Goal: Task Accomplishment & Management: Complete application form

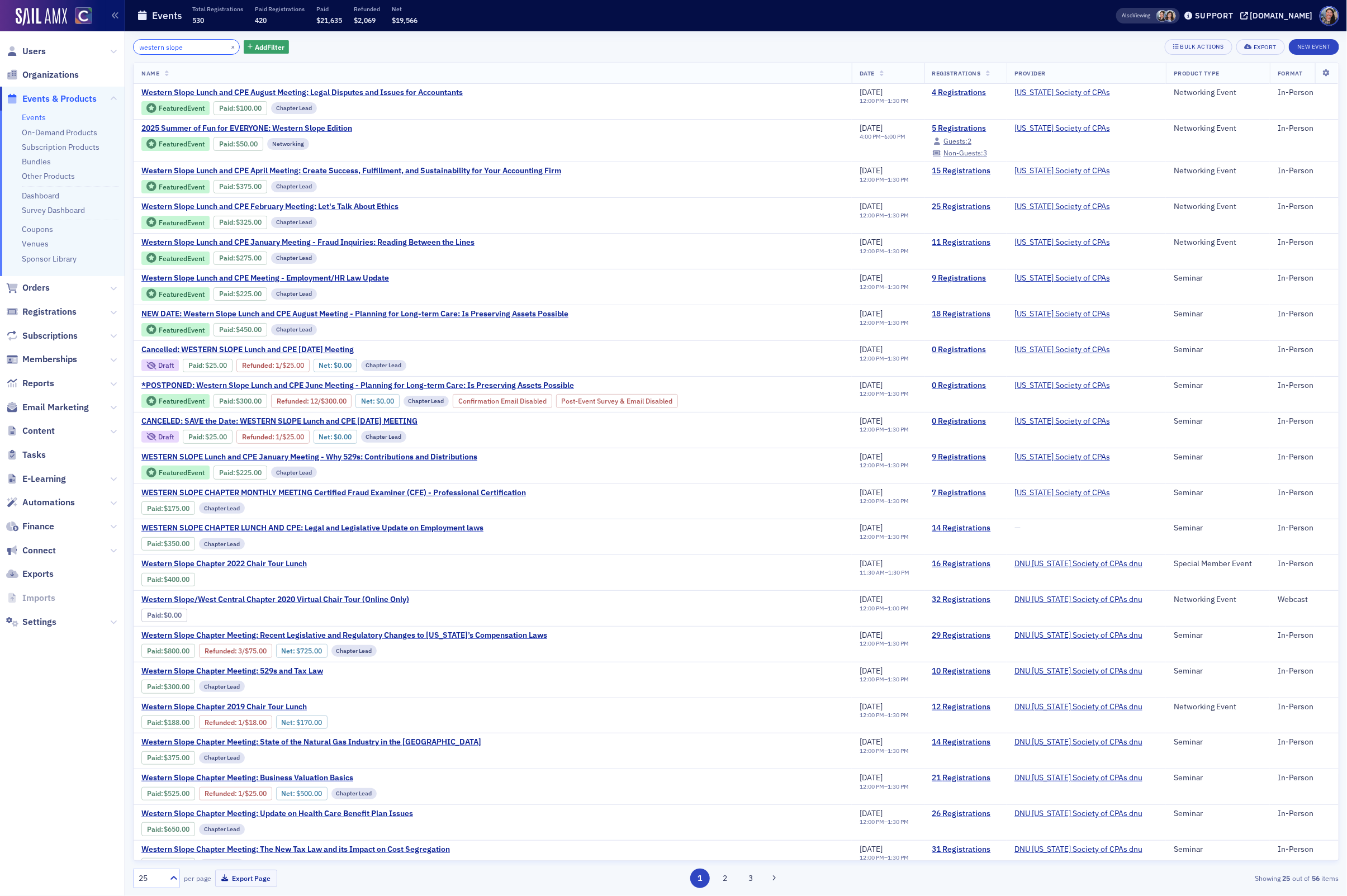
drag, startPoint x: 199, startPoint y: 48, endPoint x: 56, endPoint y: 43, distance: 143.1
click at [56, 43] on div "Users Organizations Events & Products Events On-Demand Products Subscription Pr…" at bounding box center [673, 448] width 1347 height 896
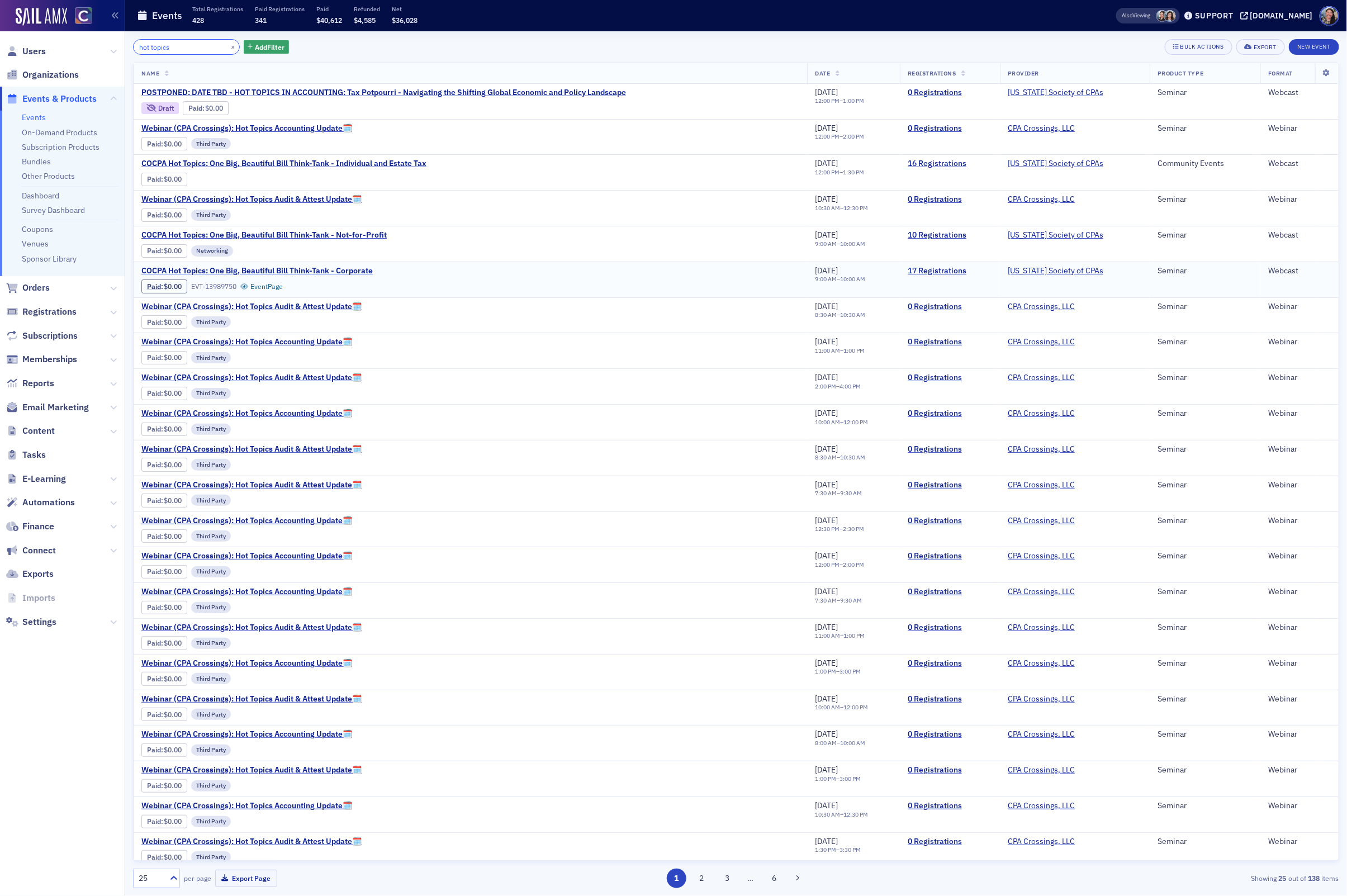
type input "hot topics"
click at [252, 275] on span "COCPA Hot Topics: One Big, Beautiful Bill Think-Tank - Corporate" at bounding box center [257, 271] width 231 height 10
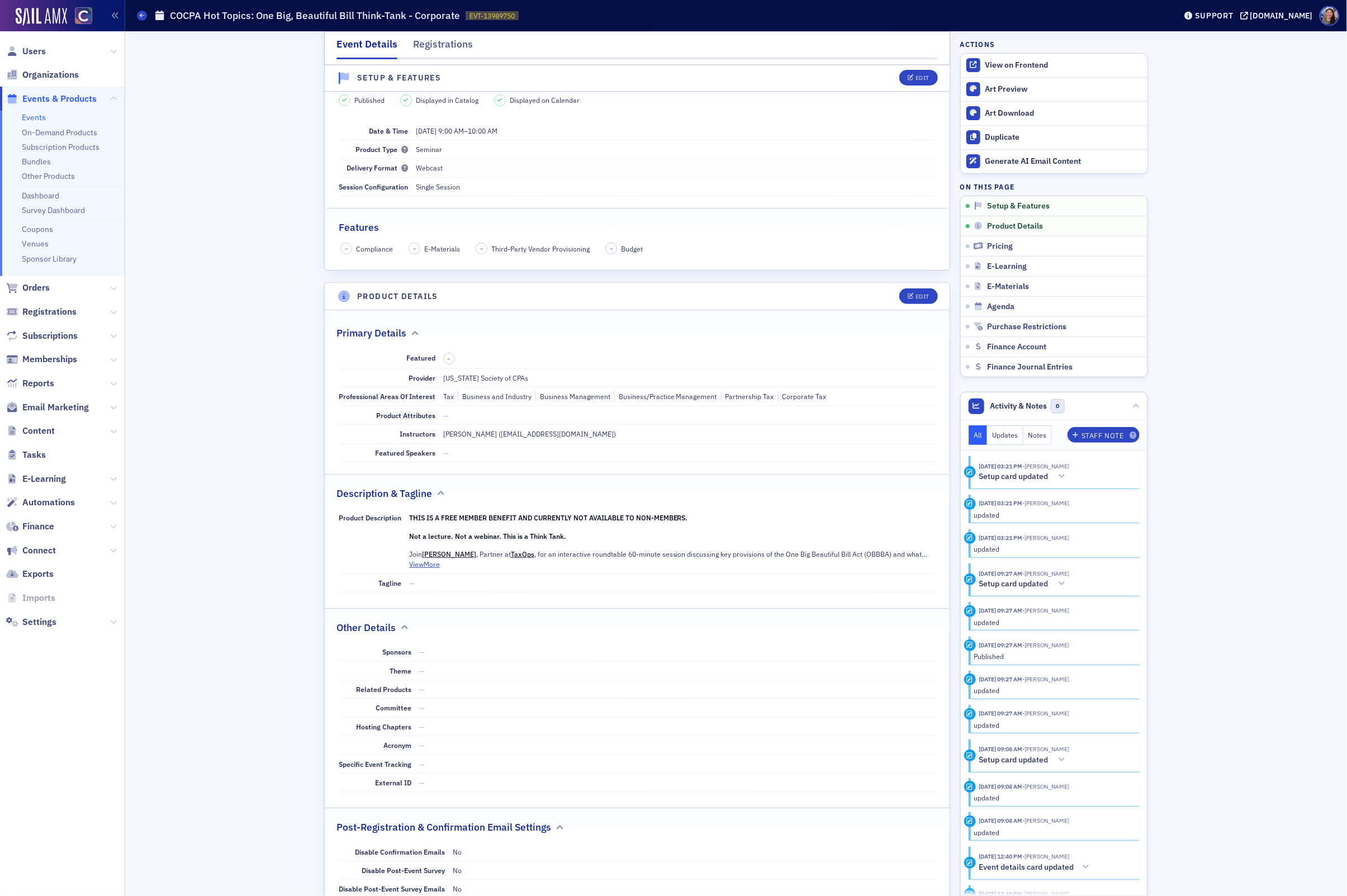
scroll to position [109, 0]
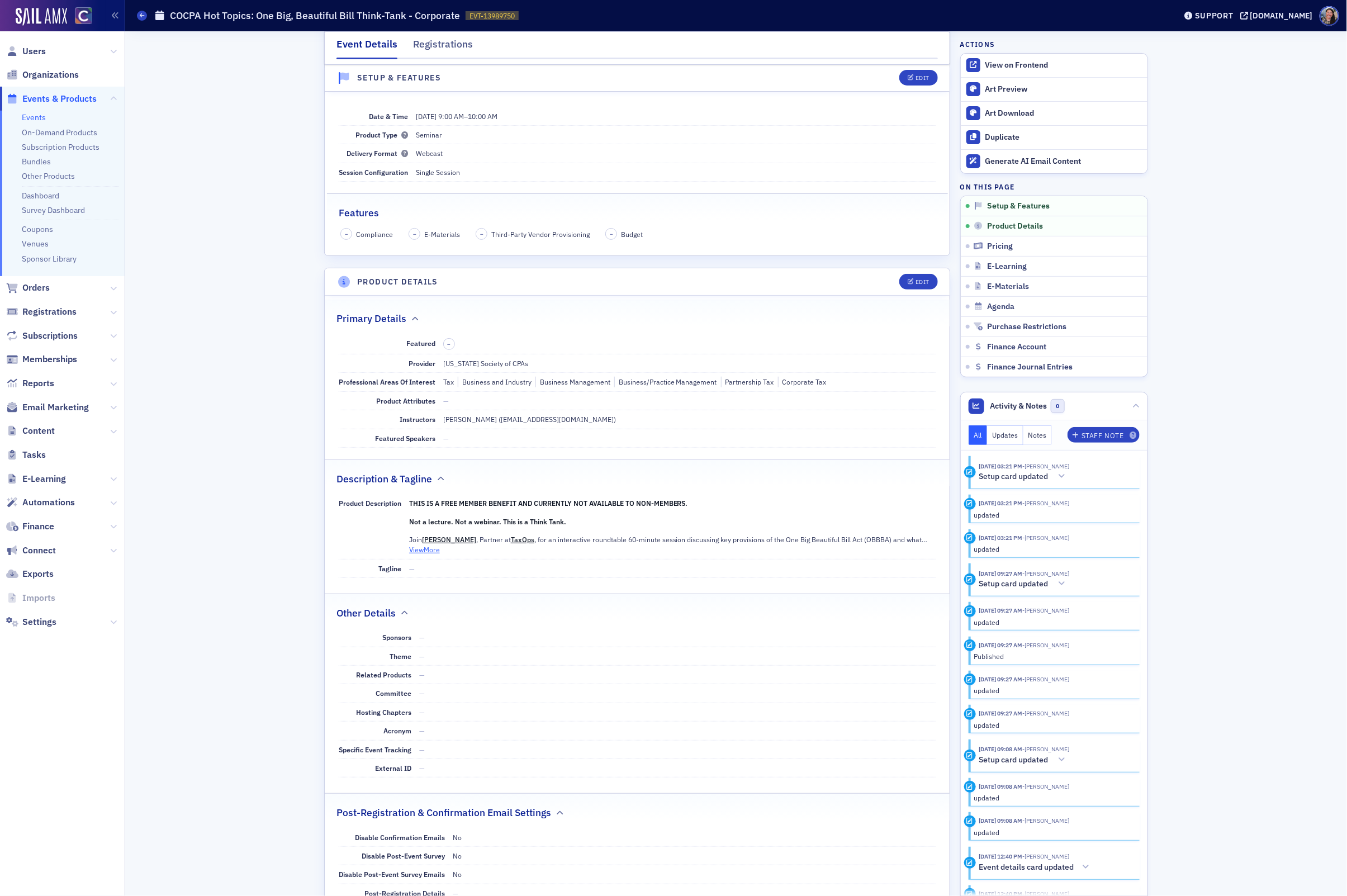
click at [428, 550] on button "View More" at bounding box center [424, 549] width 31 height 10
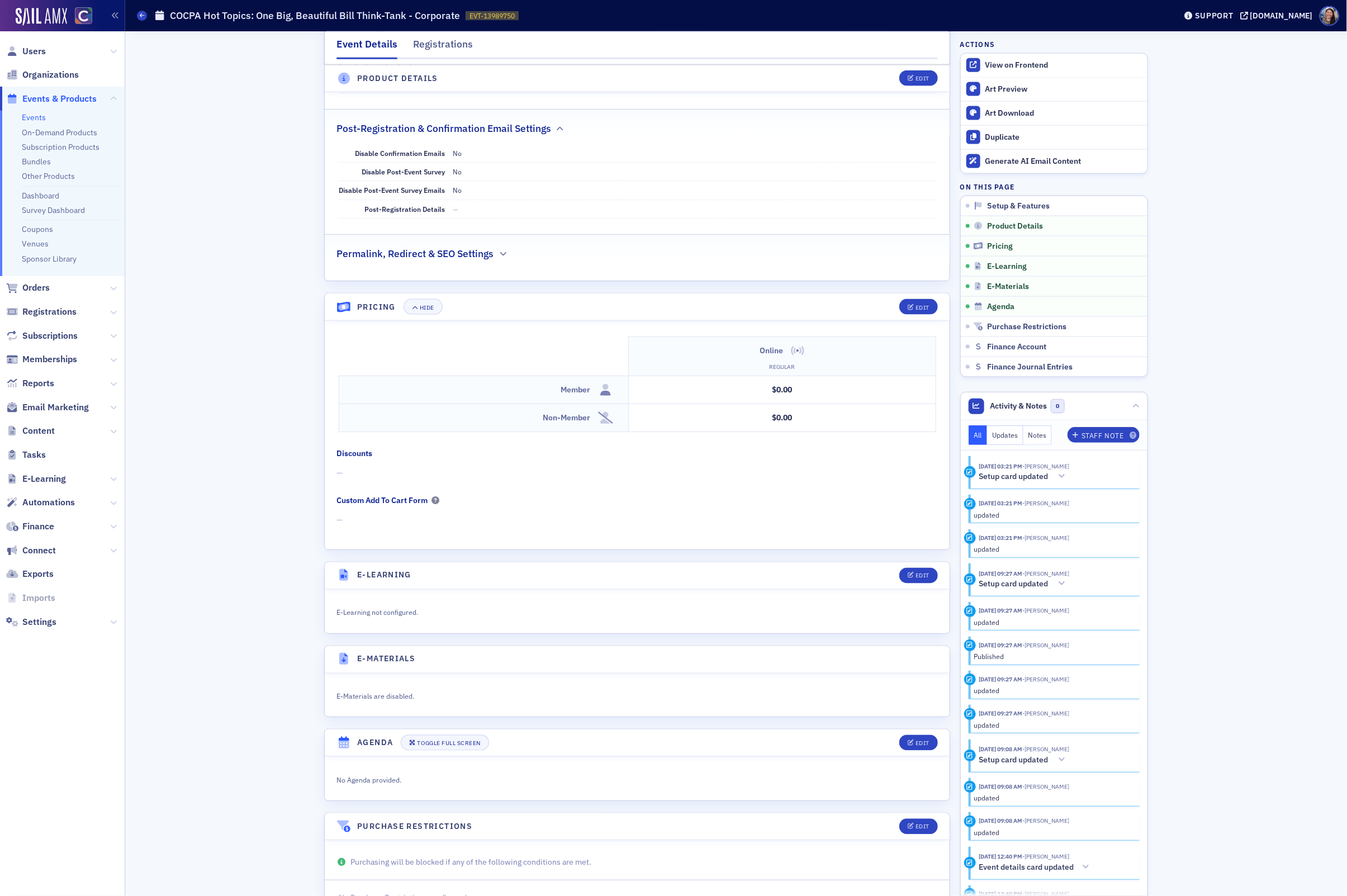
scroll to position [1215, 0]
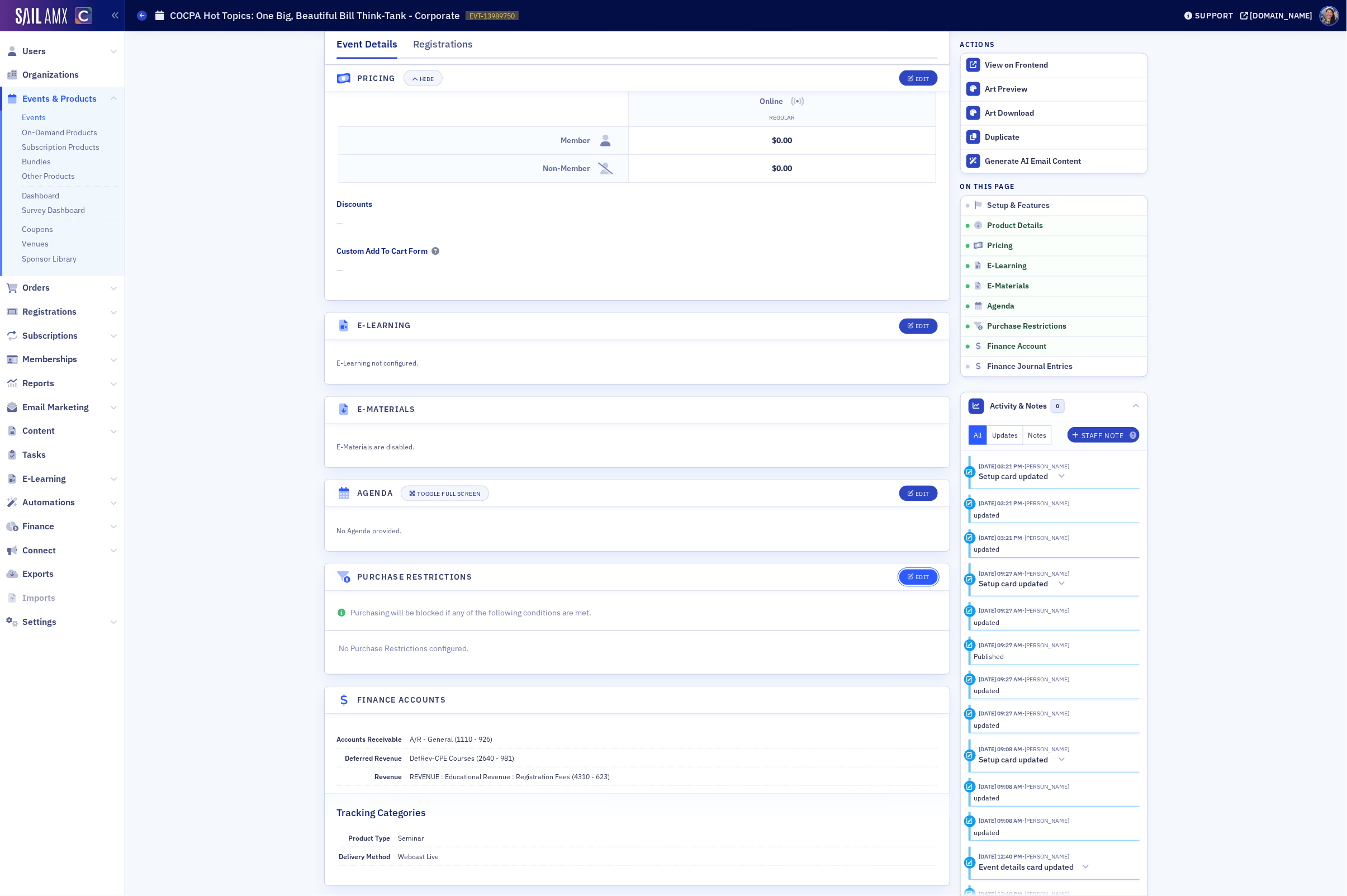
click at [919, 581] on div "Edit" at bounding box center [923, 578] width 14 height 6
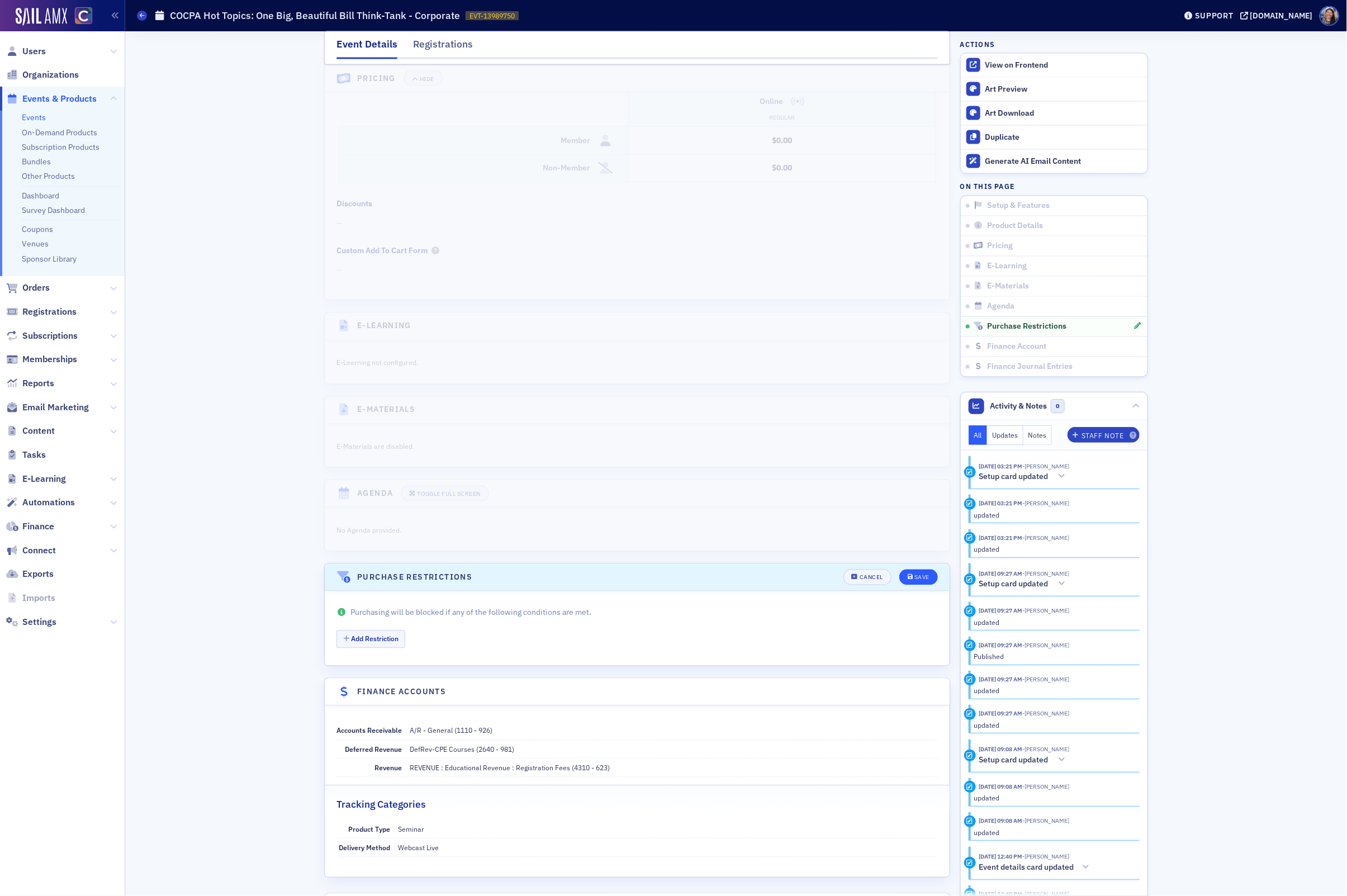
scroll to position [1276, 0]
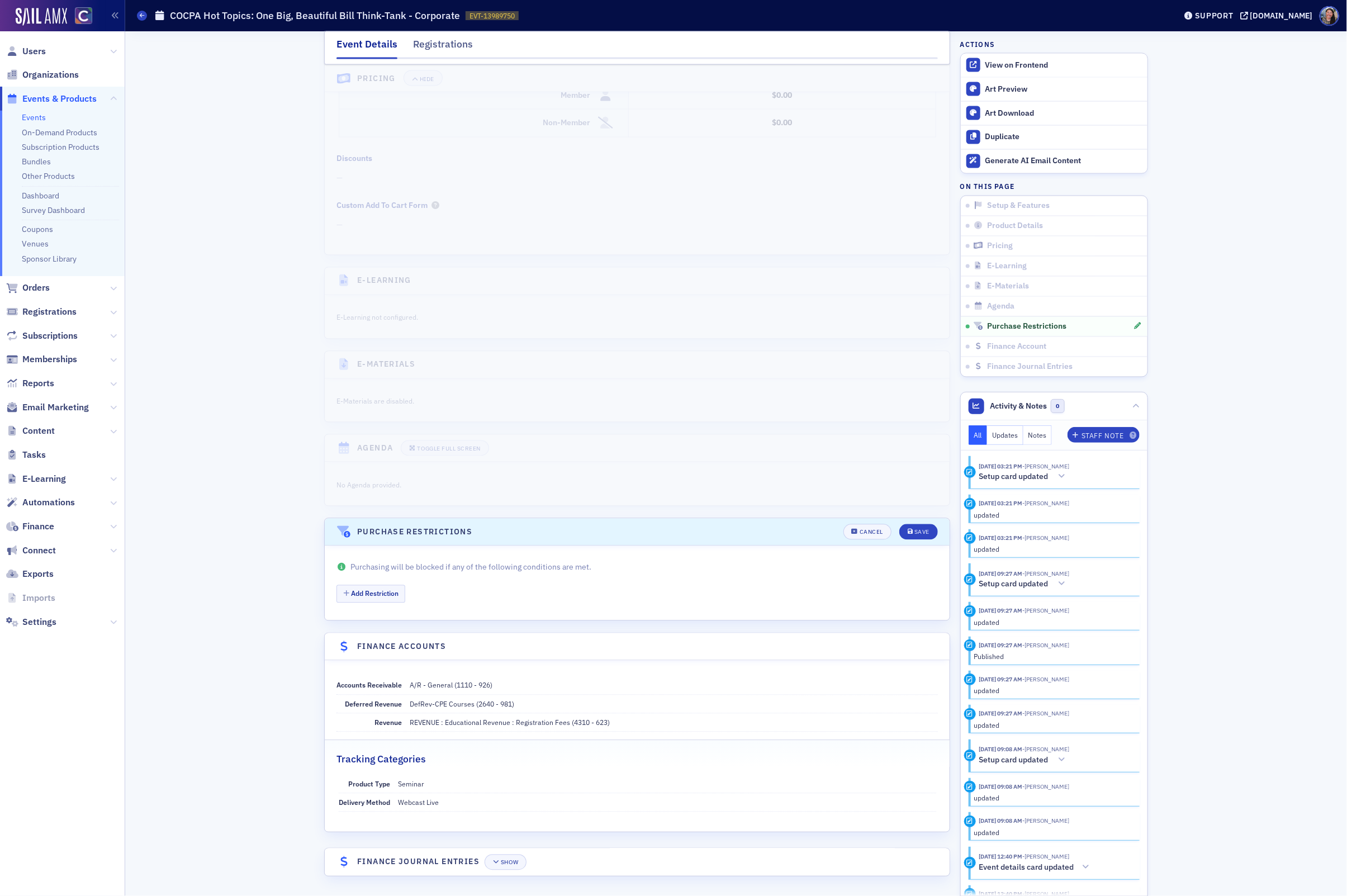
click at [310, 6] on div "Events COCPA Hot Topics: One Big, Beautiful Bill Think-Tank - Corporate EVT-139…" at bounding box center [648, 16] width 1023 height 22
click at [309, 16] on h1 "COCPA Hot Topics: One Big, Beautiful Bill Think-Tank - Corporate" at bounding box center [315, 15] width 290 height 13
copy h1 "COCPA Hot Topics: One Big, Beautiful Bill Think-Tank - Corporate"
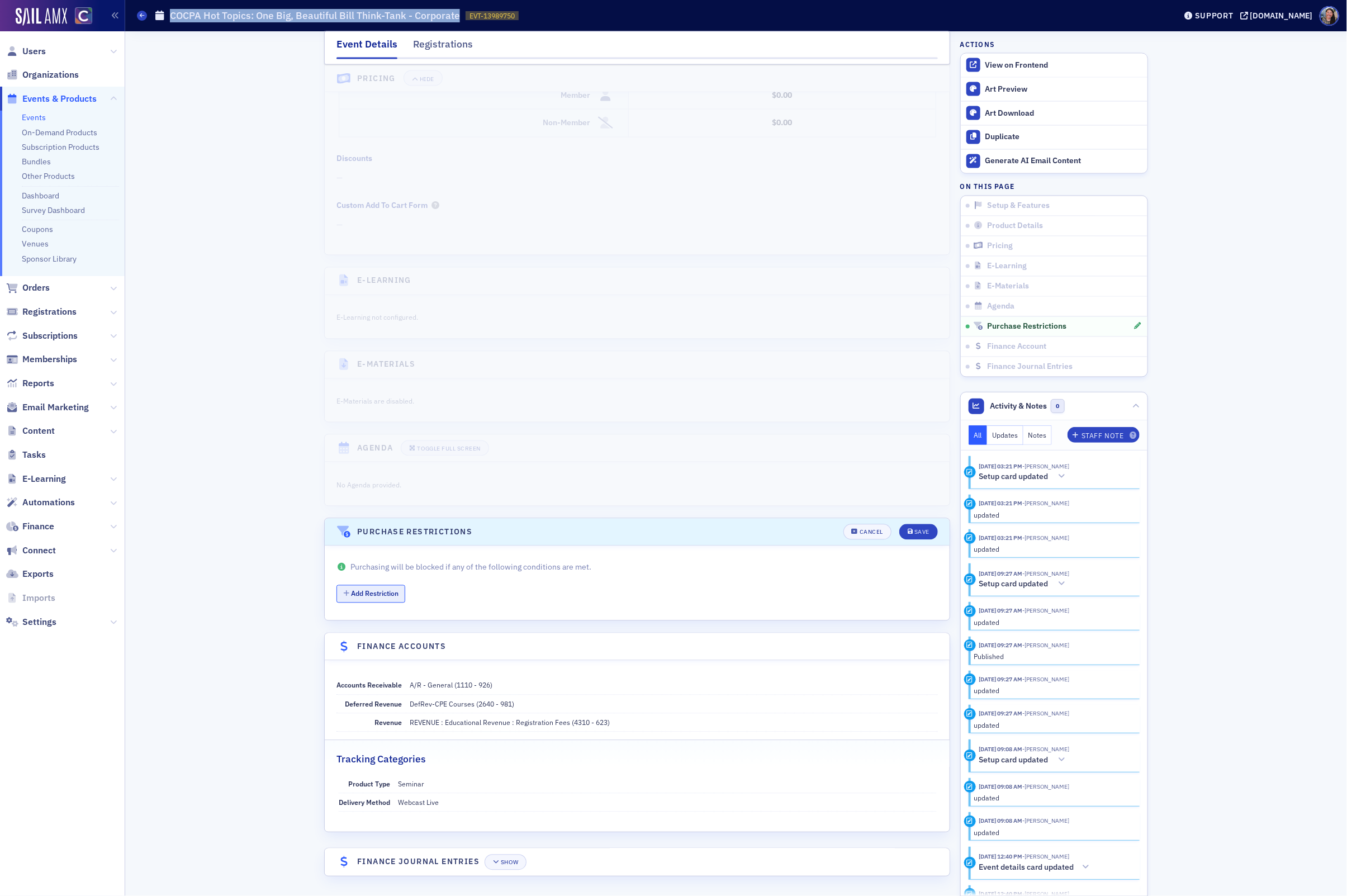
click at [355, 586] on button "Add Restriction" at bounding box center [371, 594] width 69 height 17
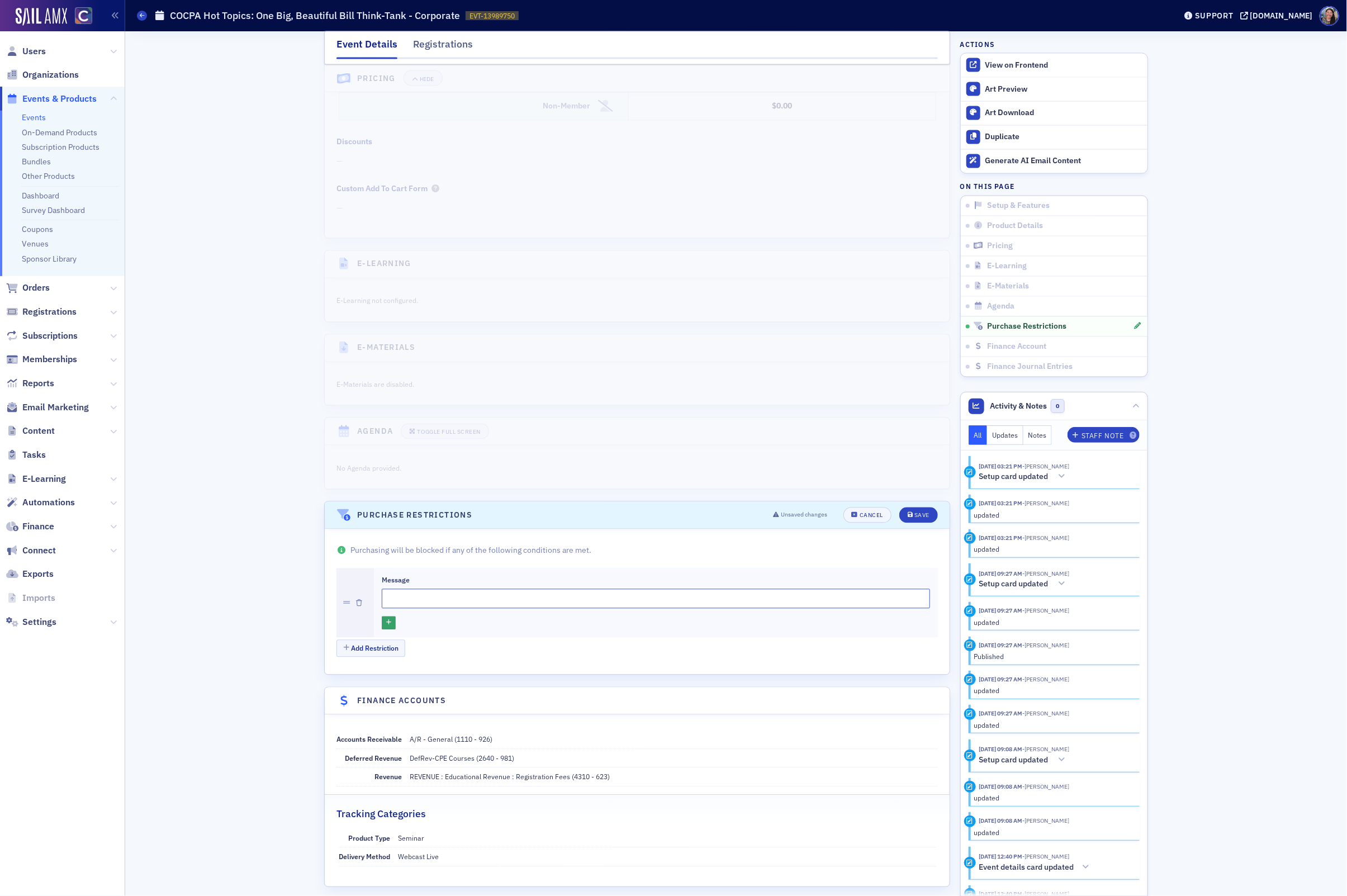
click at [410, 606] on input "Message" at bounding box center [656, 599] width 548 height 20
click at [541, 609] on input "This" at bounding box center [656, 599] width 548 height 20
paste input "session is FULL. Please copy this link https://bit.ly/4m8sHIN into your browser…"
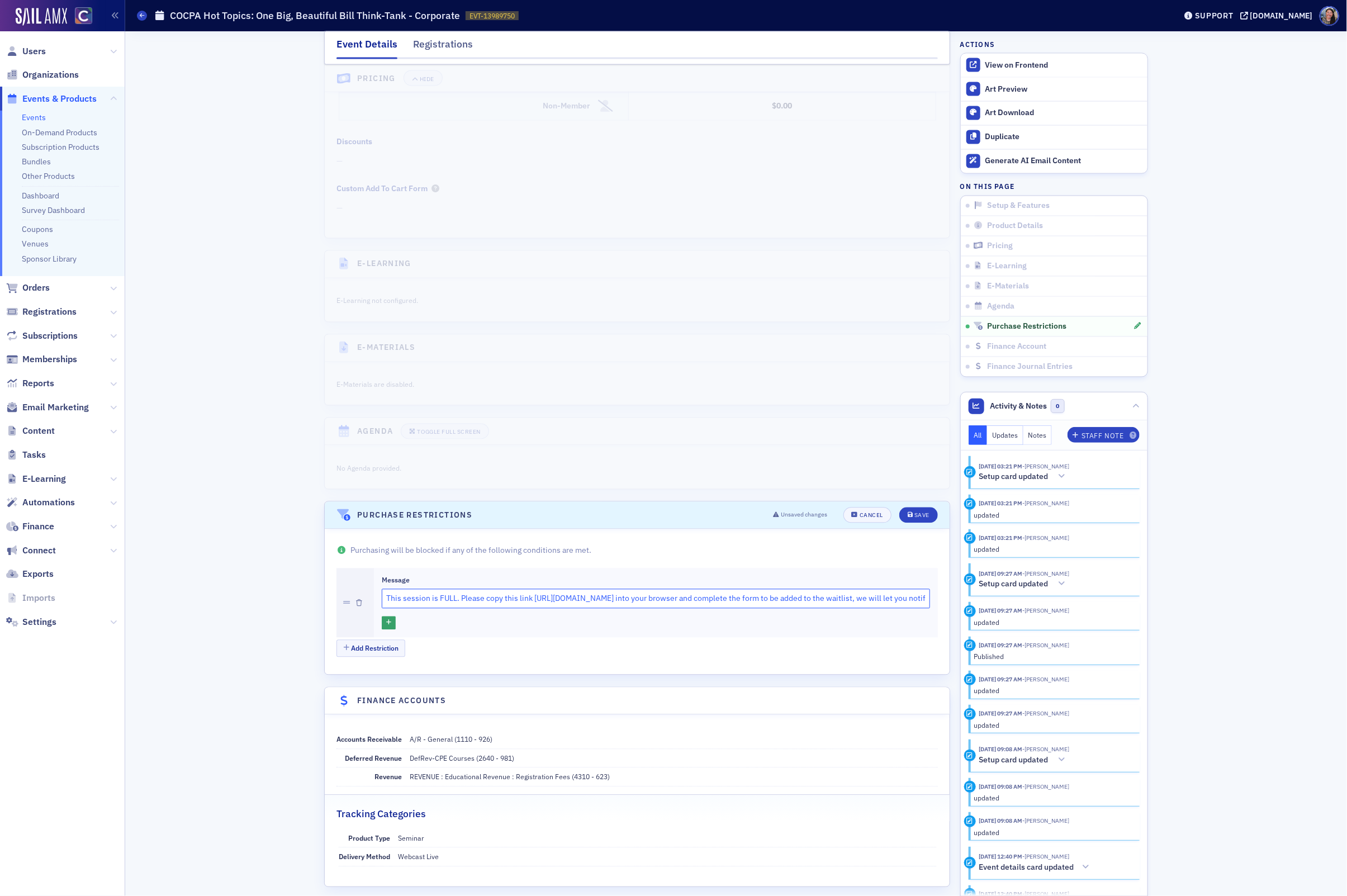
scroll to position [0, 198]
click at [539, 609] on input "This session is FULL. Please copy this link https://bit.ly/4m8sHIN into your br…" at bounding box center [656, 599] width 548 height 20
type input "This session is FULL. Please copy this link https://bit.ly/4m8sHIN into your br…"
click at [390, 627] on icon "button" at bounding box center [388, 623] width 5 height 6
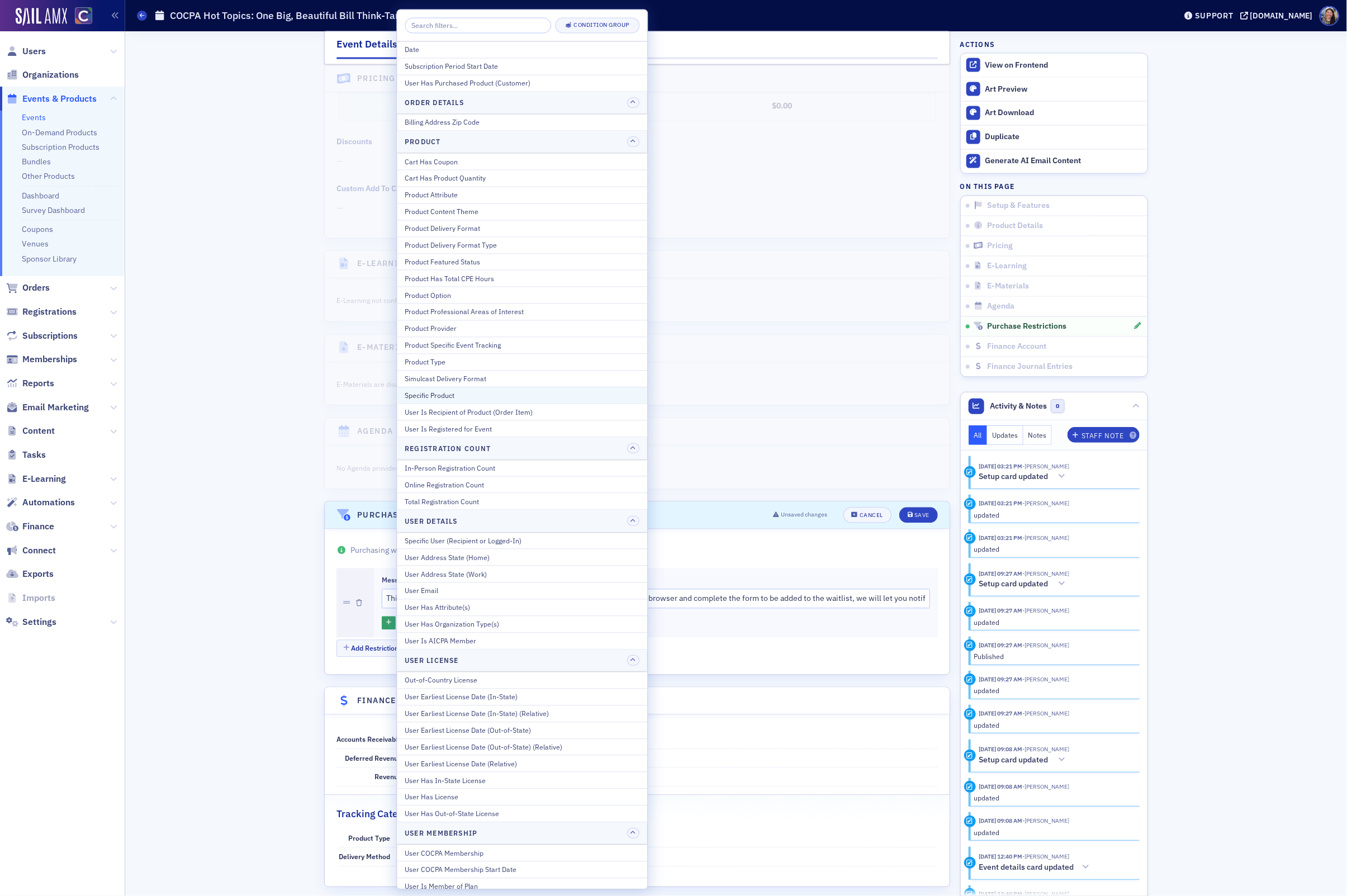
click at [442, 401] on div "Specific Product" at bounding box center [523, 395] width 235 height 10
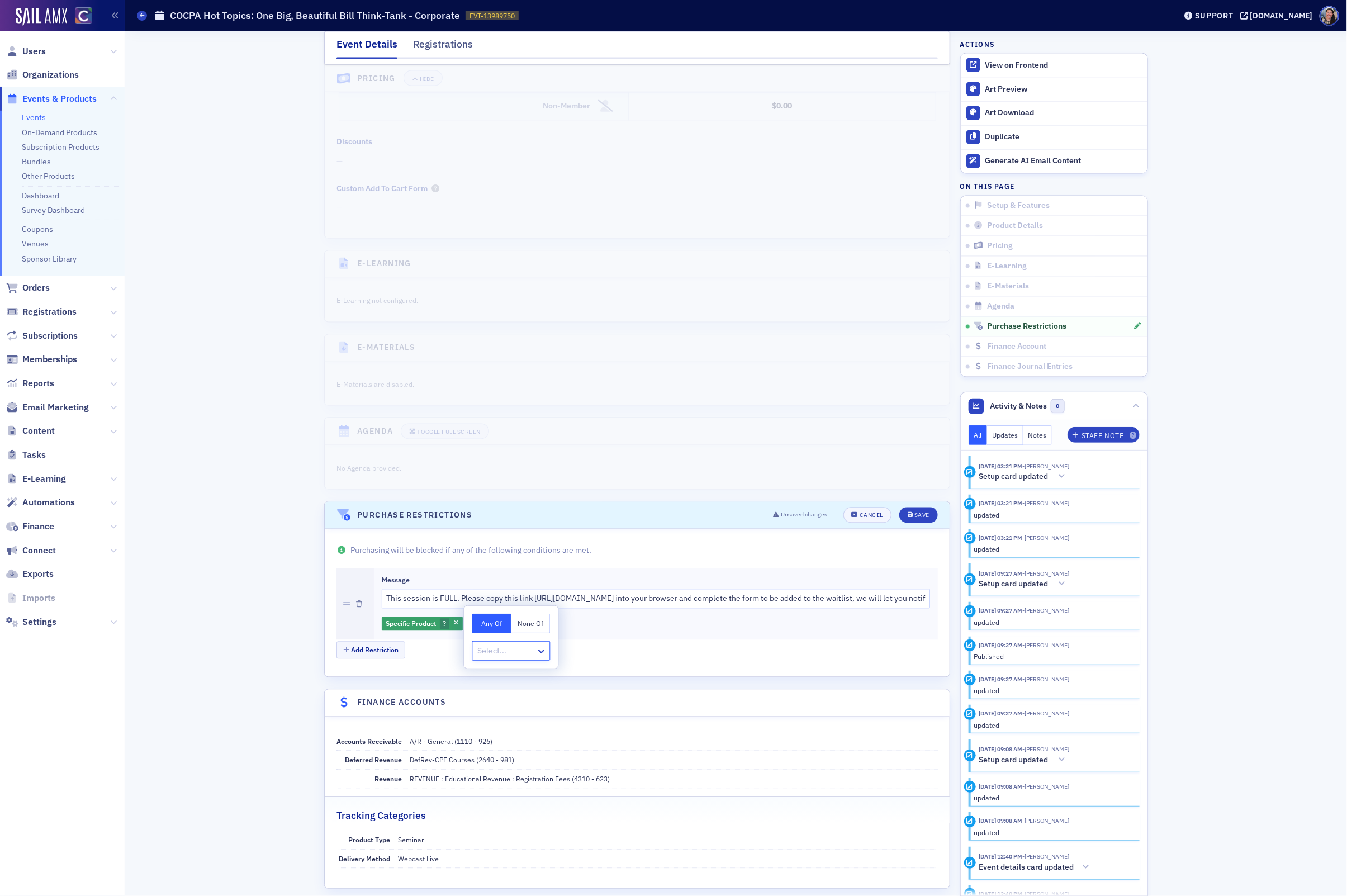
click at [277, 14] on h1 "COCPA Hot Topics: One Big, Beautiful Bill Think-Tank - Corporate" at bounding box center [315, 15] width 290 height 13
copy h1 "COCPA Hot Topics: One Big, Beautiful Bill Think-Tank - Corporate"
click at [439, 631] on div "Specific Product ?" at bounding box center [422, 624] width 81 height 14
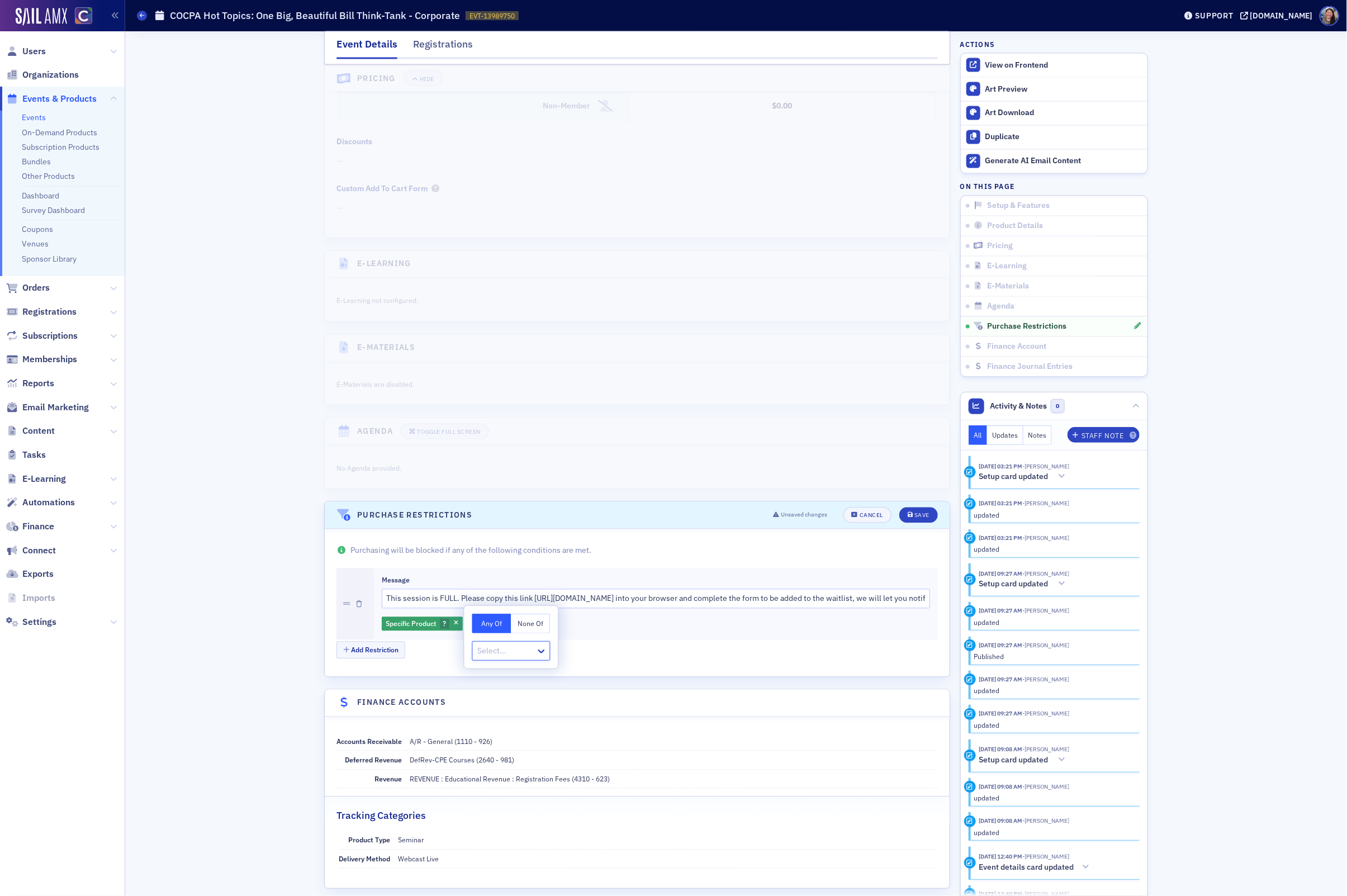
type input "COCPA Hot Topics: One Big, Beautiful Bill Think-Tank - Corporate"
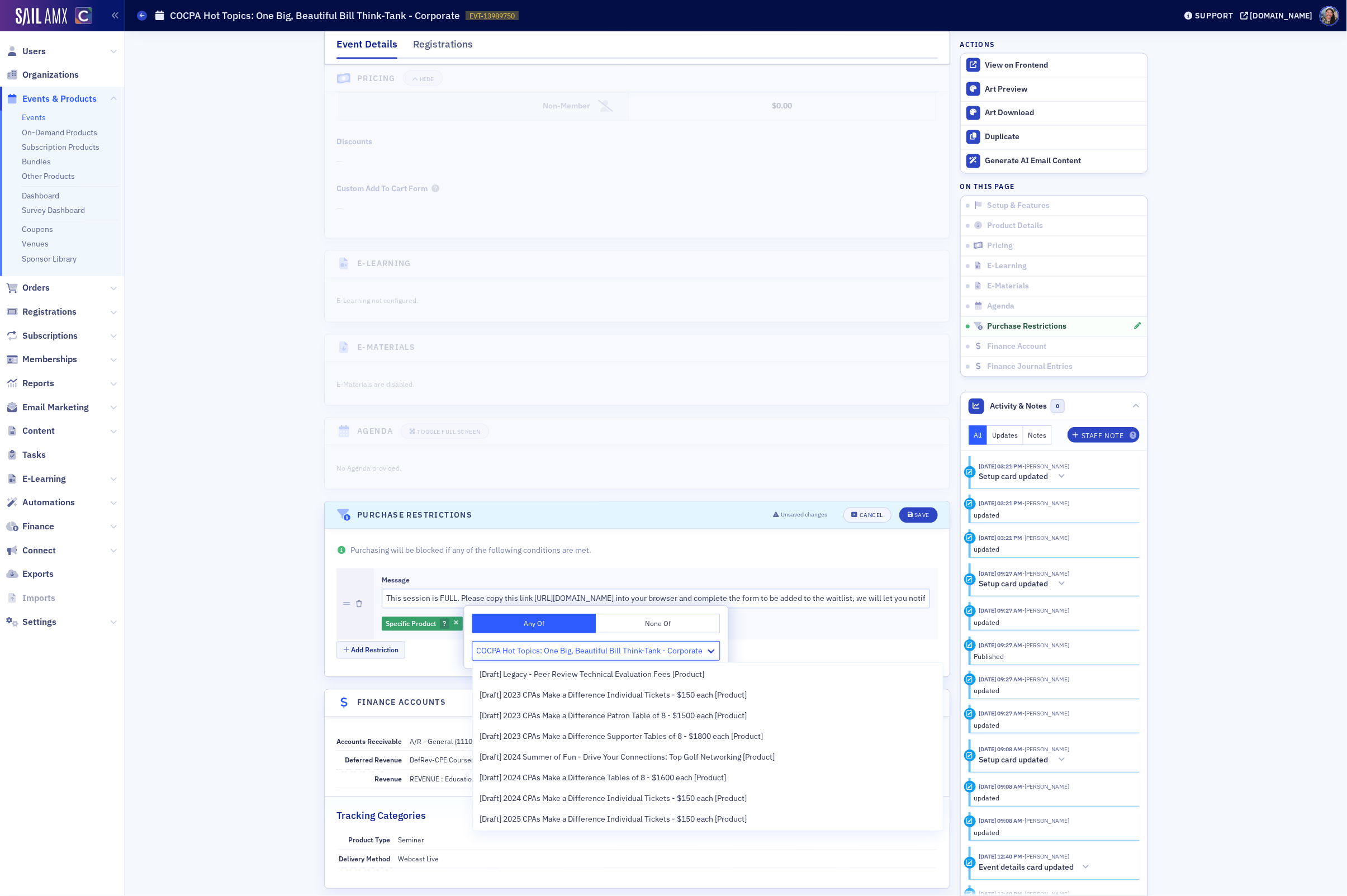
scroll to position [231, 0]
drag, startPoint x: 667, startPoint y: 652, endPoint x: 781, endPoint y: 663, distance: 114.5
click at [763, 657] on body "Users Organizations Events & Products Events On-Demand Products Subscription Pr…" at bounding box center [673, 448] width 1347 height 896
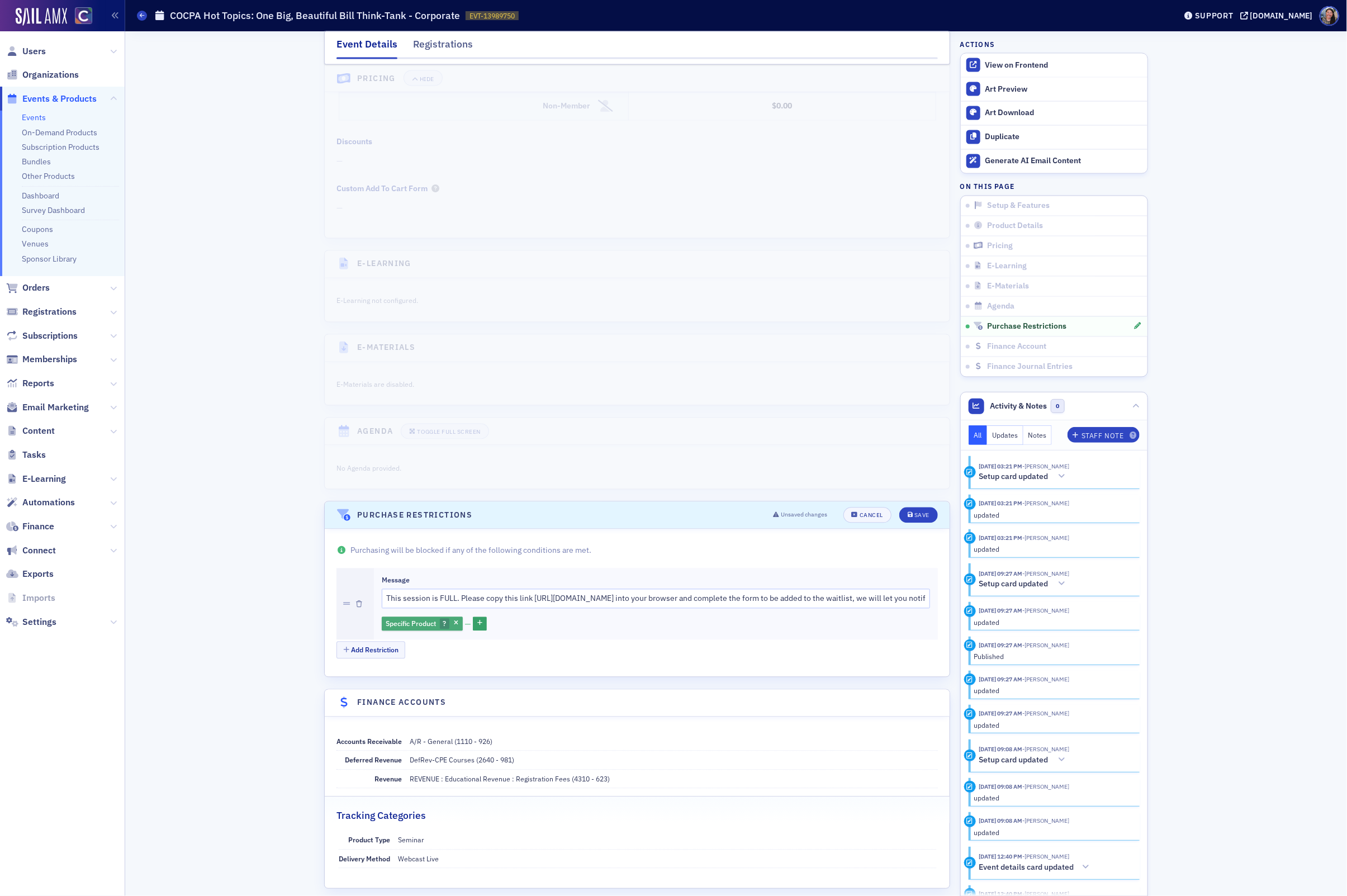
click at [423, 629] on span "Specific Product" at bounding box center [410, 623] width 51 height 9
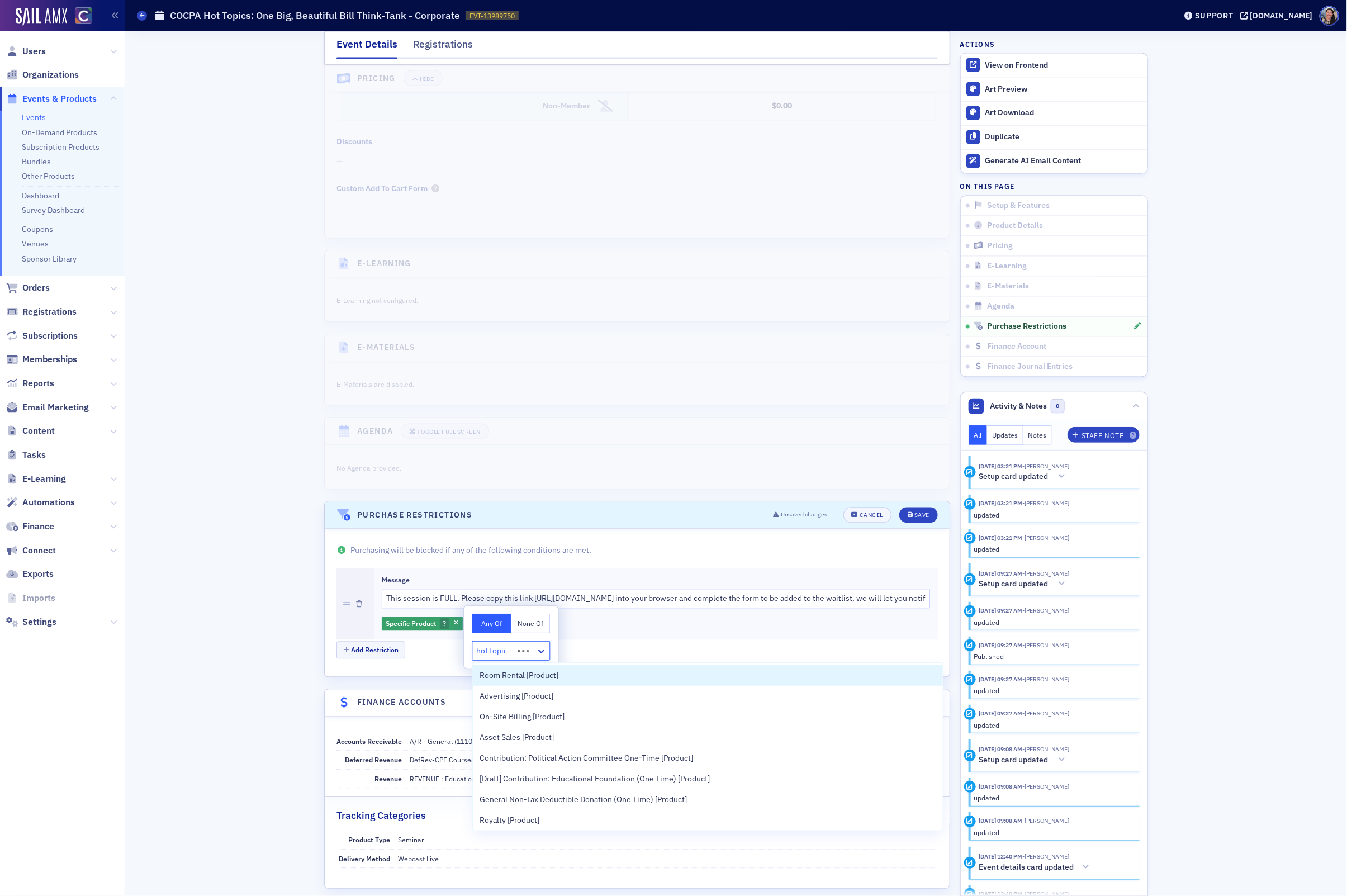
type input "hot topics"
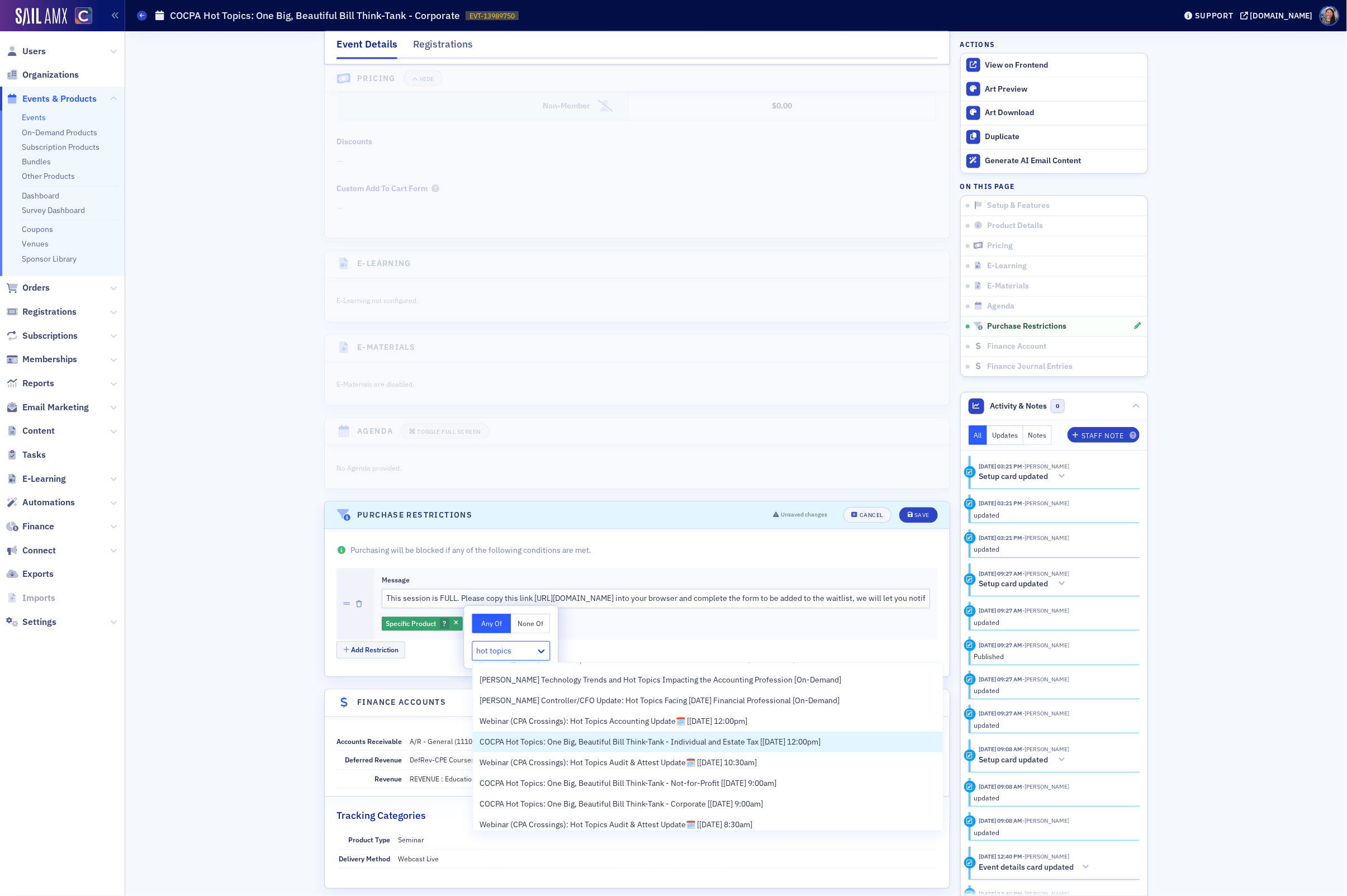
scroll to position [198, 0]
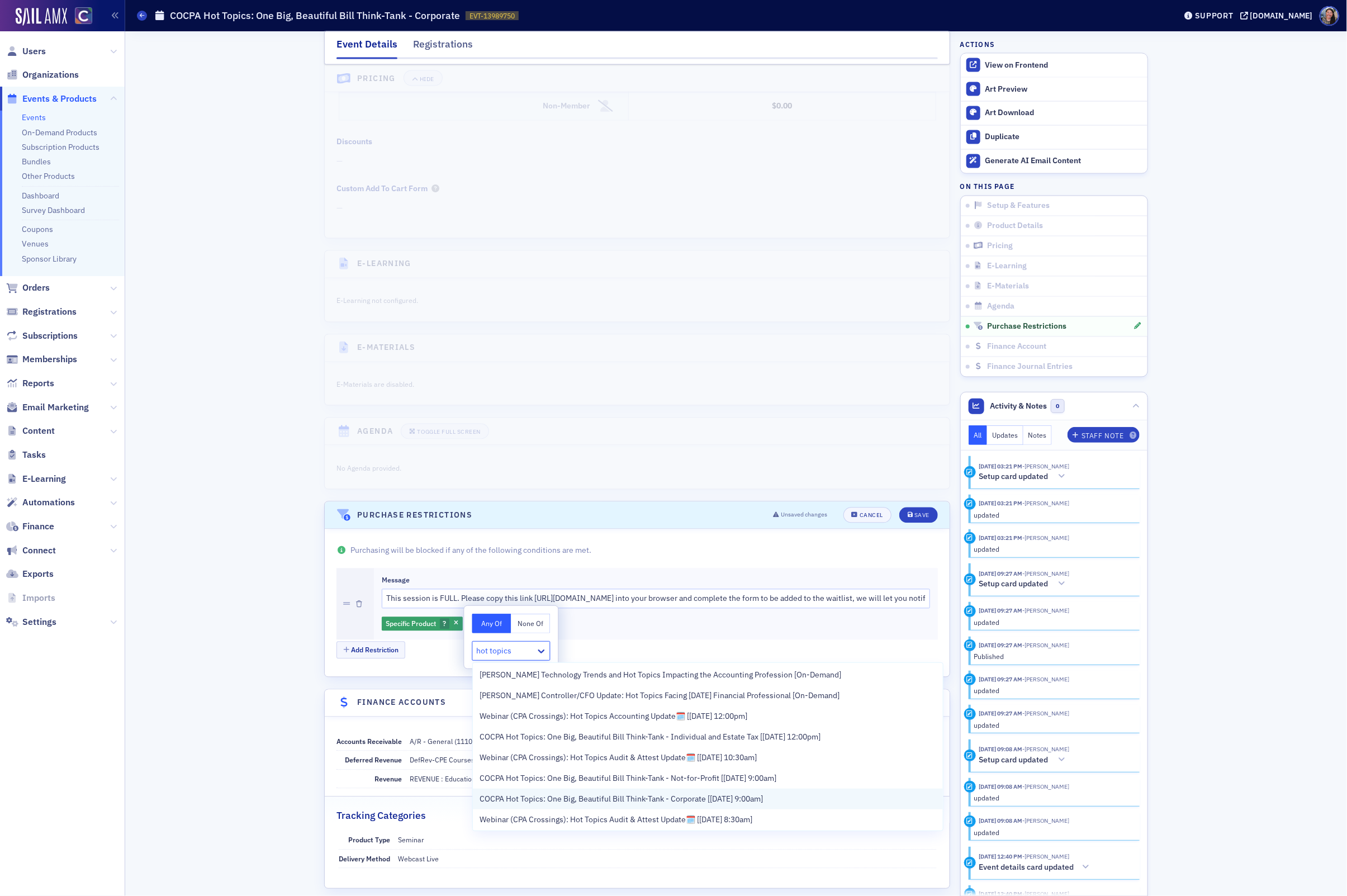
click at [512, 800] on span "COCPA Hot Topics: One Big, Beautiful Bill Think-Tank - Corporate [8/25/2025 9:0…" at bounding box center [621, 799] width 284 height 12
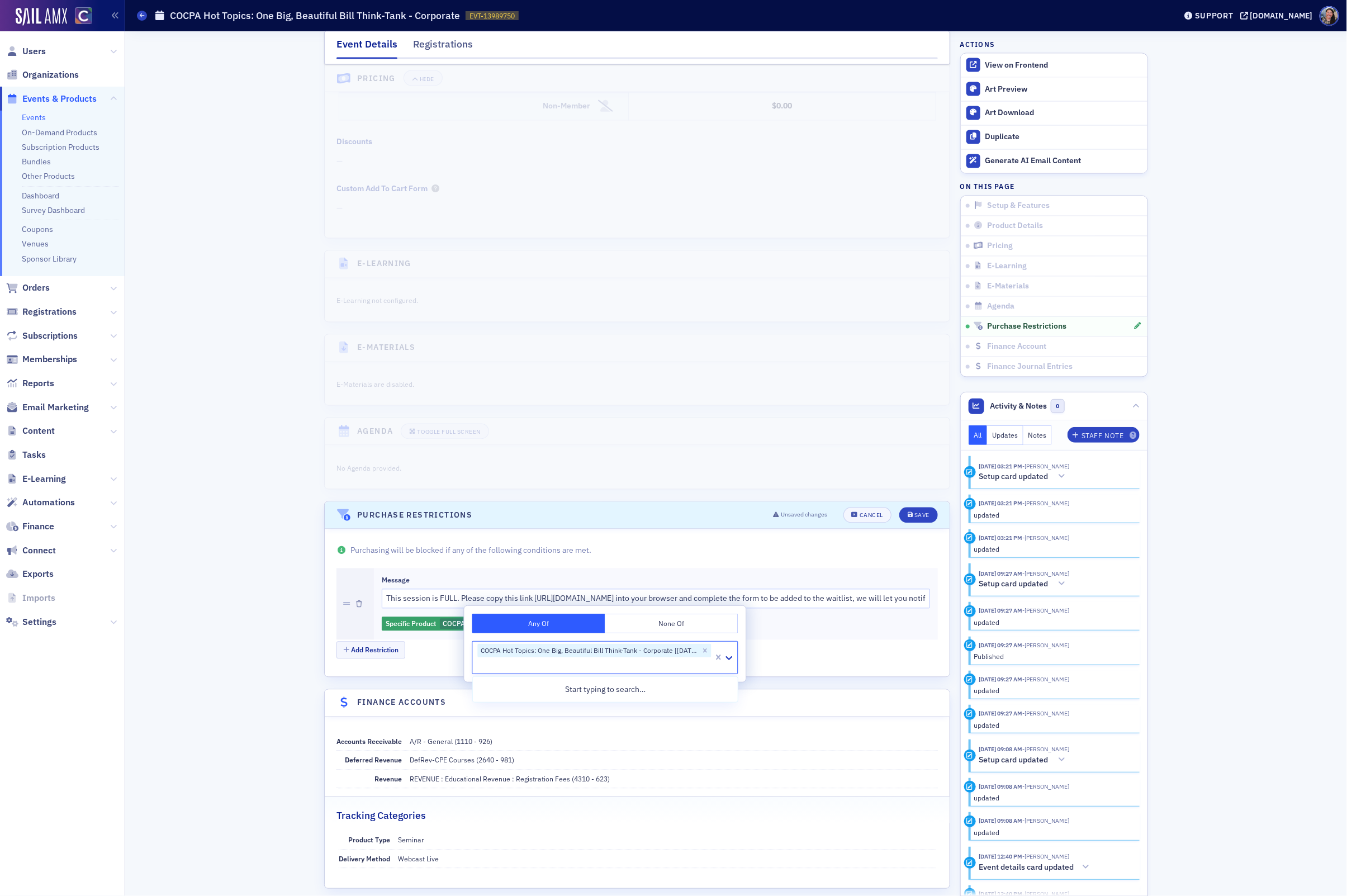
scroll to position [0, 0]
click at [430, 677] on div "Purchasing will be blocked if any of the following conditions are met. Message …" at bounding box center [637, 604] width 625 height 148
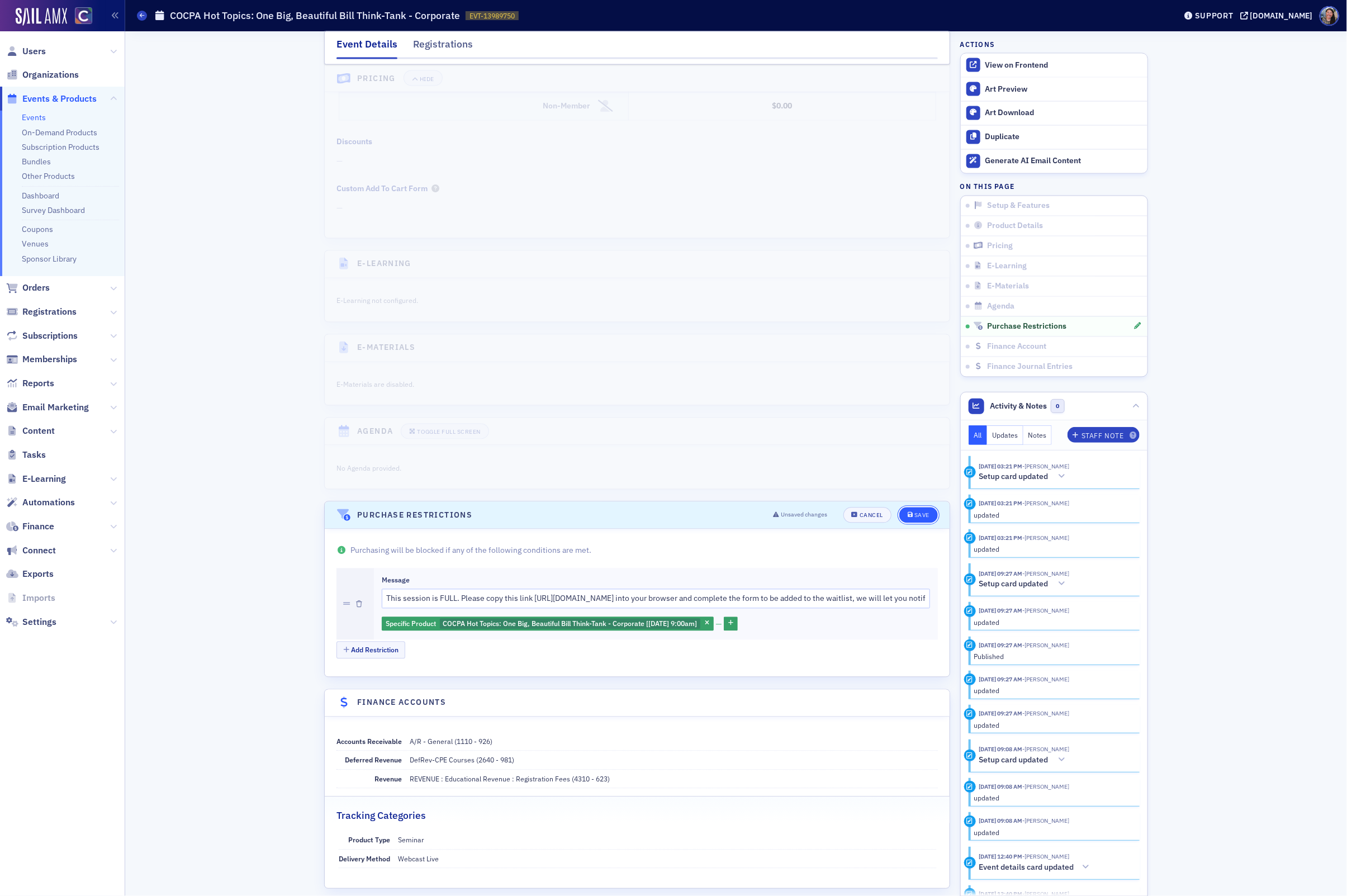
click at [918, 519] on div "Save" at bounding box center [922, 516] width 15 height 6
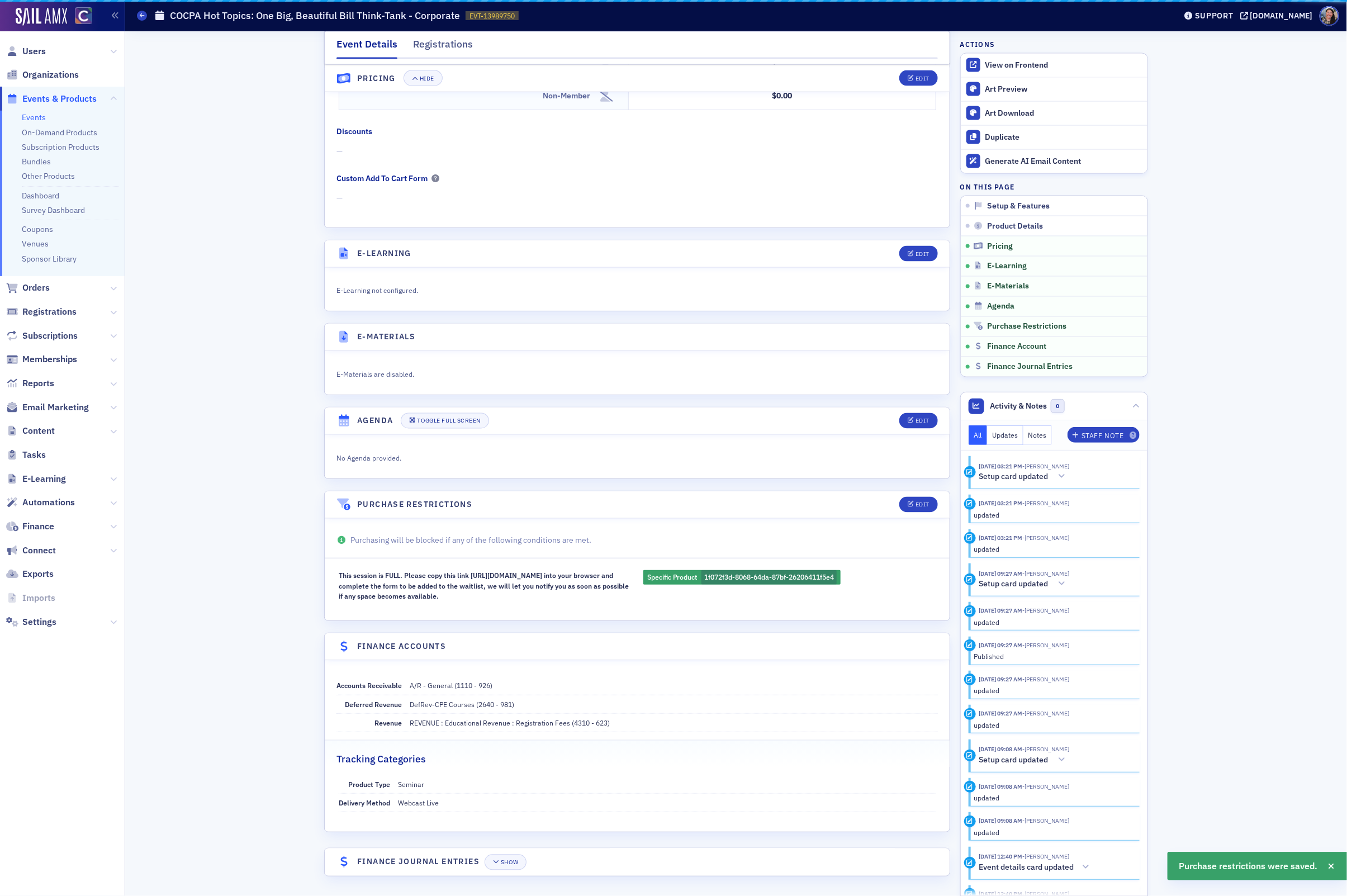
scroll to position [1131, 0]
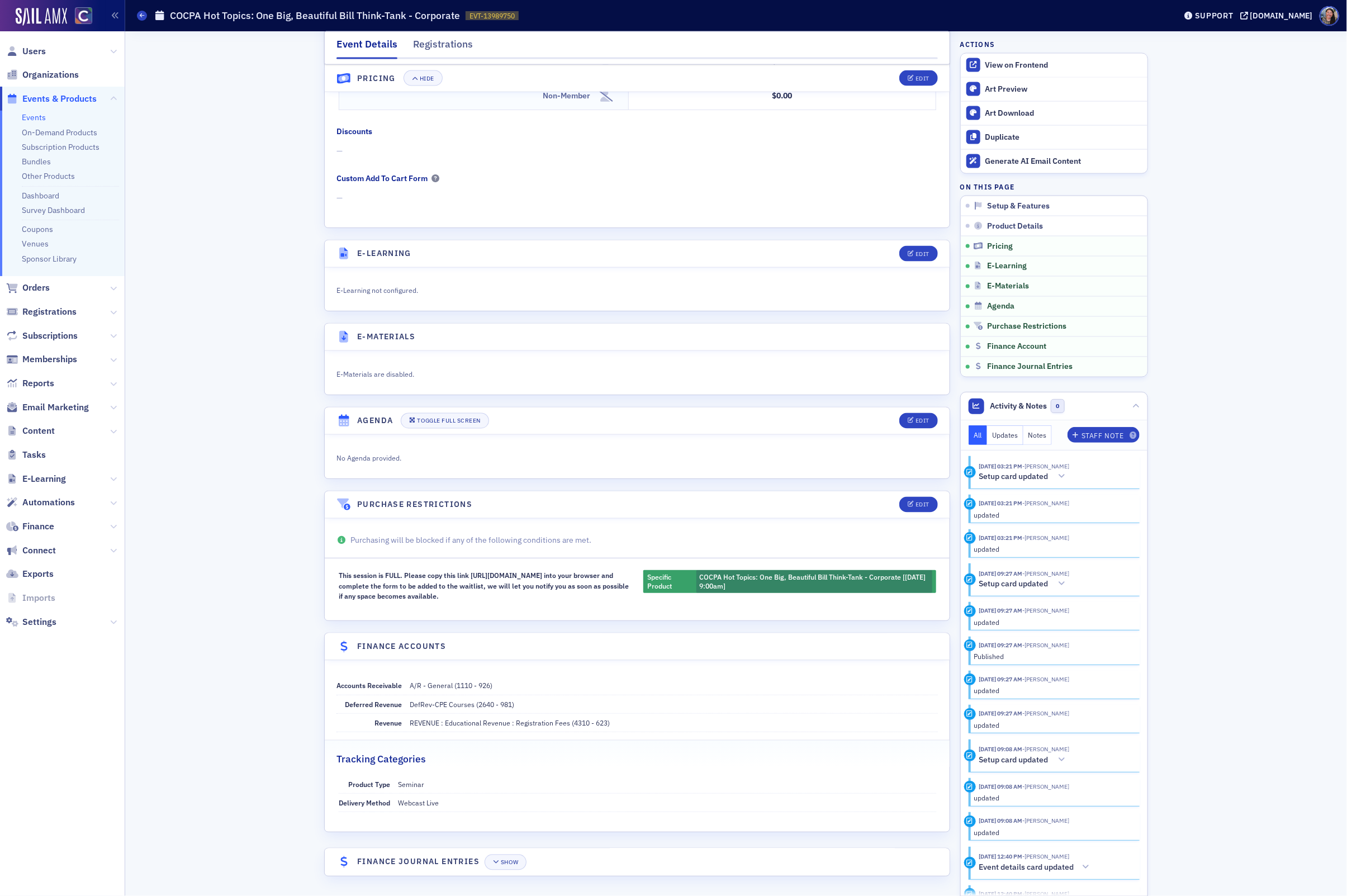
click at [607, 581] on div "This session is FULL. Please copy this link https://bit.ly/4m8sHIN into your br…" at bounding box center [485, 586] width 293 height 31
click at [921, 502] on div "Edit" at bounding box center [923, 505] width 14 height 6
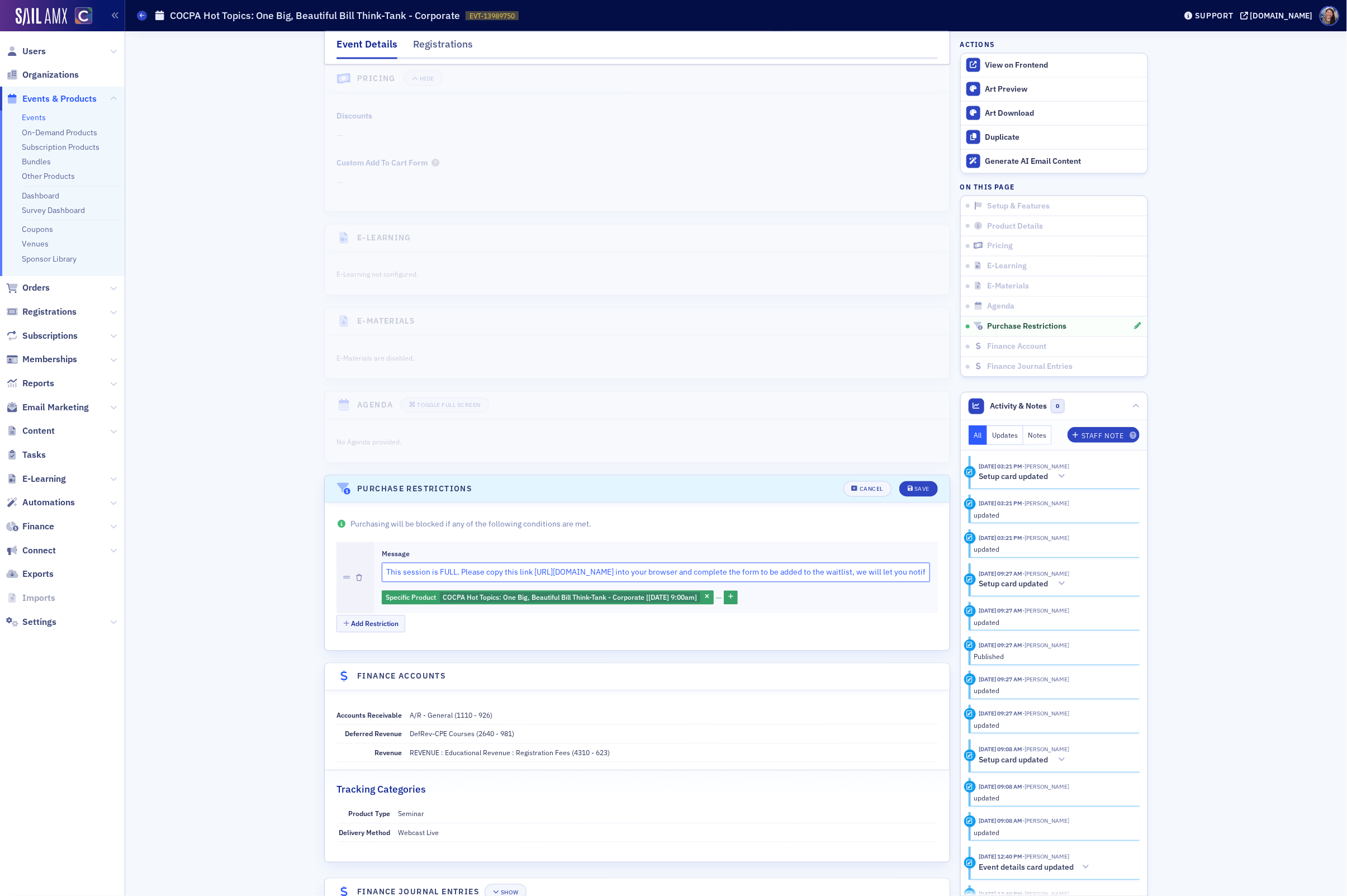
drag, startPoint x: 536, startPoint y: 586, endPoint x: 595, endPoint y: 588, distance: 59.0
click at [595, 583] on input "This session is FULL. Please copy this link https://bit.ly/4m8sHIN into your br…" at bounding box center [656, 573] width 548 height 20
drag, startPoint x: 613, startPoint y: 585, endPoint x: 533, endPoint y: 590, distance: 80.2
click at [533, 583] on input "This session is FULL. Please copy this link https://bit.ly/4m8sHIN into your br…" at bounding box center [656, 573] width 548 height 20
paste input "https://bit.ly/45TPGSd"
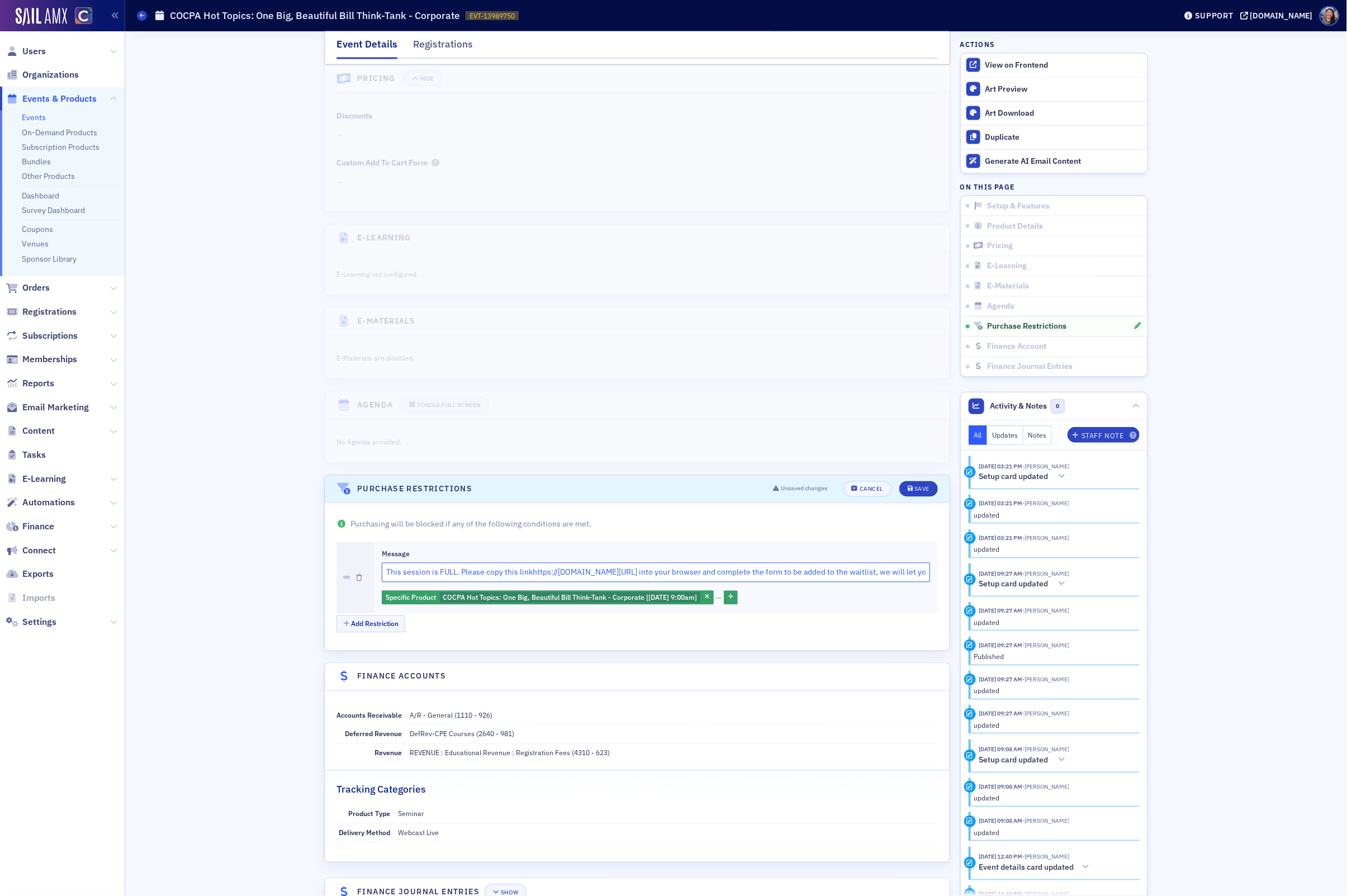
click at [531, 583] on input "This session is FULL. Please copy this linkhttps://bit.ly/45TPGSd into your bro…" at bounding box center [656, 573] width 548 height 20
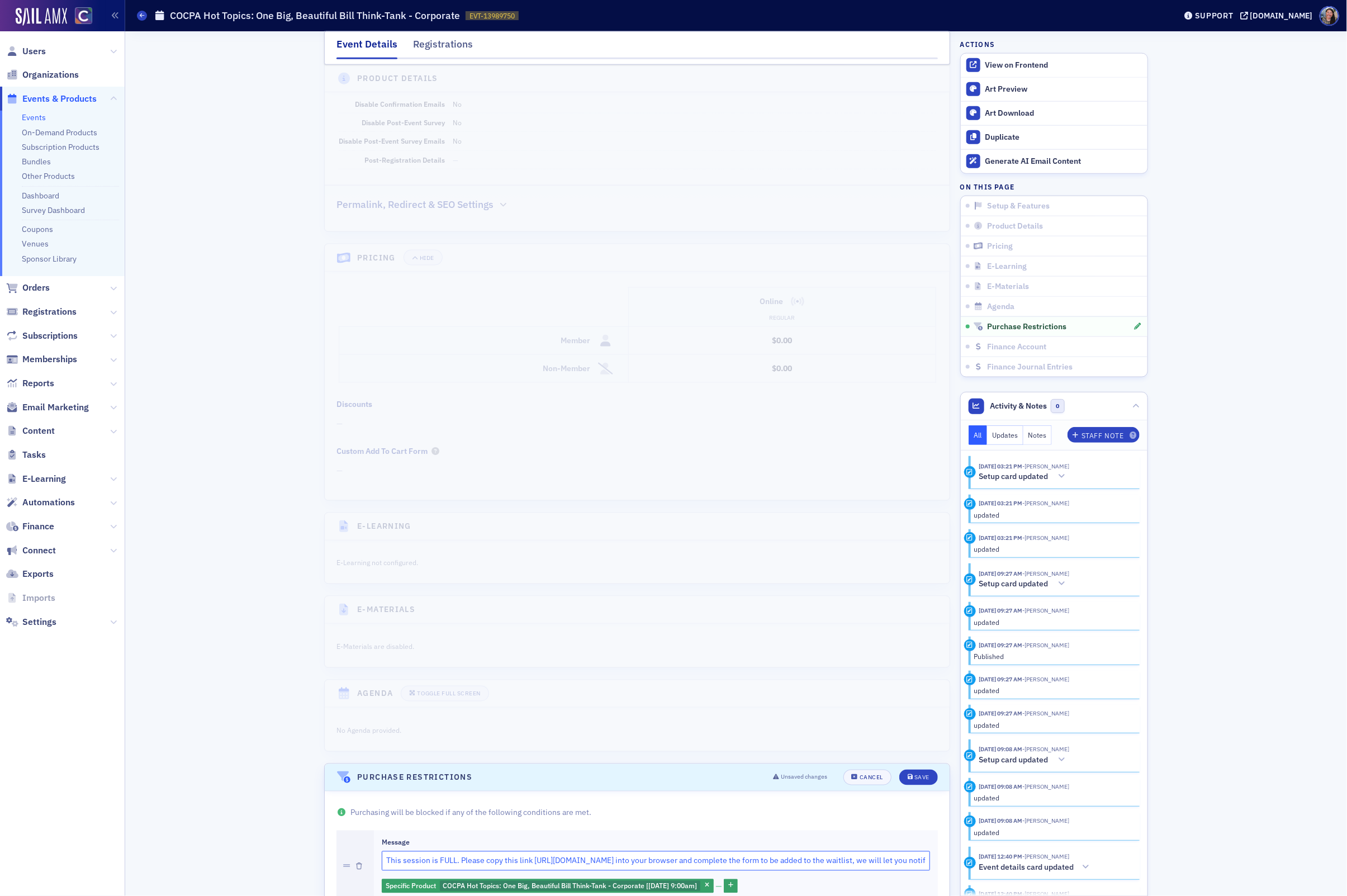
scroll to position [1177, 0]
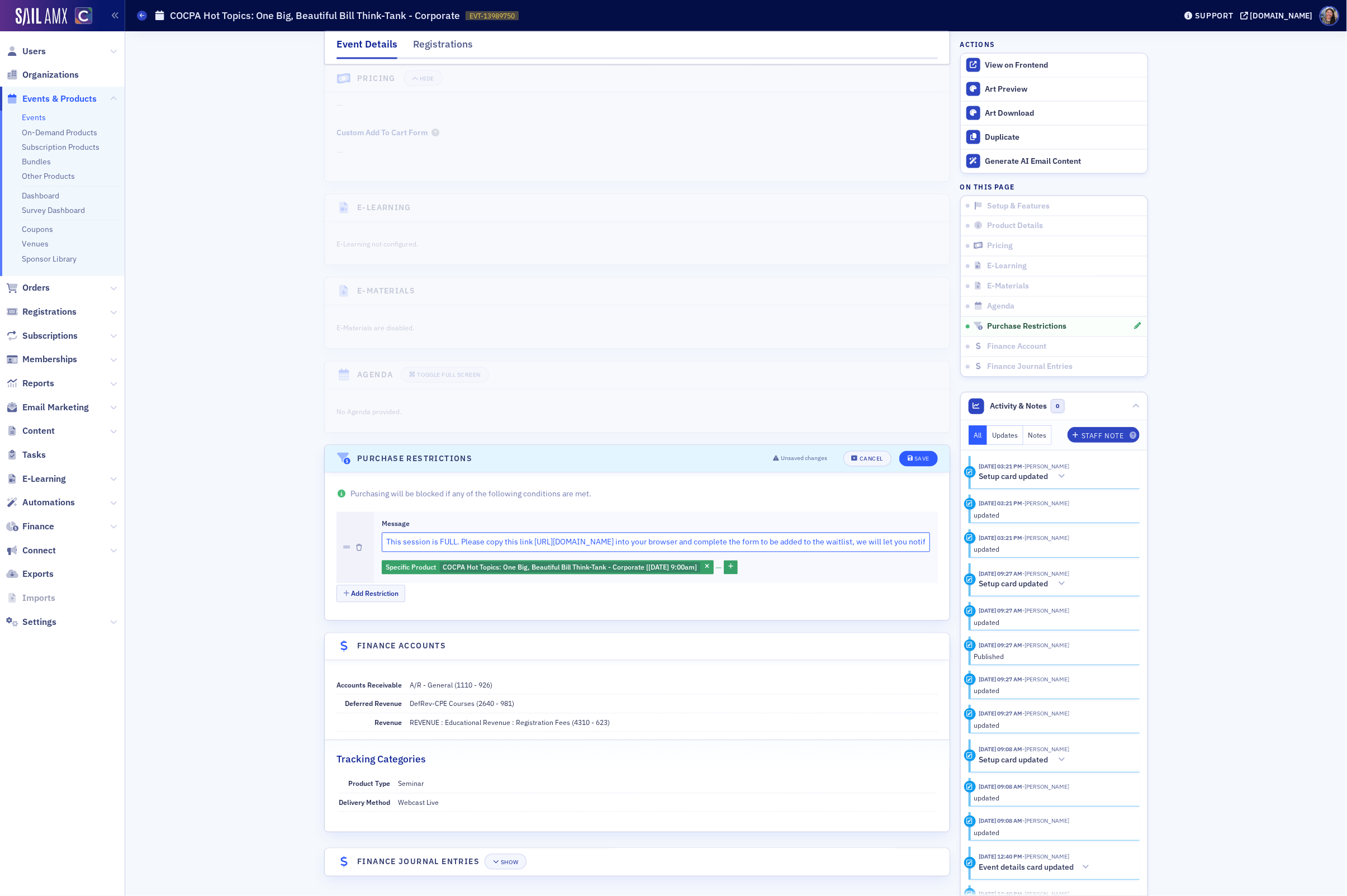
type input "This session is FULL. Please copy this link https://bit.ly/45TPGSd into your br…"
click at [918, 451] on button "Save" at bounding box center [919, 459] width 38 height 16
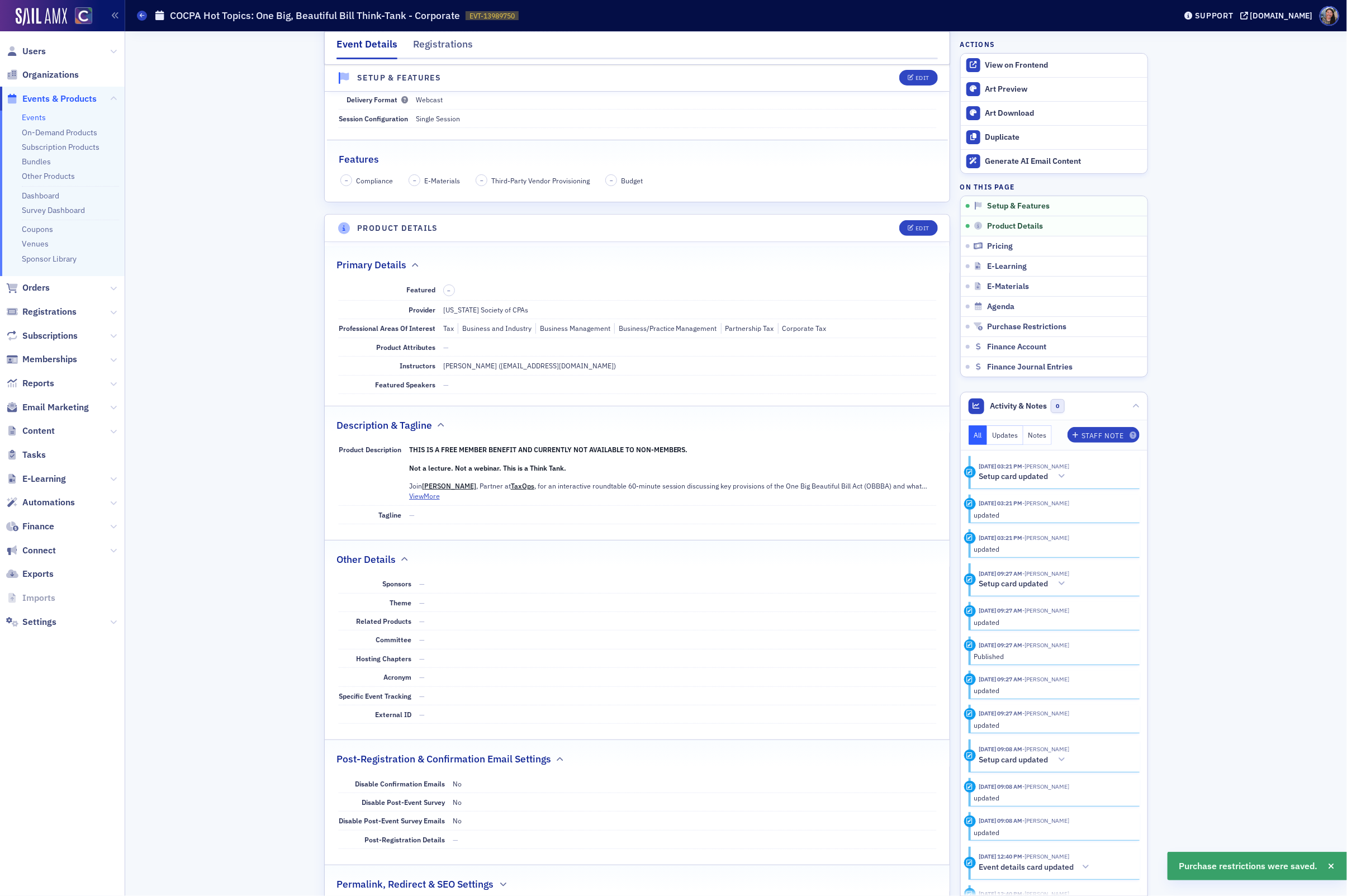
scroll to position [0, 0]
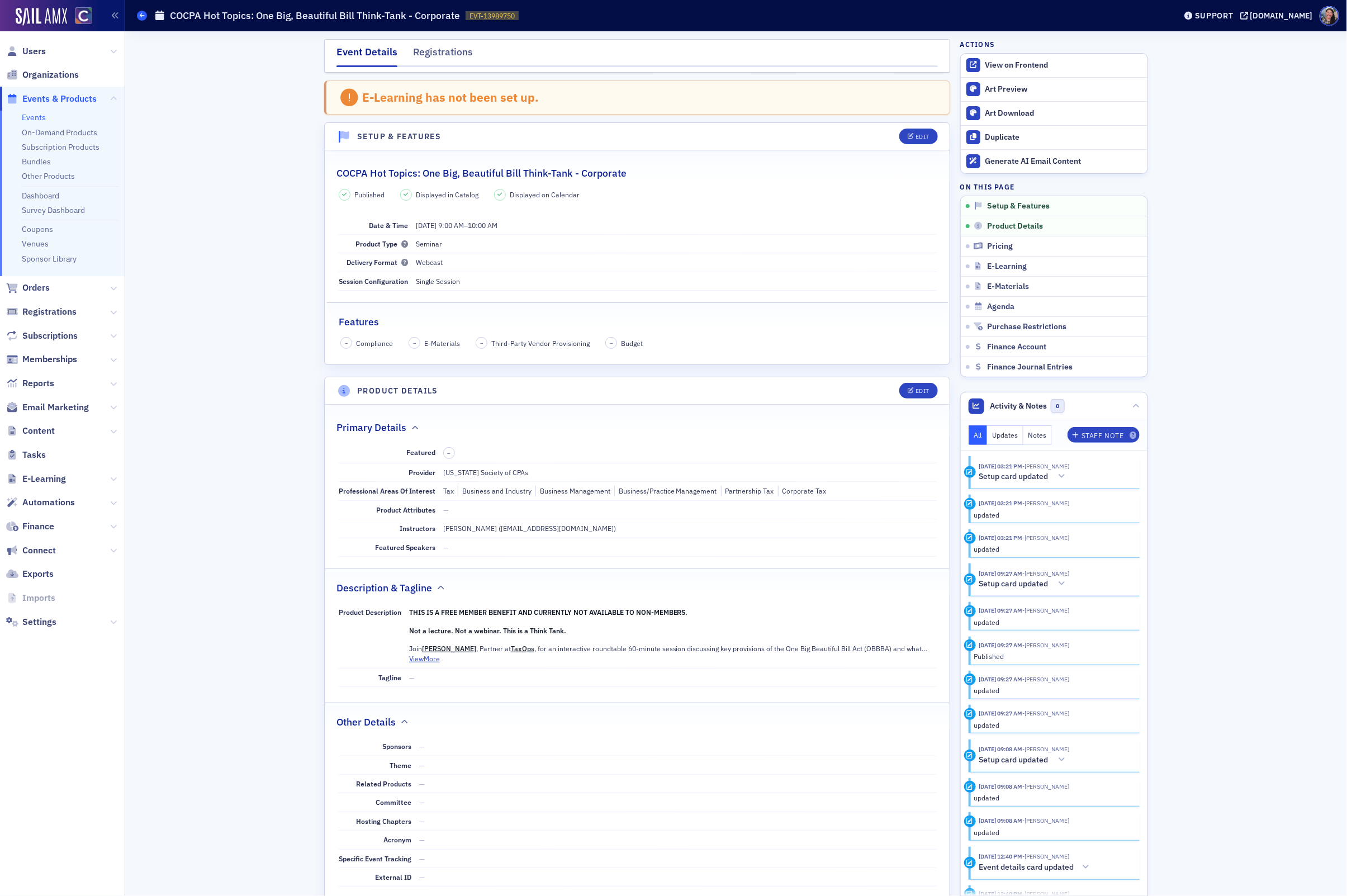
click at [142, 17] on icon at bounding box center [142, 15] width 5 height 5
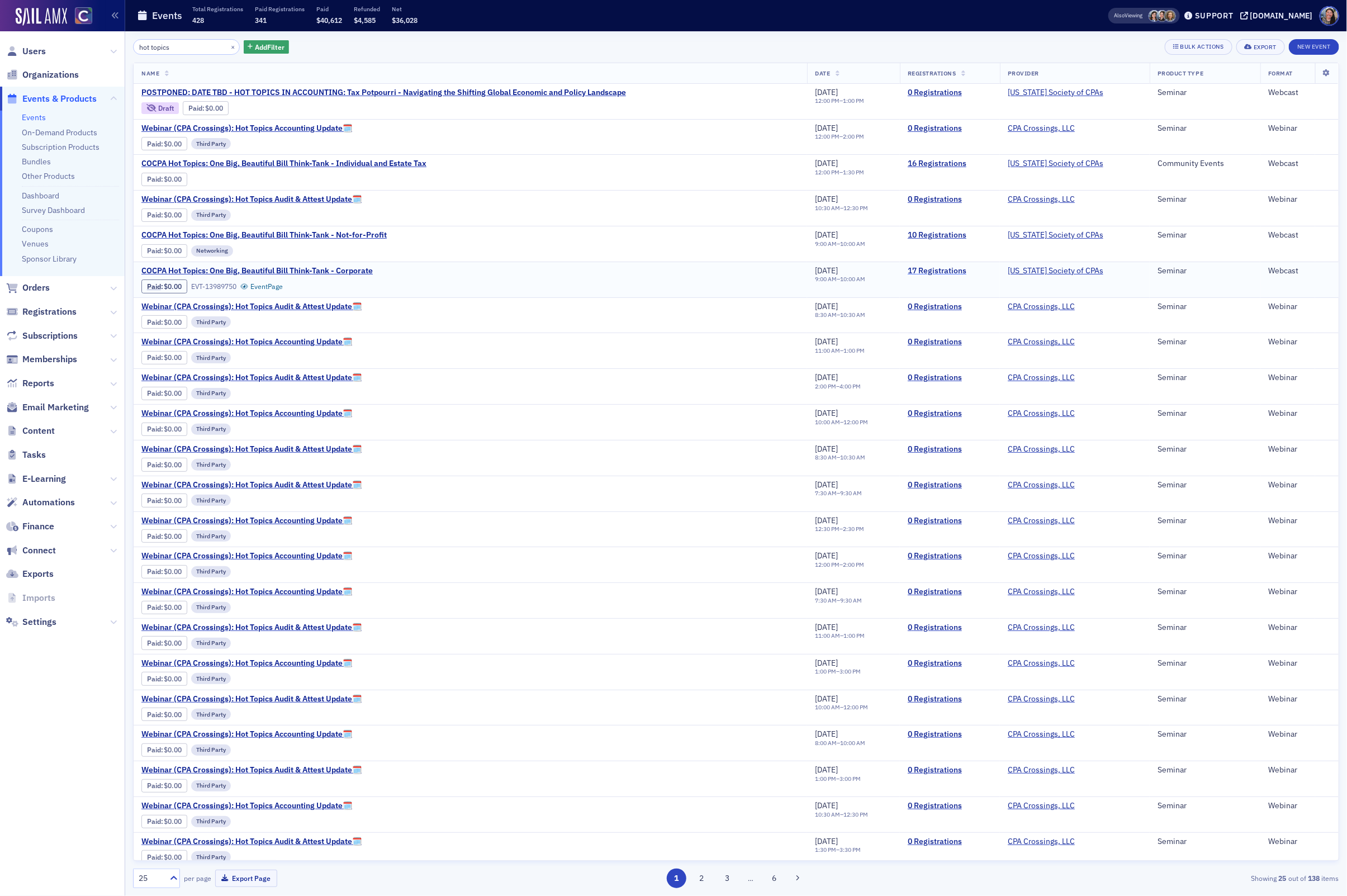
click at [945, 274] on link "17 Registrations" at bounding box center [950, 271] width 84 height 10
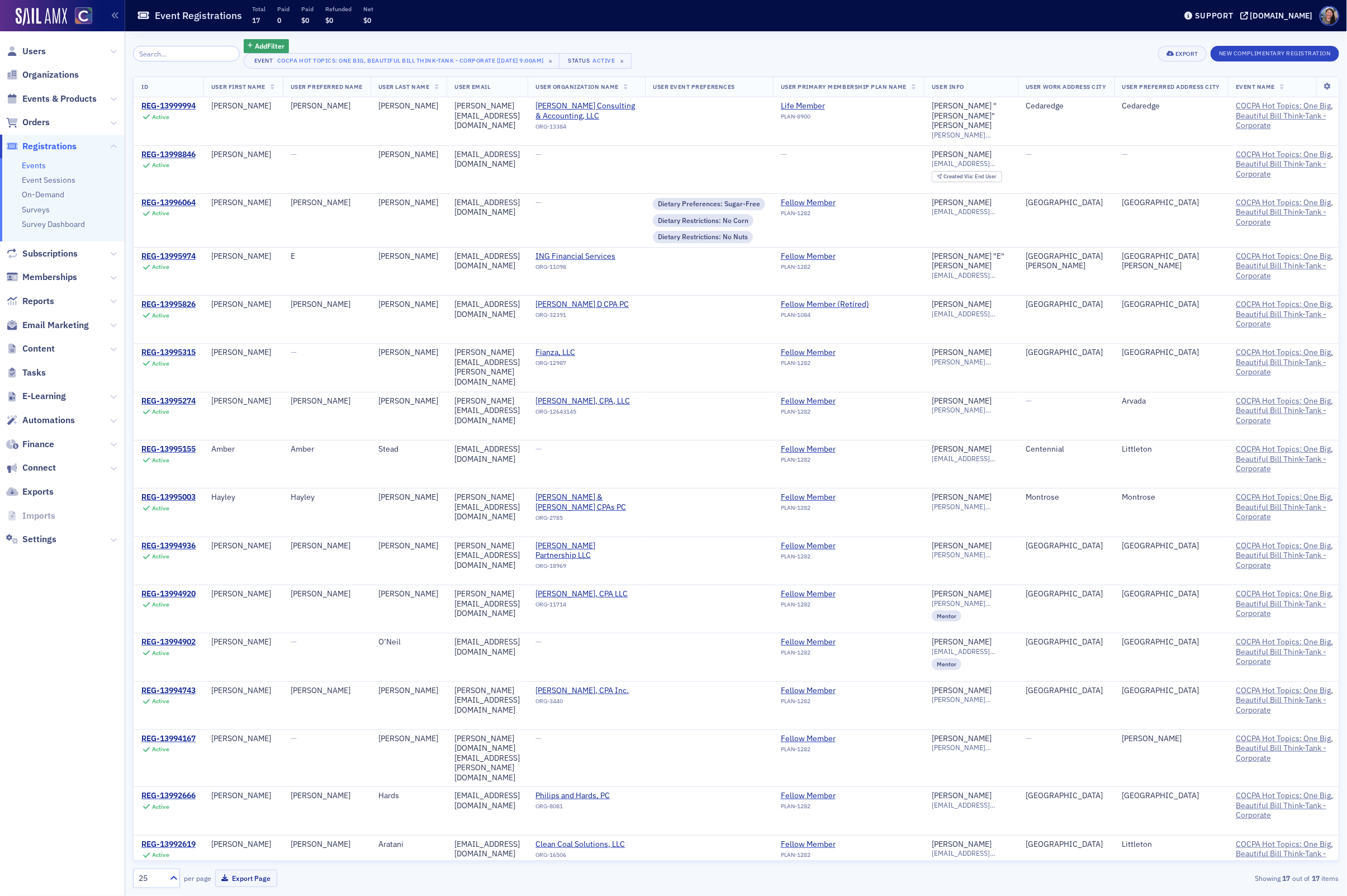
click at [34, 166] on link "Events" at bounding box center [34, 165] width 24 height 10
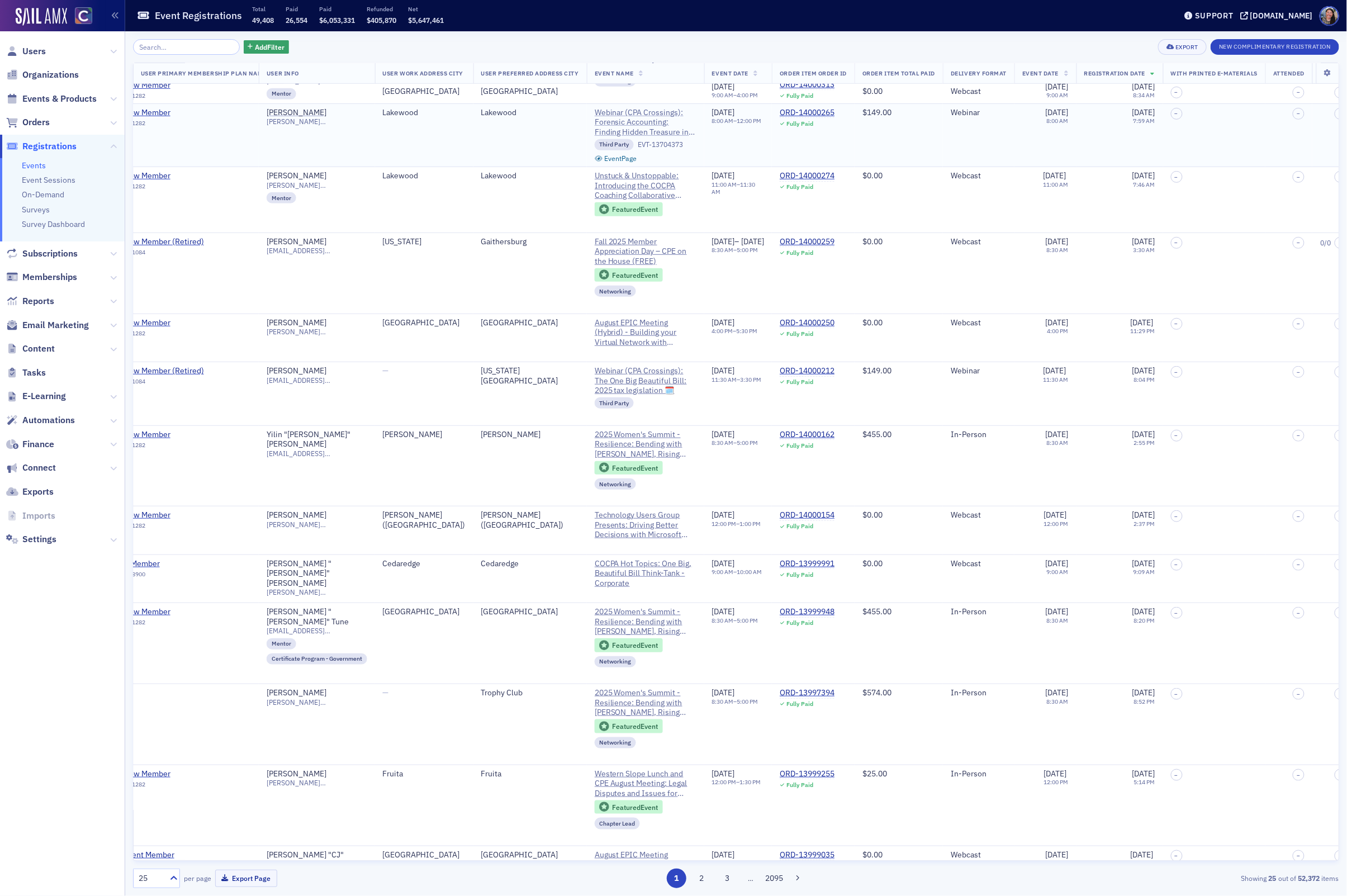
scroll to position [391, 659]
click at [696, 573] on span "COCPA Hot Topics: One Big, Beautiful Bill Think-Tank - Corporate" at bounding box center [645, 572] width 102 height 30
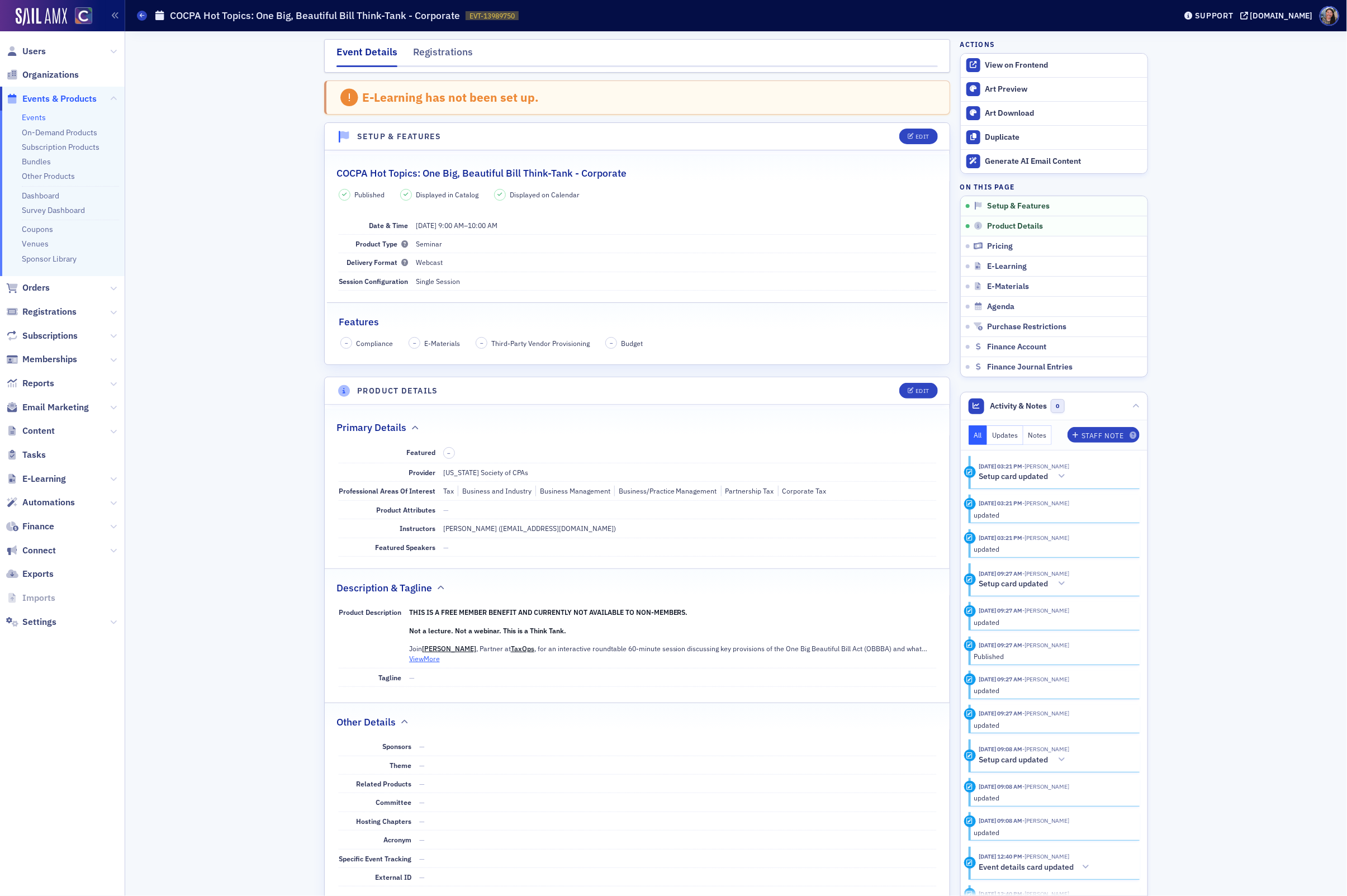
click at [418, 663] on button "View More" at bounding box center [424, 658] width 31 height 10
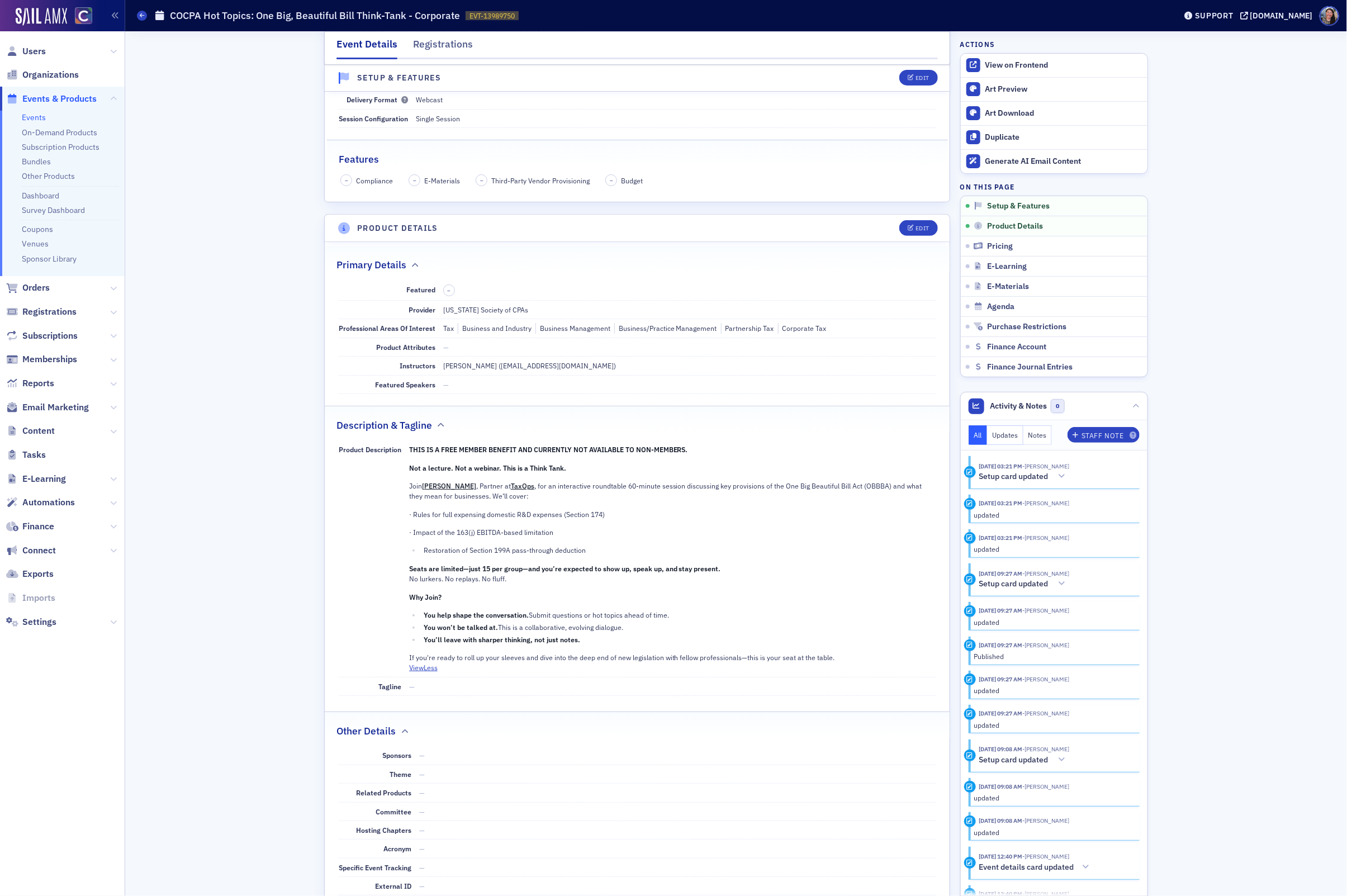
scroll to position [226, 0]
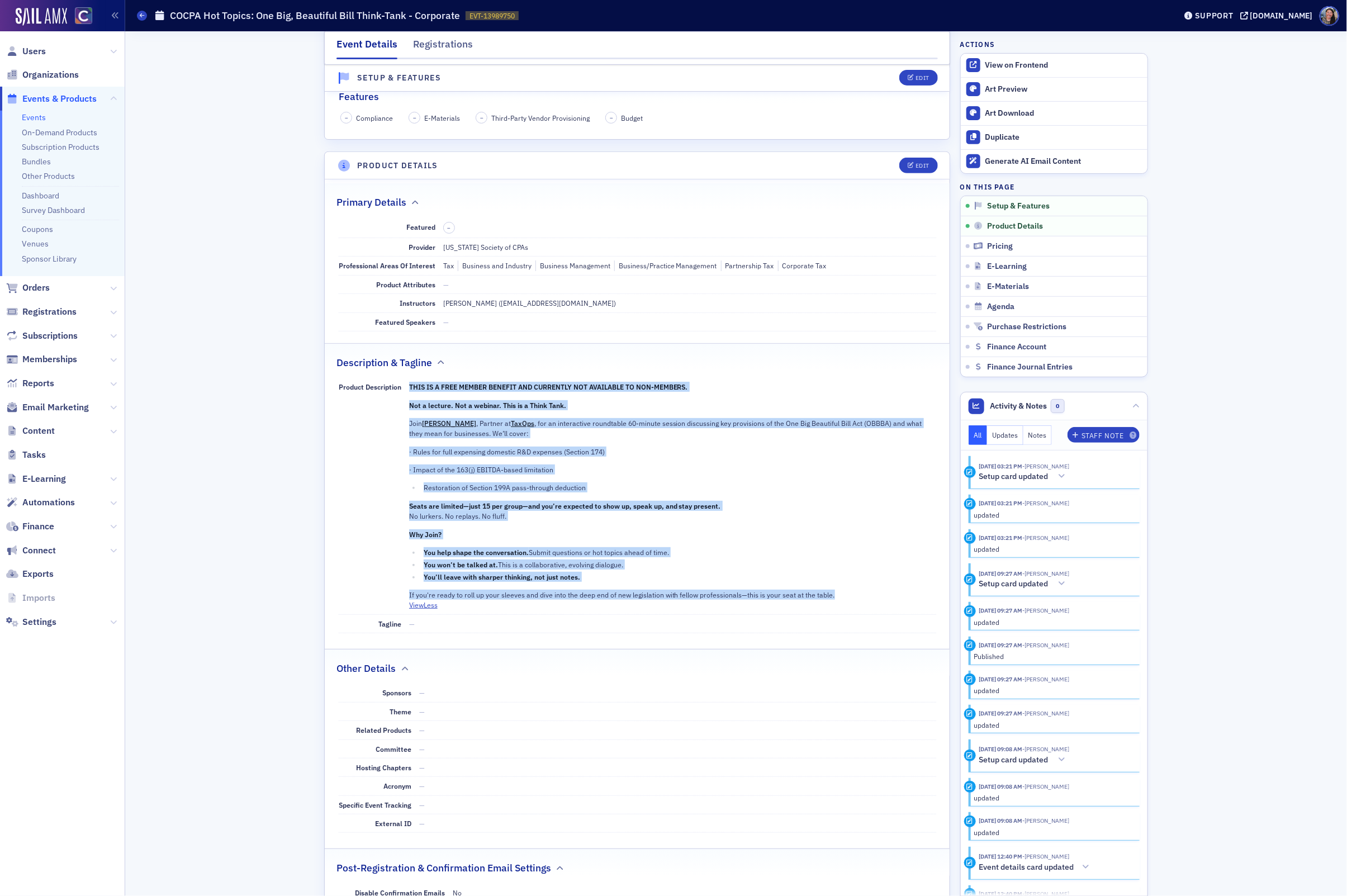
drag, startPoint x: 842, startPoint y: 598, endPoint x: 405, endPoint y: 410, distance: 475.7
click at [405, 410] on div "Product Description THIS IS A FREE MEMBER BENEFIT AND CURRENTLY NOT AVAILABLE T…" at bounding box center [638, 497] width 598 height 237
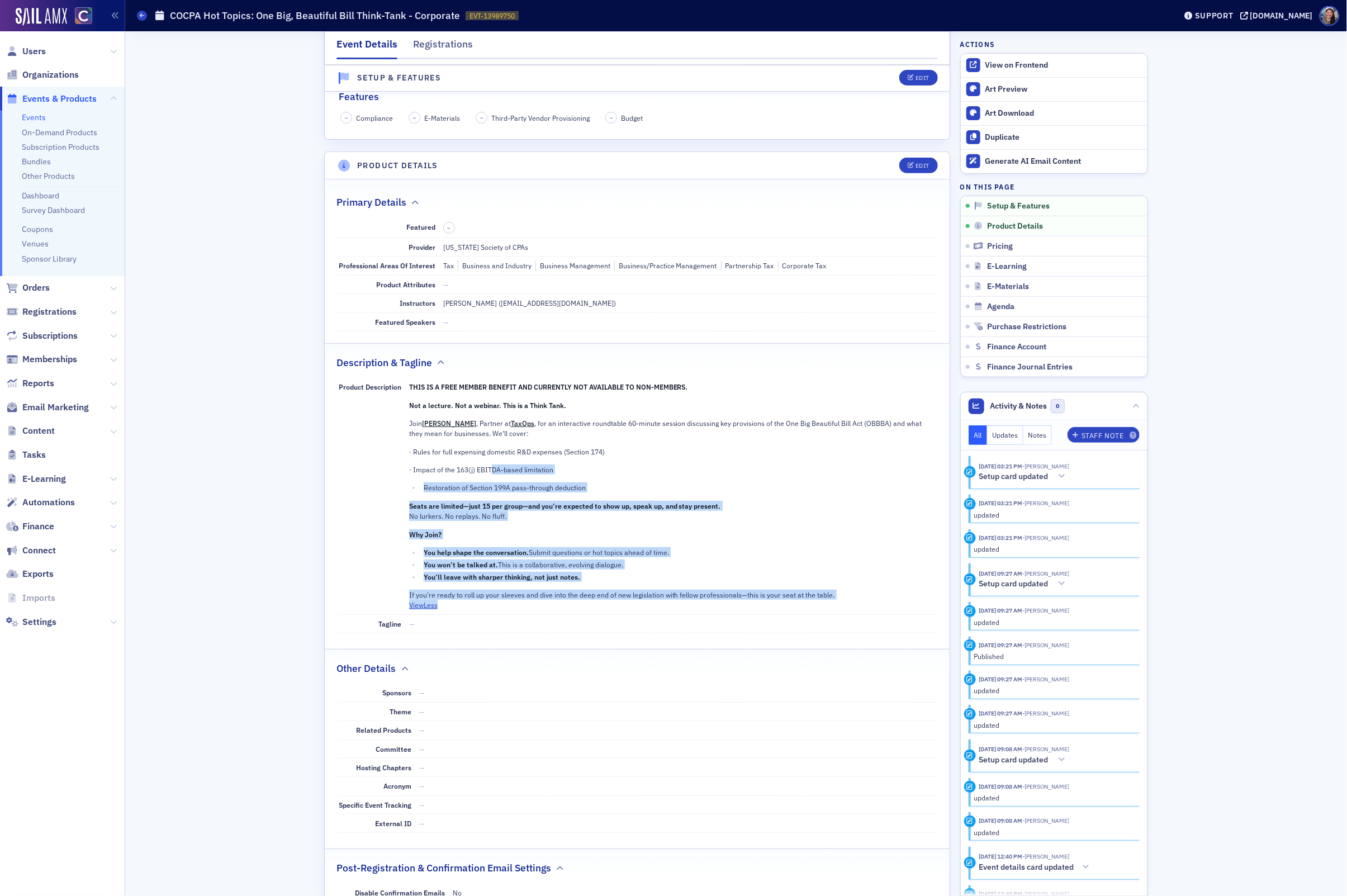
drag, startPoint x: 844, startPoint y: 605, endPoint x: 492, endPoint y: 480, distance: 373.5
click at [491, 480] on dd "THIS IS A FREE MEMBER BENEFIT AND CURRENTLY NOT AVAILABLE TO NON-MEMBERS. Not a…" at bounding box center [673, 496] width 527 height 237
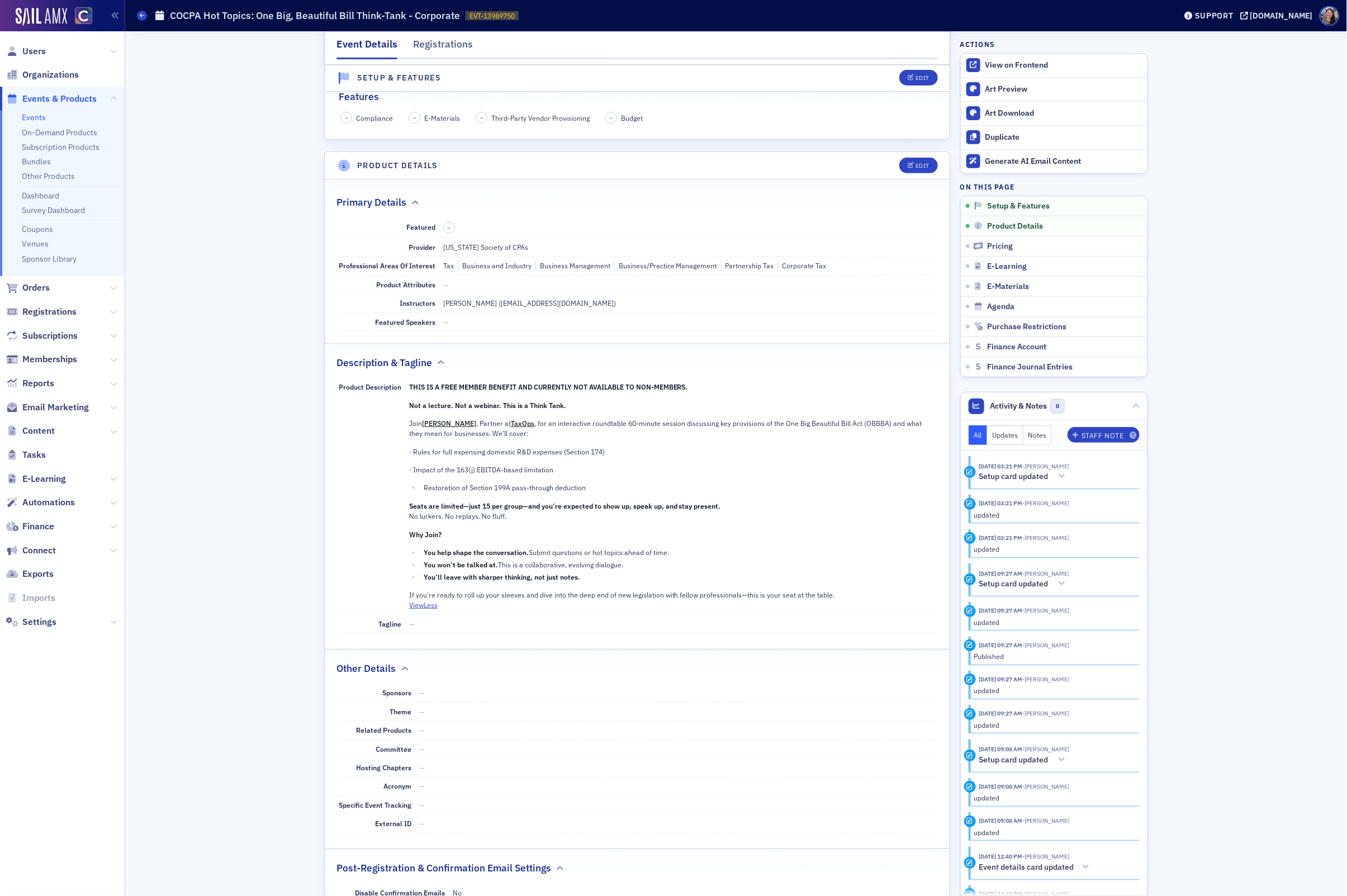
click at [492, 480] on div "THIS IS A FREE MEMBER BENEFIT AND CURRENTLY NOT AVAILABLE TO NON-MEMBERS. Not a…" at bounding box center [673, 491] width 527 height 218
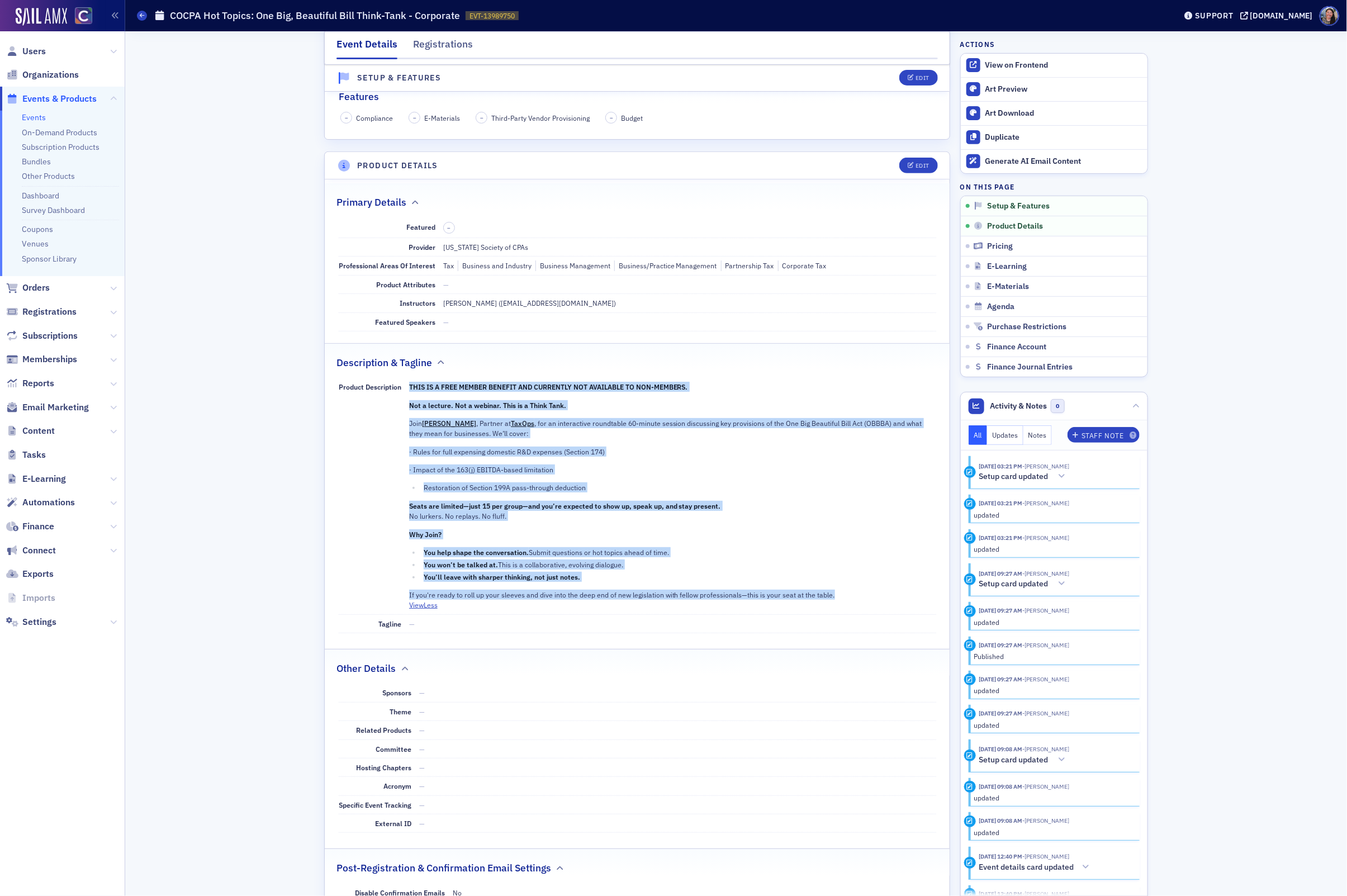
drag, startPoint x: 850, startPoint y: 602, endPoint x: 408, endPoint y: 394, distance: 488.5
click at [408, 394] on div "Product Description THIS IS A FREE MEMBER BENEFIT AND CURRENTLY NOT AVAILABLE T…" at bounding box center [638, 497] width 598 height 237
copy div "THIS IS A FREE MEMBER BENEFIT AND CURRENTLY NOT AVAILABLE TO NON-MEMBERS. Not a…"
click at [1005, 61] on div "View on Frontend" at bounding box center [1063, 65] width 156 height 10
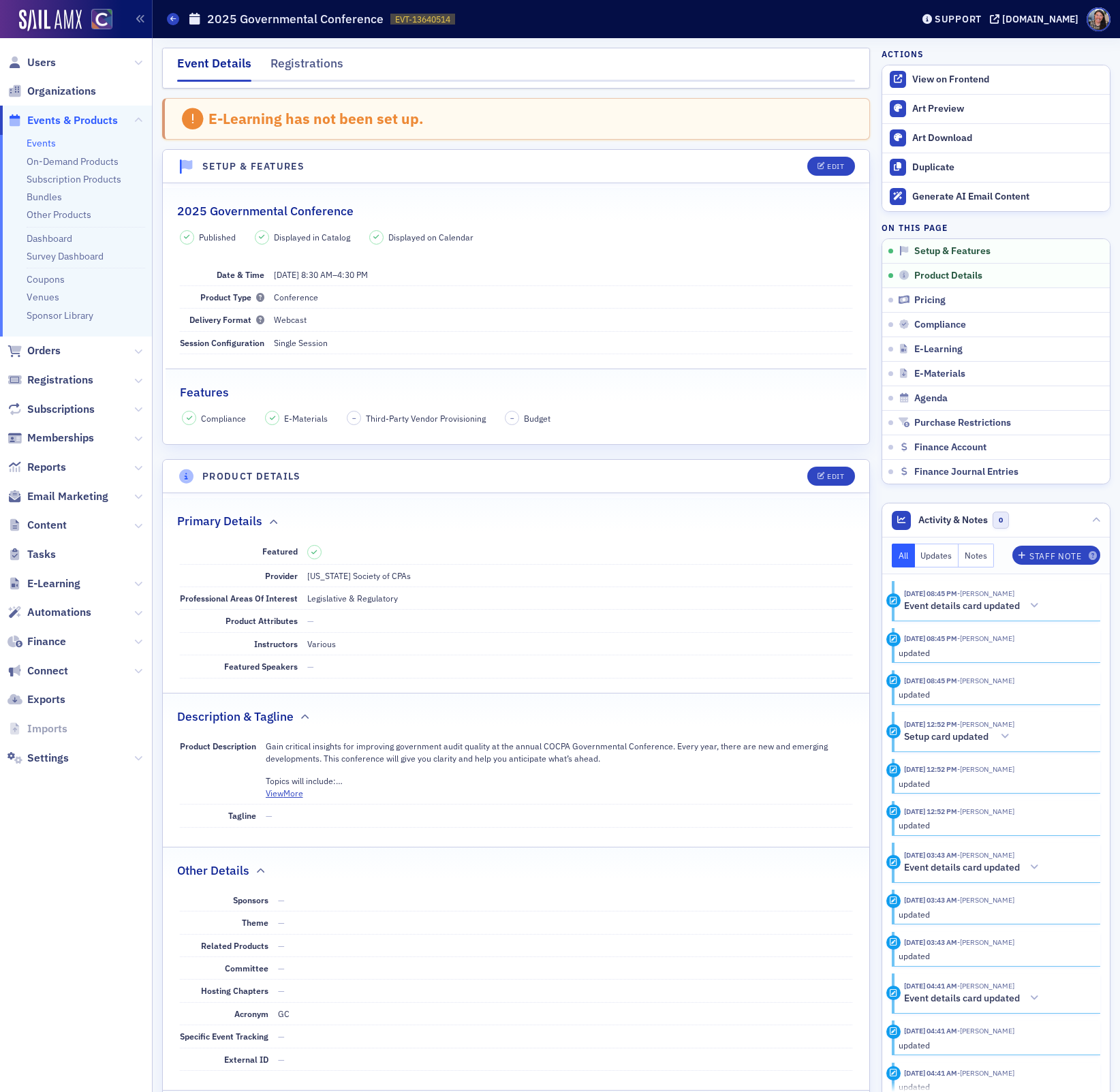
click at [38, 140] on link "Events" at bounding box center [41, 142] width 29 height 12
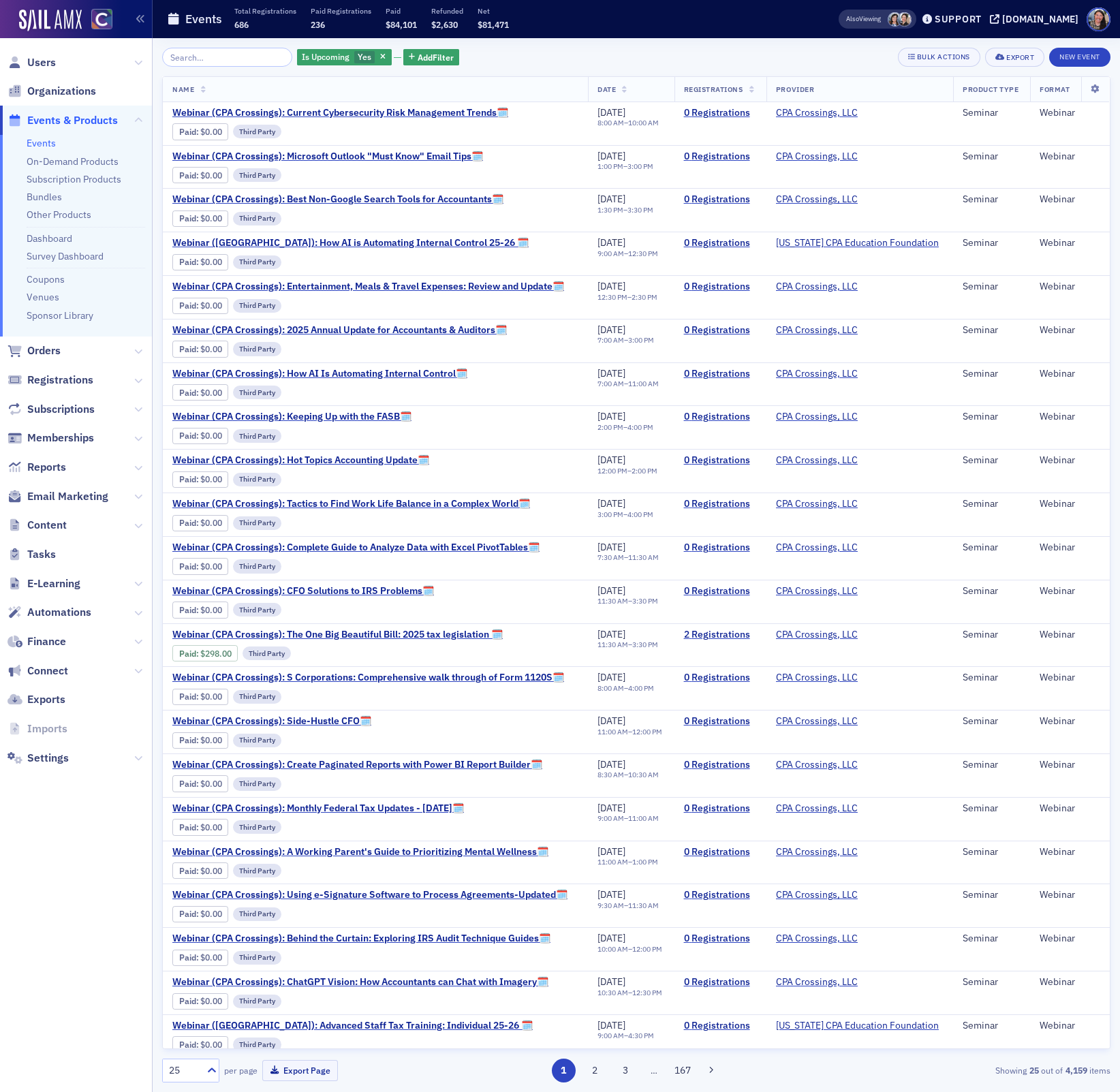
click at [199, 54] on input "search" at bounding box center [227, 57] width 130 height 19
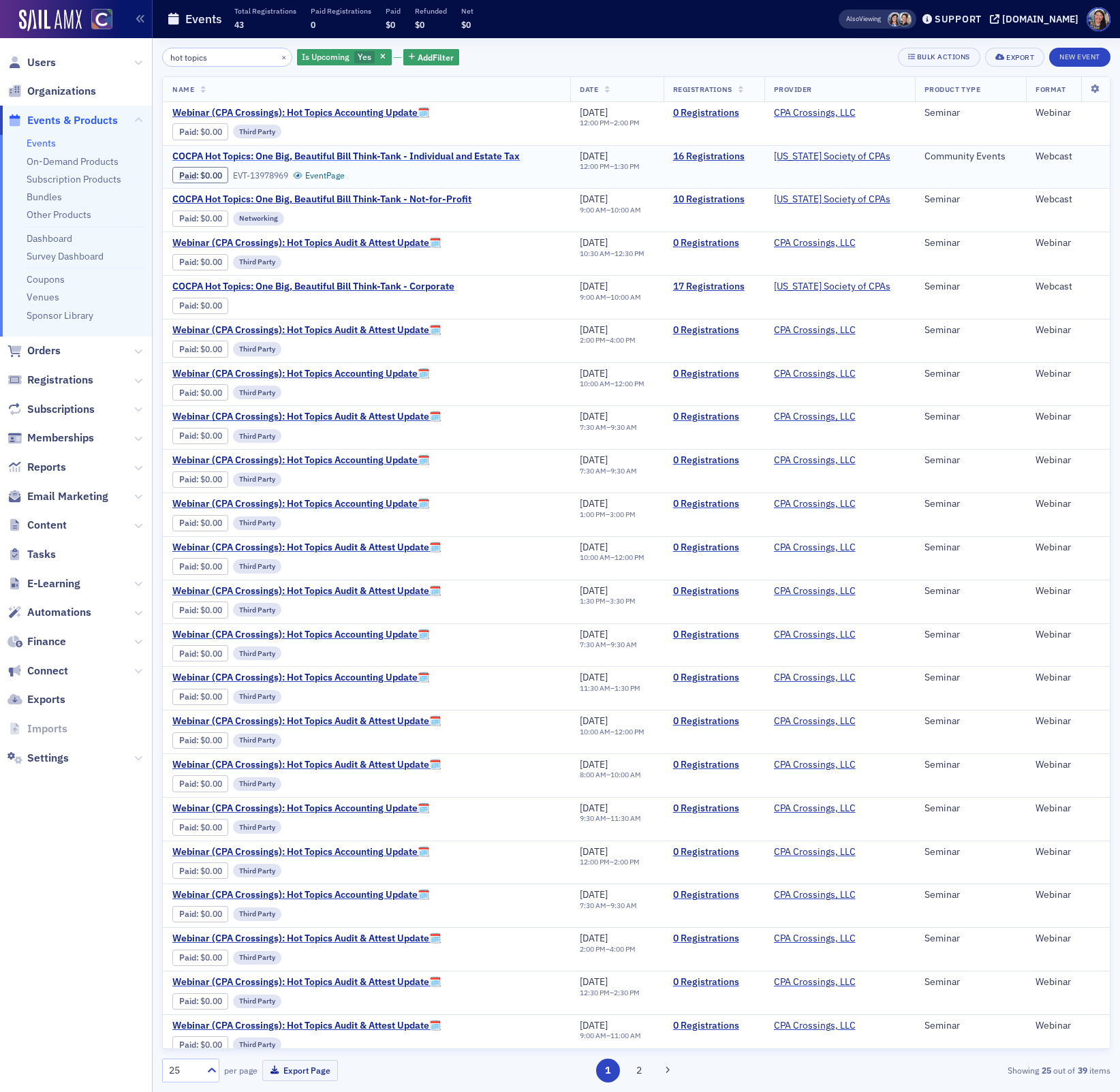
type input "hot topics"
click at [259, 155] on span "COCPA Hot Topics: One Big, Beautiful Bill Think-Tank - Individual and Estate Tax" at bounding box center [346, 157] width 347 height 12
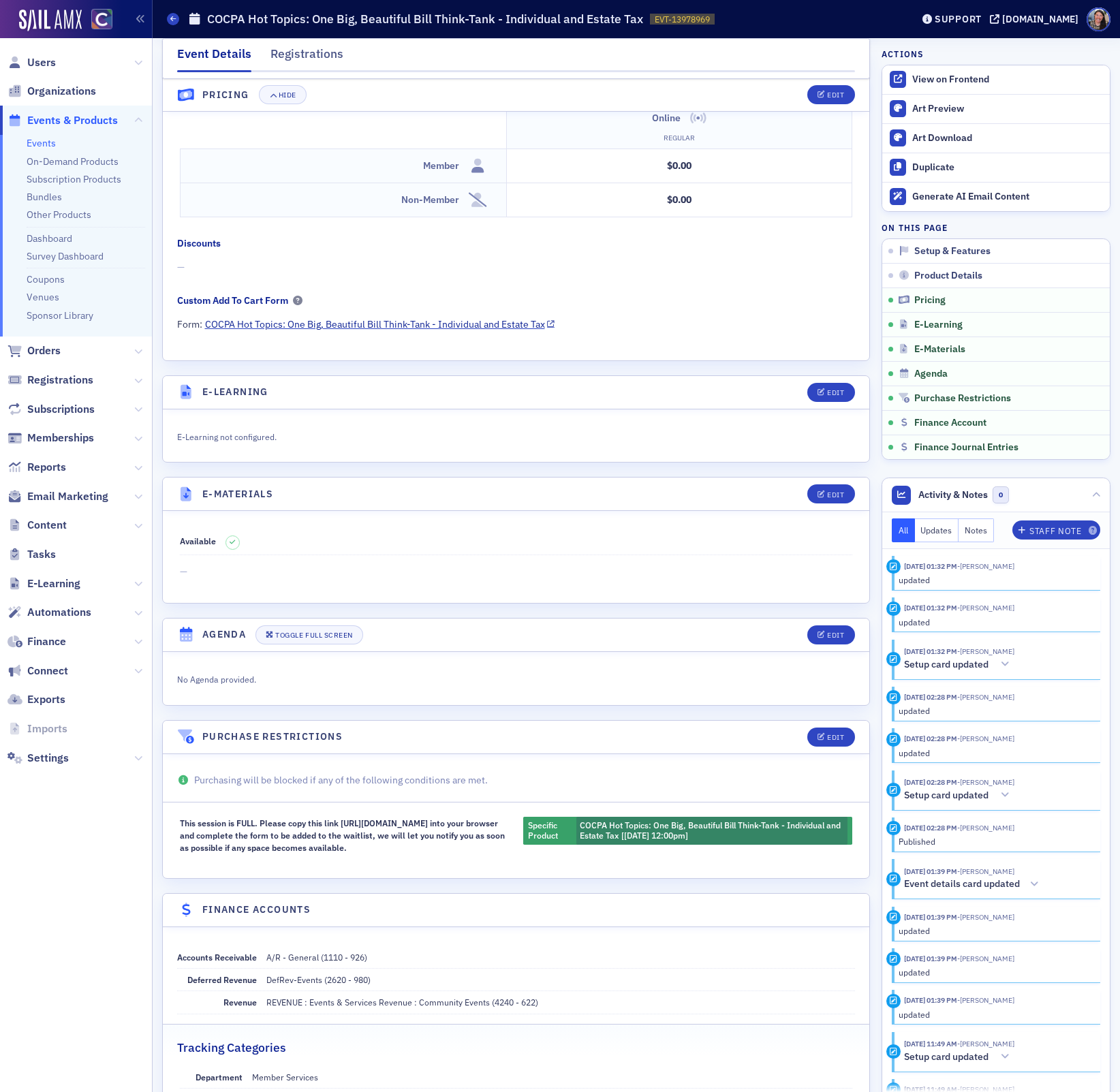
scroll to position [1441, 0]
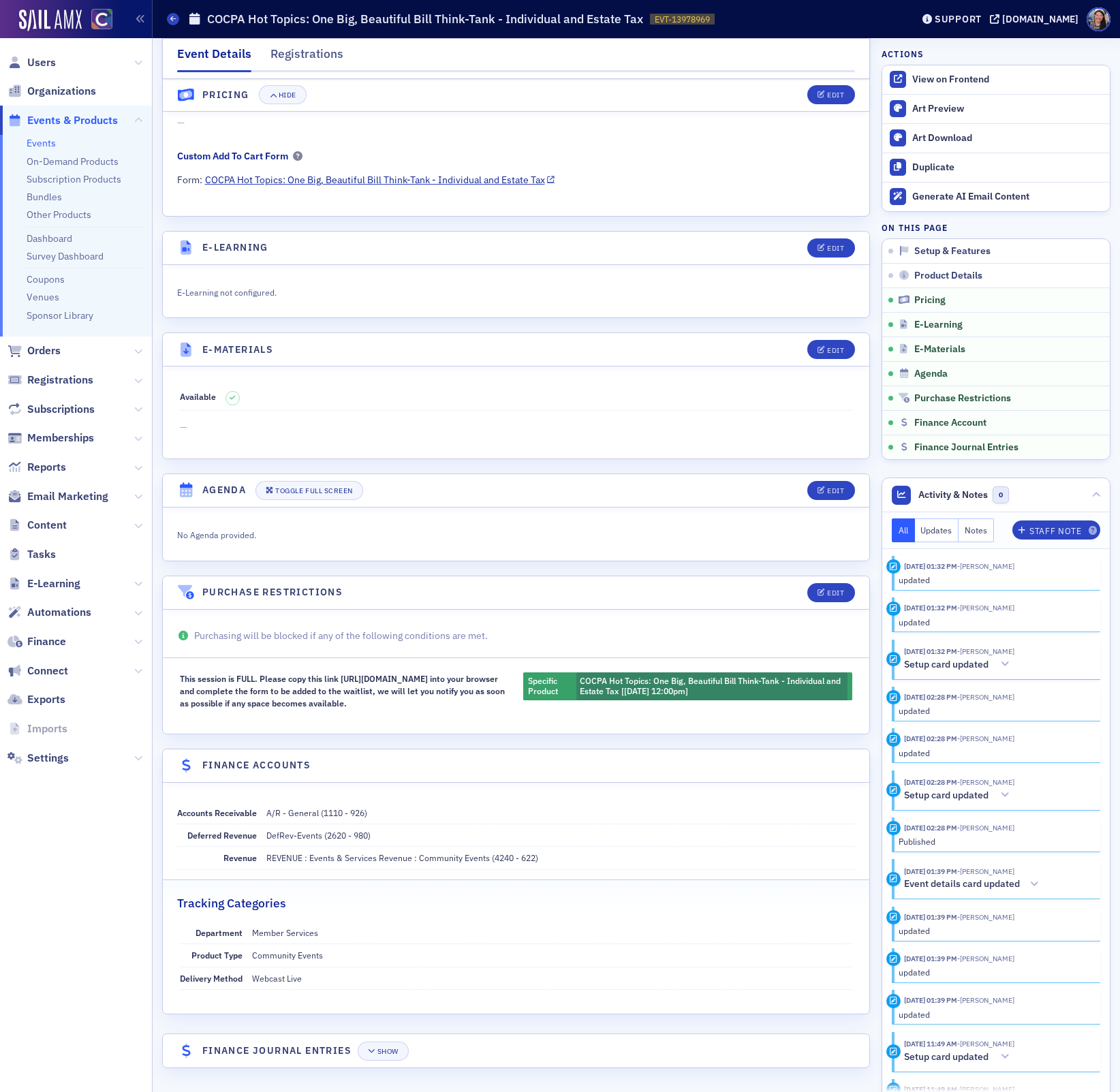
click at [351, 693] on div "This session is FULL. Please copy this link [URL][DOMAIN_NAME] into your browse…" at bounding box center [344, 691] width 329 height 38
drag, startPoint x: 351, startPoint y: 699, endPoint x: 178, endPoint y: 678, distance: 174.3
click at [178, 678] on div "This session is FULL. Please copy this link https://bit.ly/4m8sHIN into your br…" at bounding box center [516, 691] width 706 height 38
copy div "This session is FULL. Please copy this link [URL][DOMAIN_NAME] into your browse…"
click at [480, 688] on div "This session is FULL. Please copy this link https://bit.ly/4m8sHIN into your br…" at bounding box center [344, 691] width 329 height 38
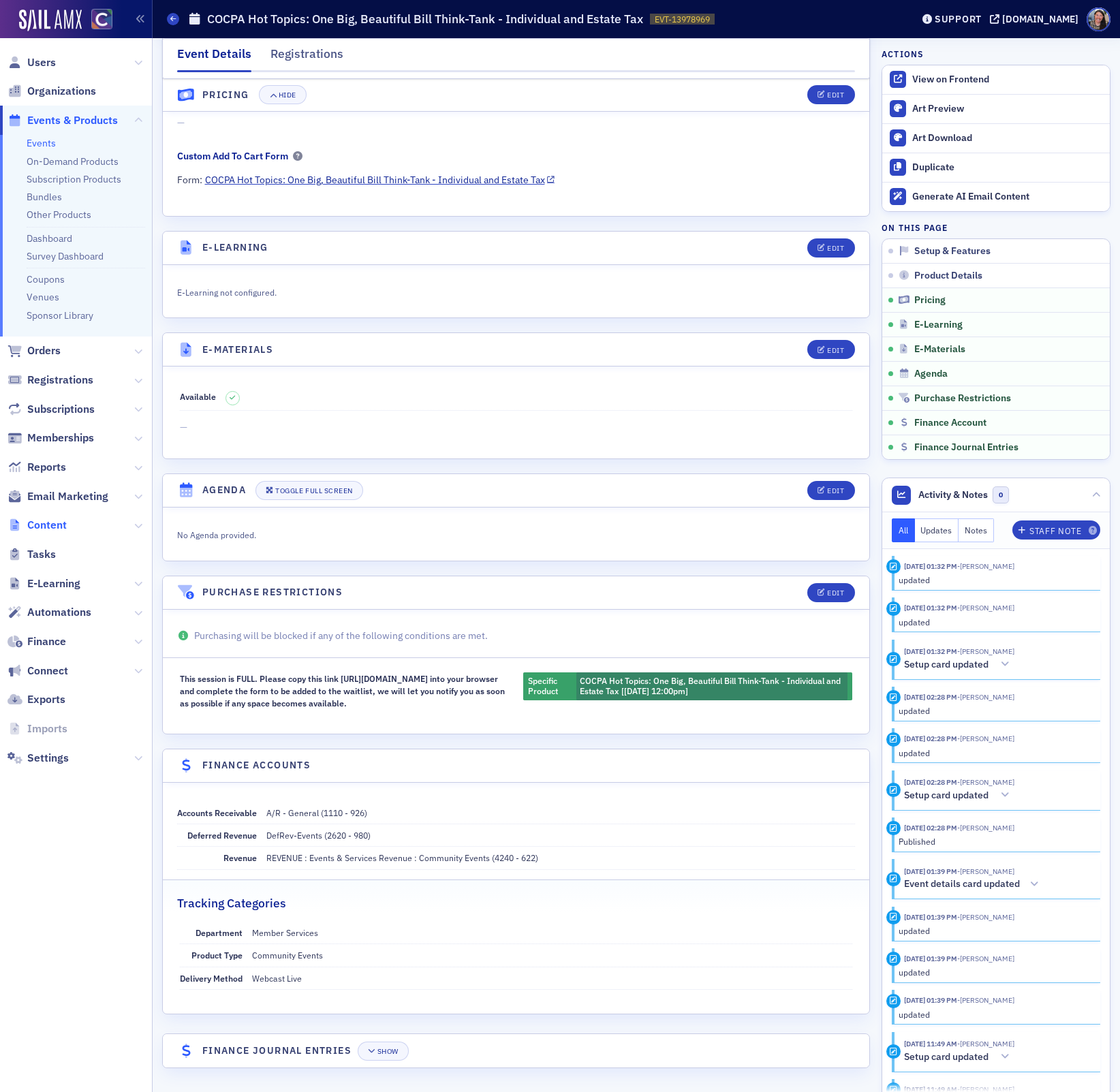
click at [46, 524] on span "Content" at bounding box center [47, 525] width 40 height 15
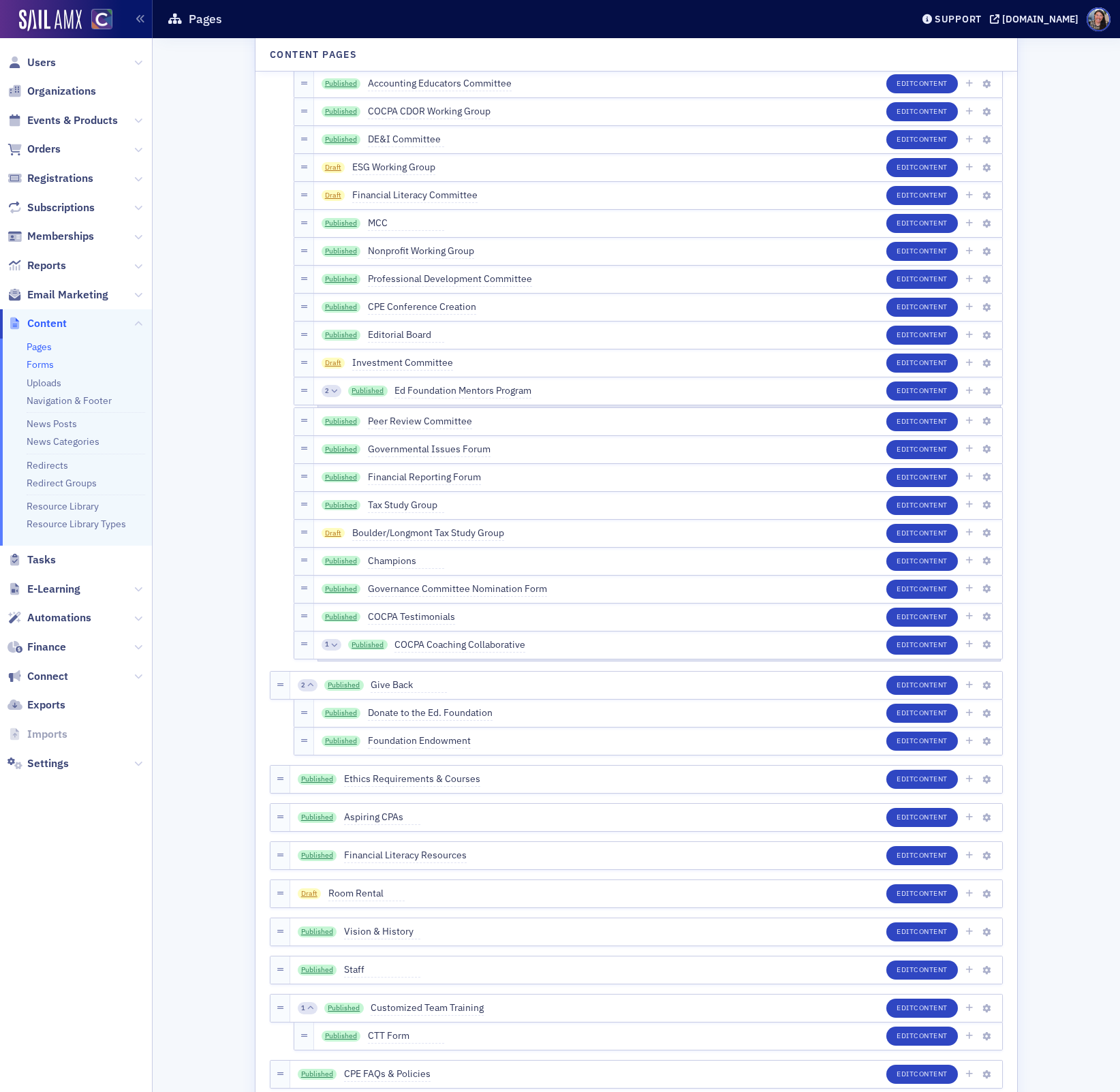
click at [44, 361] on link "Forms" at bounding box center [40, 364] width 27 height 12
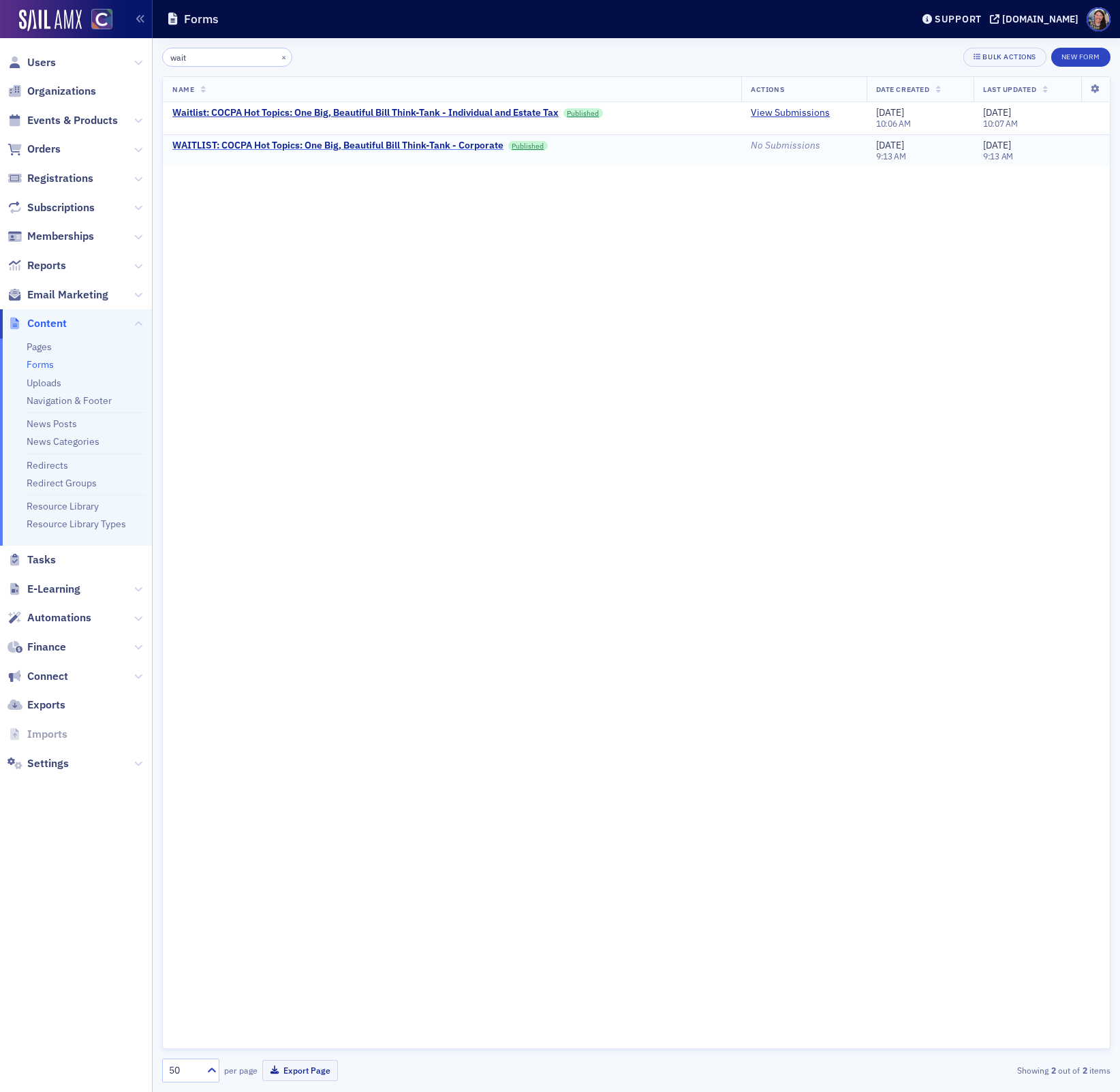
type input "wait"
click at [360, 146] on div "WAITLIST: COCPA Hot Topics: One Big, Beautiful Bill Think-Tank - Corporate" at bounding box center [337, 145] width 331 height 12
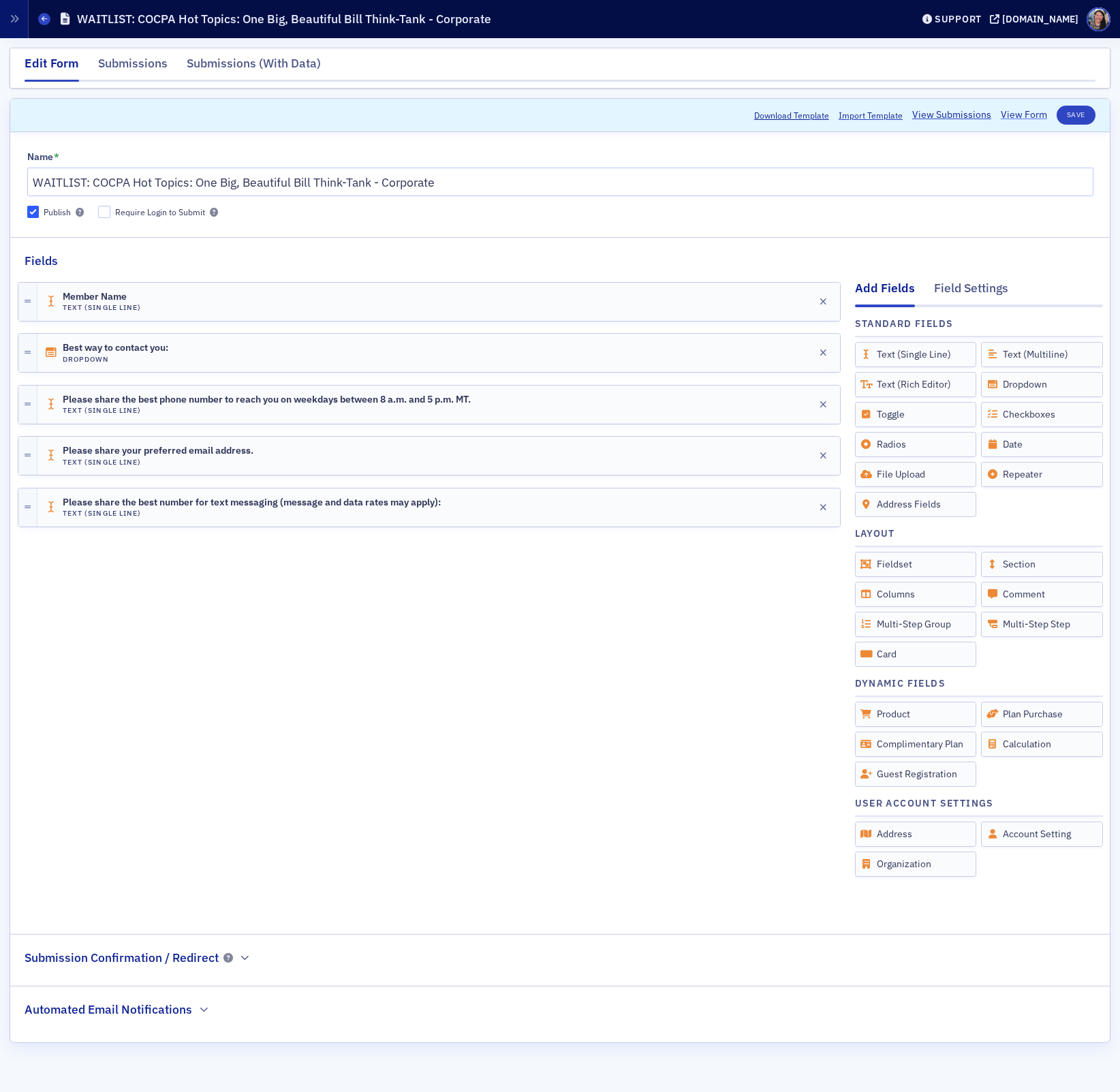
click at [1026, 116] on link "View Form" at bounding box center [1024, 115] width 46 height 14
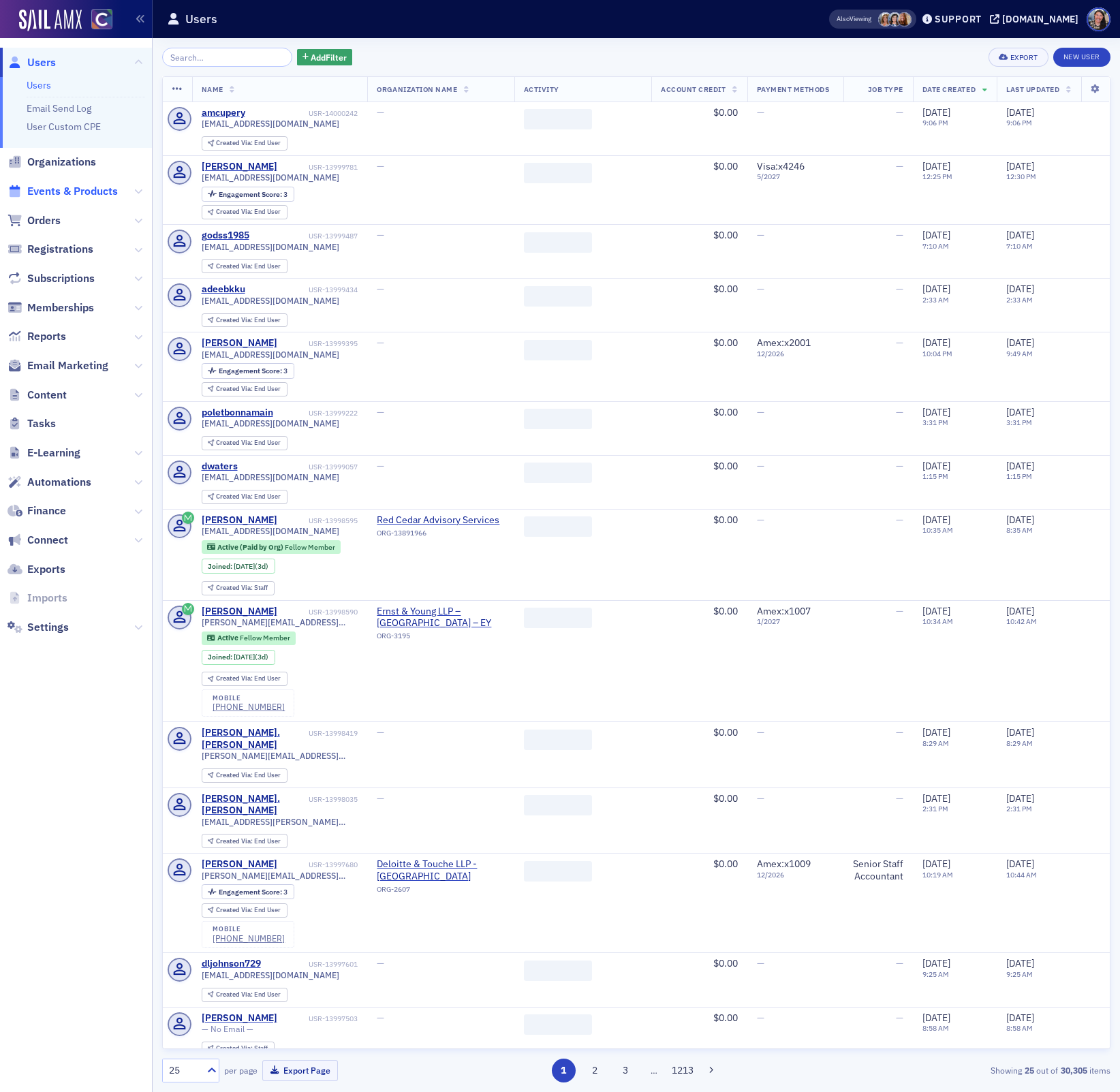
click at [83, 189] on span "Events & Products" at bounding box center [72, 191] width 91 height 15
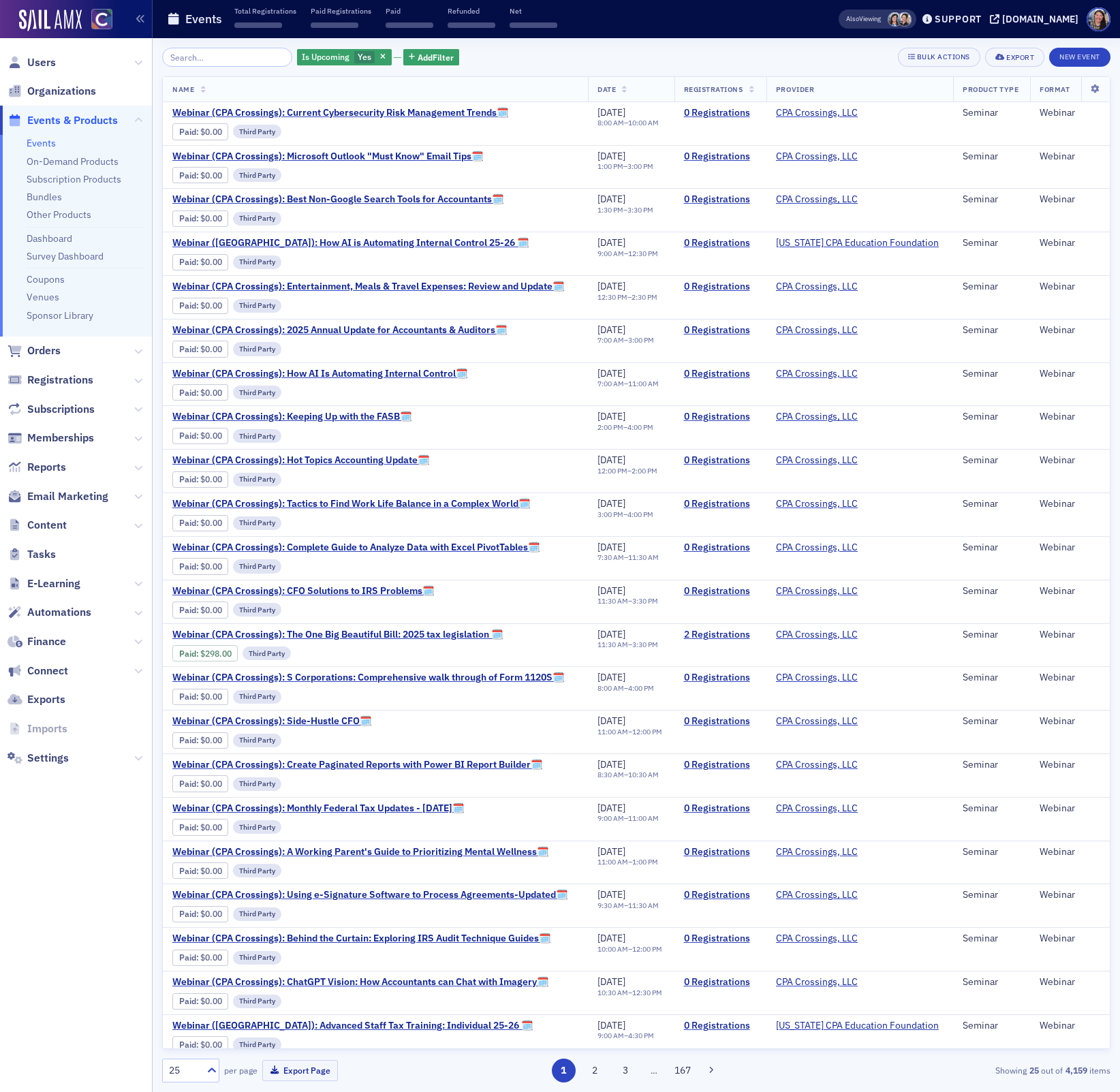
click at [204, 62] on input "search" at bounding box center [227, 57] width 130 height 19
click at [47, 524] on span "Content" at bounding box center [47, 525] width 40 height 15
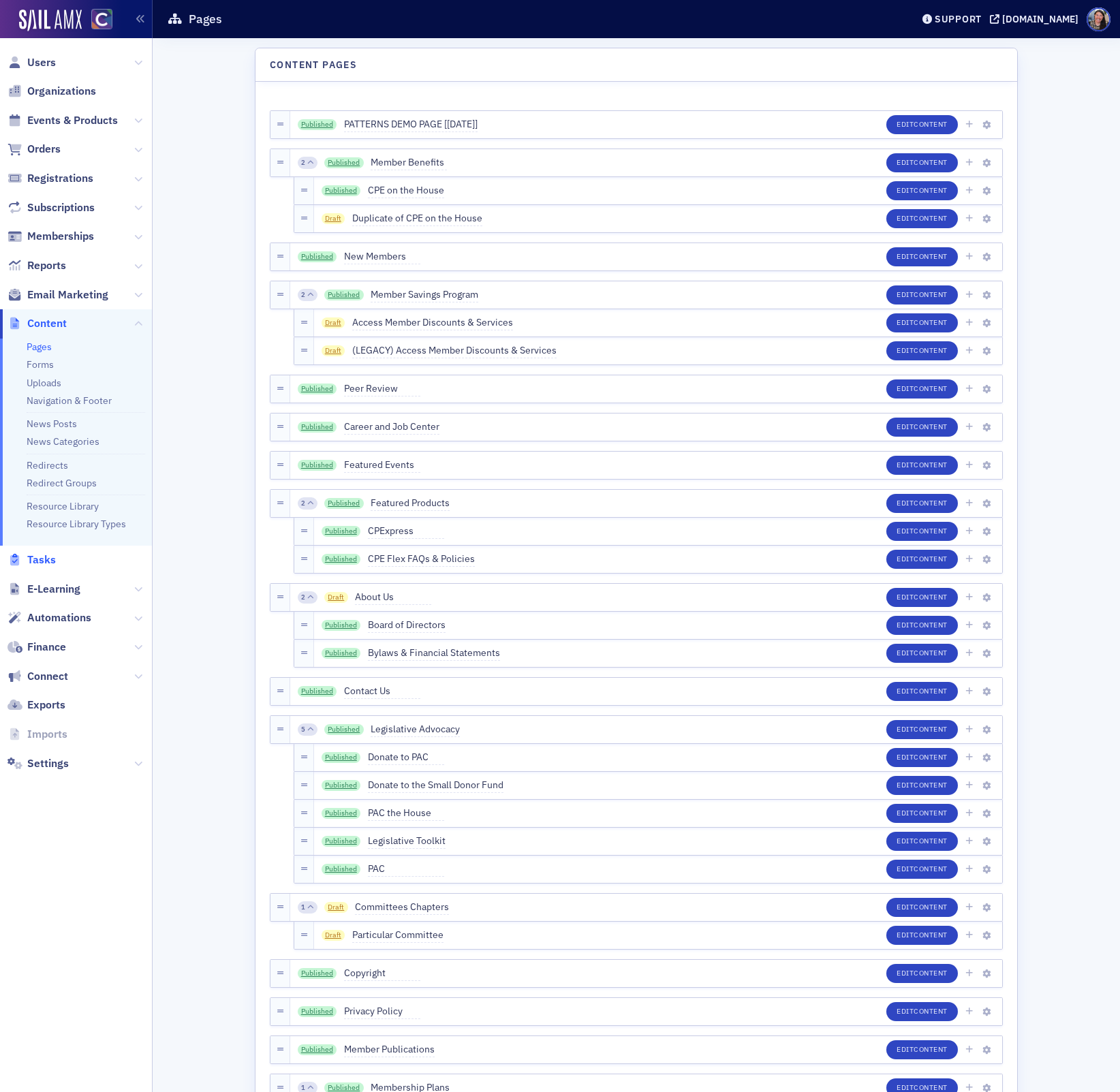
click at [46, 527] on link "Resource Library Types" at bounding box center [77, 524] width 99 height 12
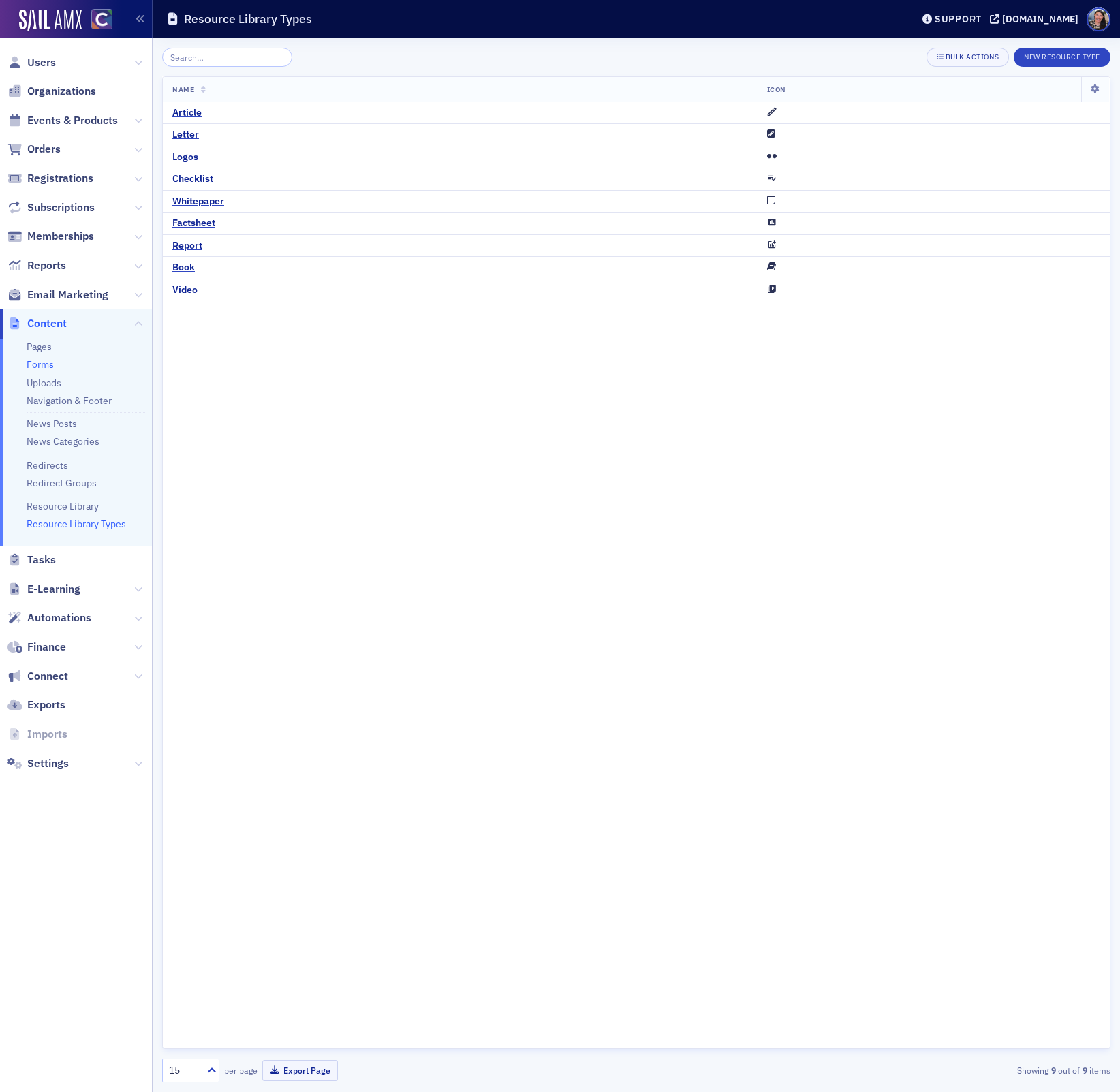
click at [40, 364] on link "Forms" at bounding box center [40, 364] width 27 height 12
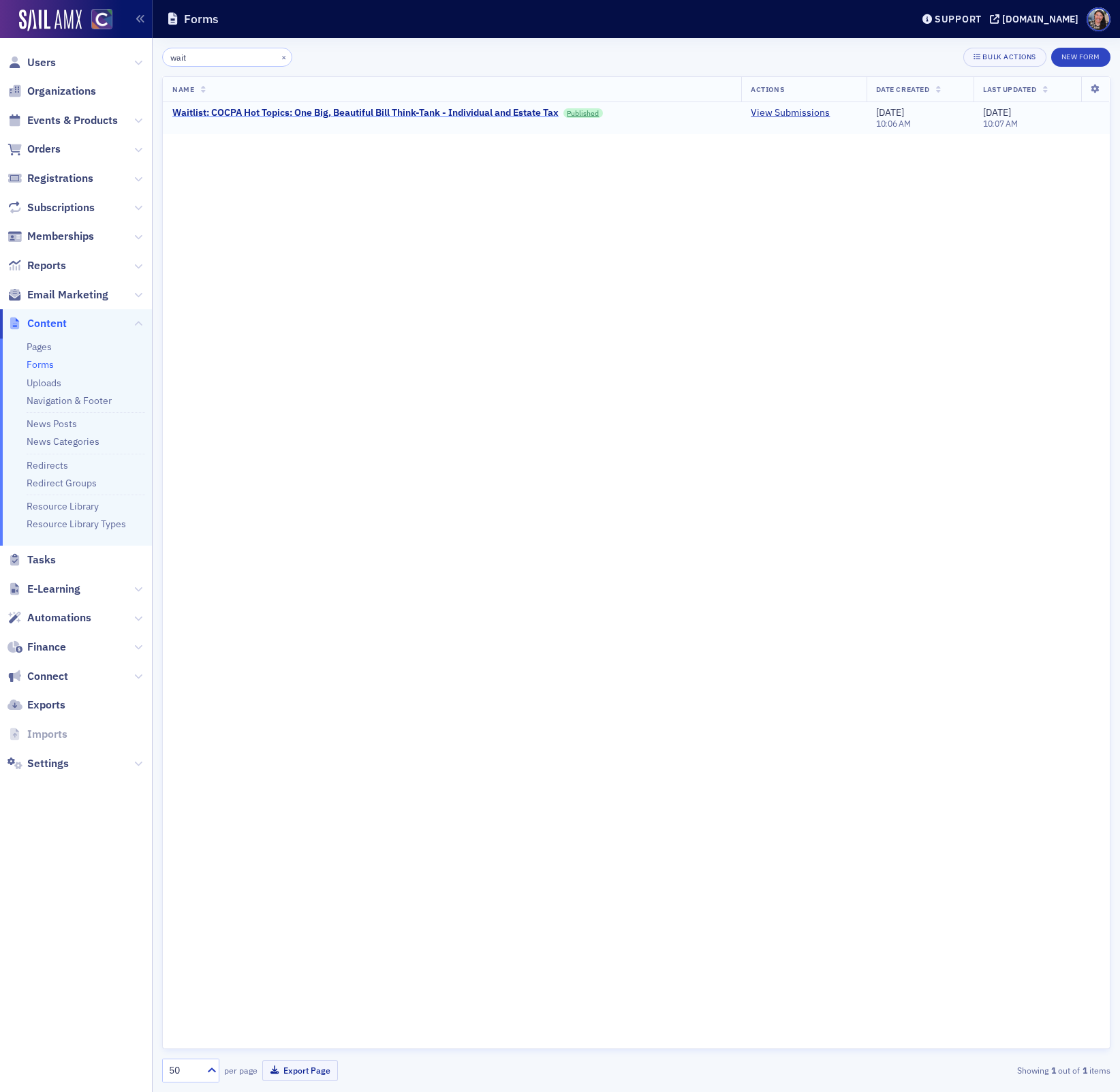
type input "wait"
click at [427, 110] on div "Waitlist: COCPA Hot Topics: One Big, Beautiful Bill Think-Tank - Individual and…" at bounding box center [365, 113] width 386 height 12
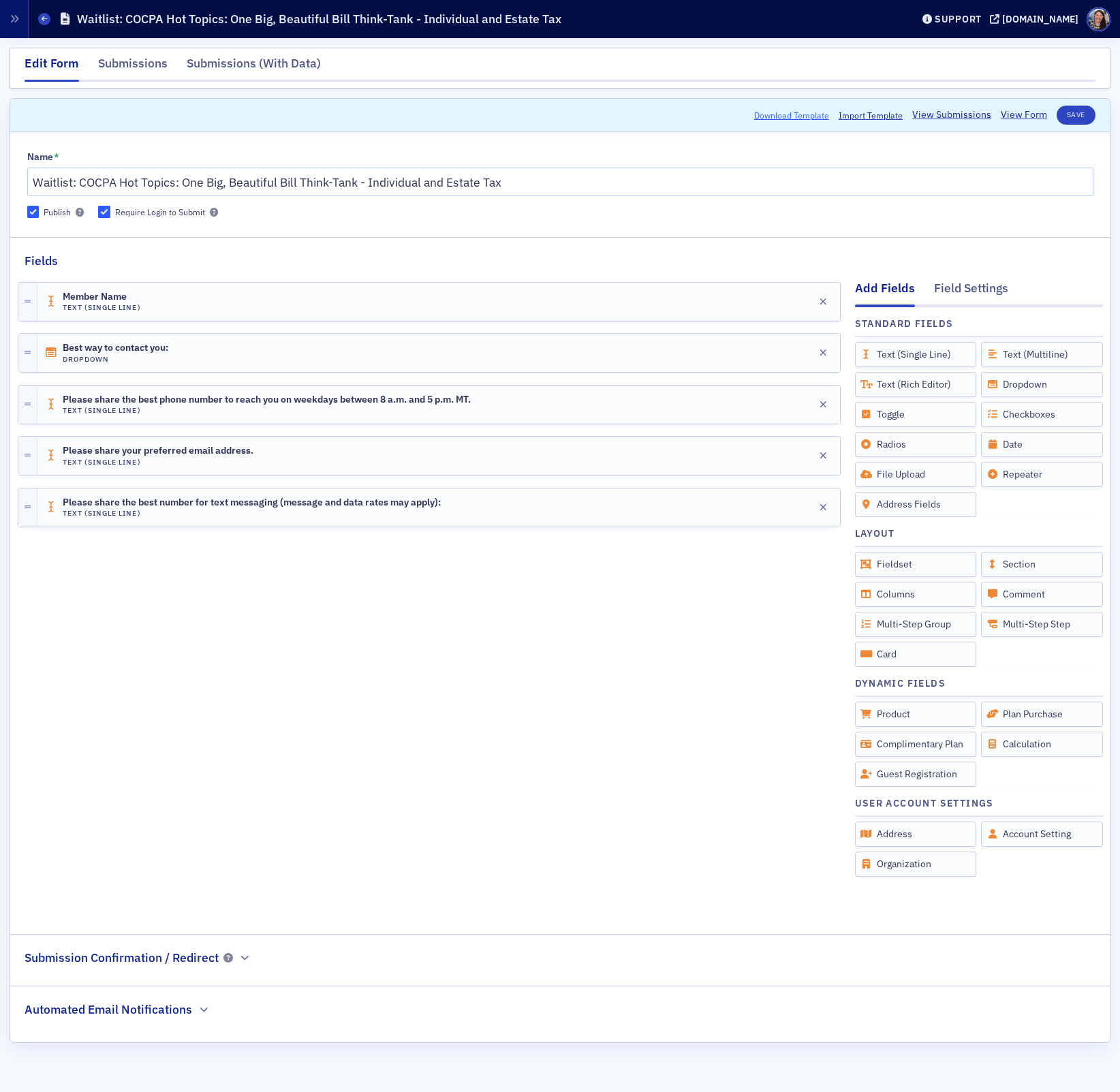
click at [805, 114] on button "Download Template" at bounding box center [791, 115] width 75 height 12
click at [44, 18] on icon at bounding box center [45, 18] width 6 height 6
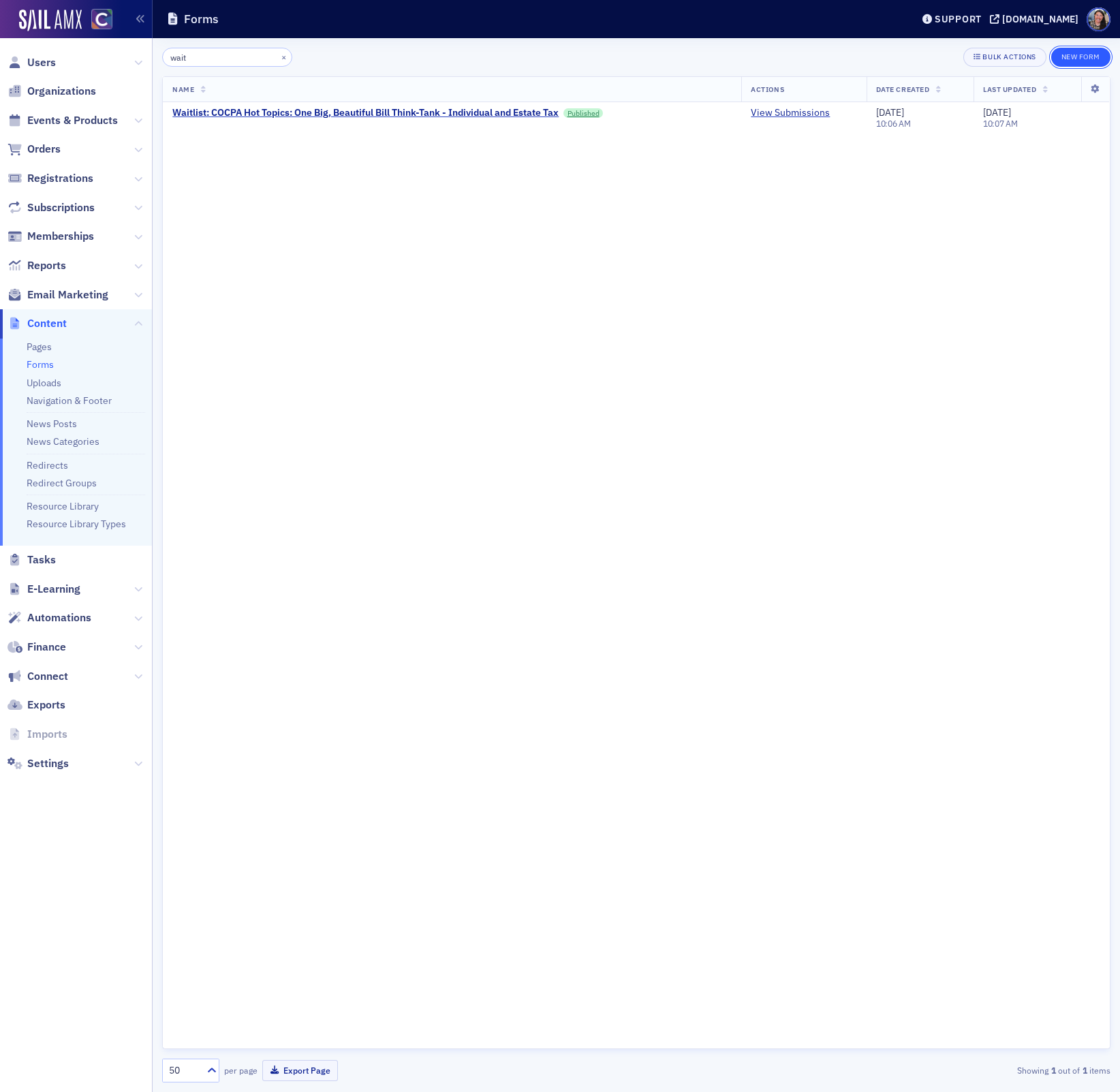
click at [1068, 57] on button "New Form" at bounding box center [1081, 57] width 60 height 19
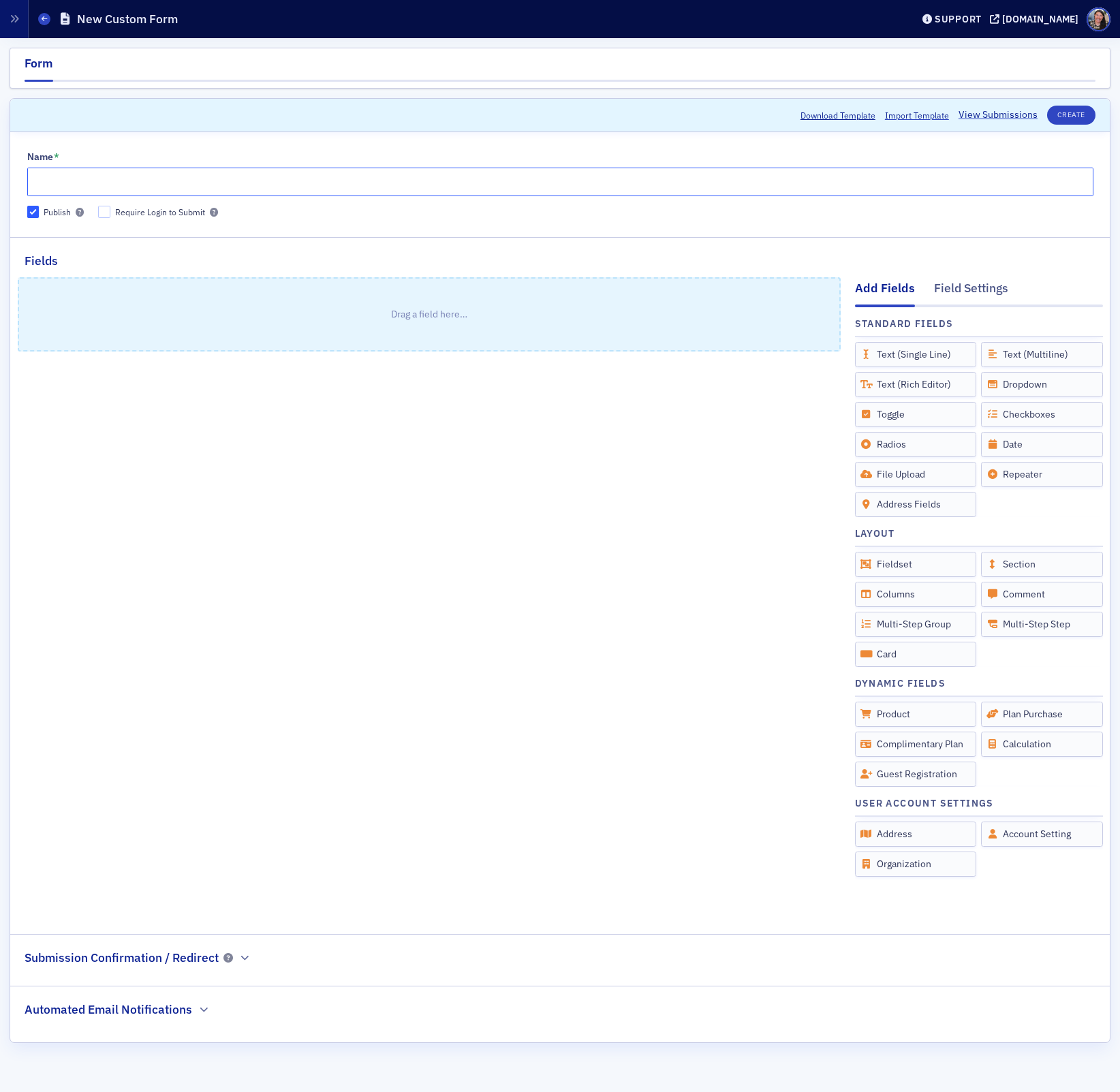
click at [316, 187] on input "Name *" at bounding box center [560, 182] width 1066 height 28
click at [902, 117] on span "Import Template" at bounding box center [917, 115] width 64 height 12
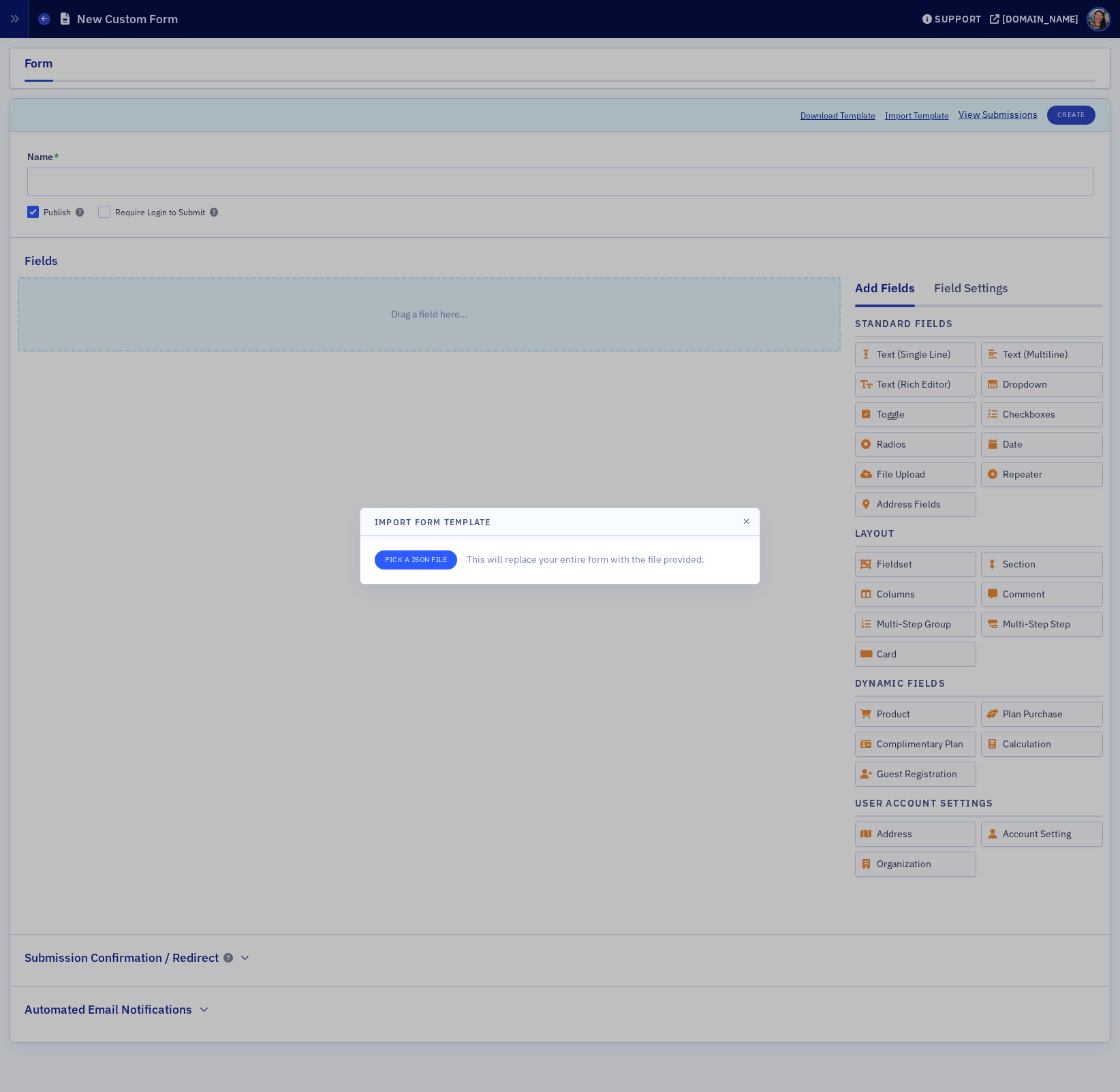
click at [430, 560] on input "file" at bounding box center [416, 560] width 82 height 19
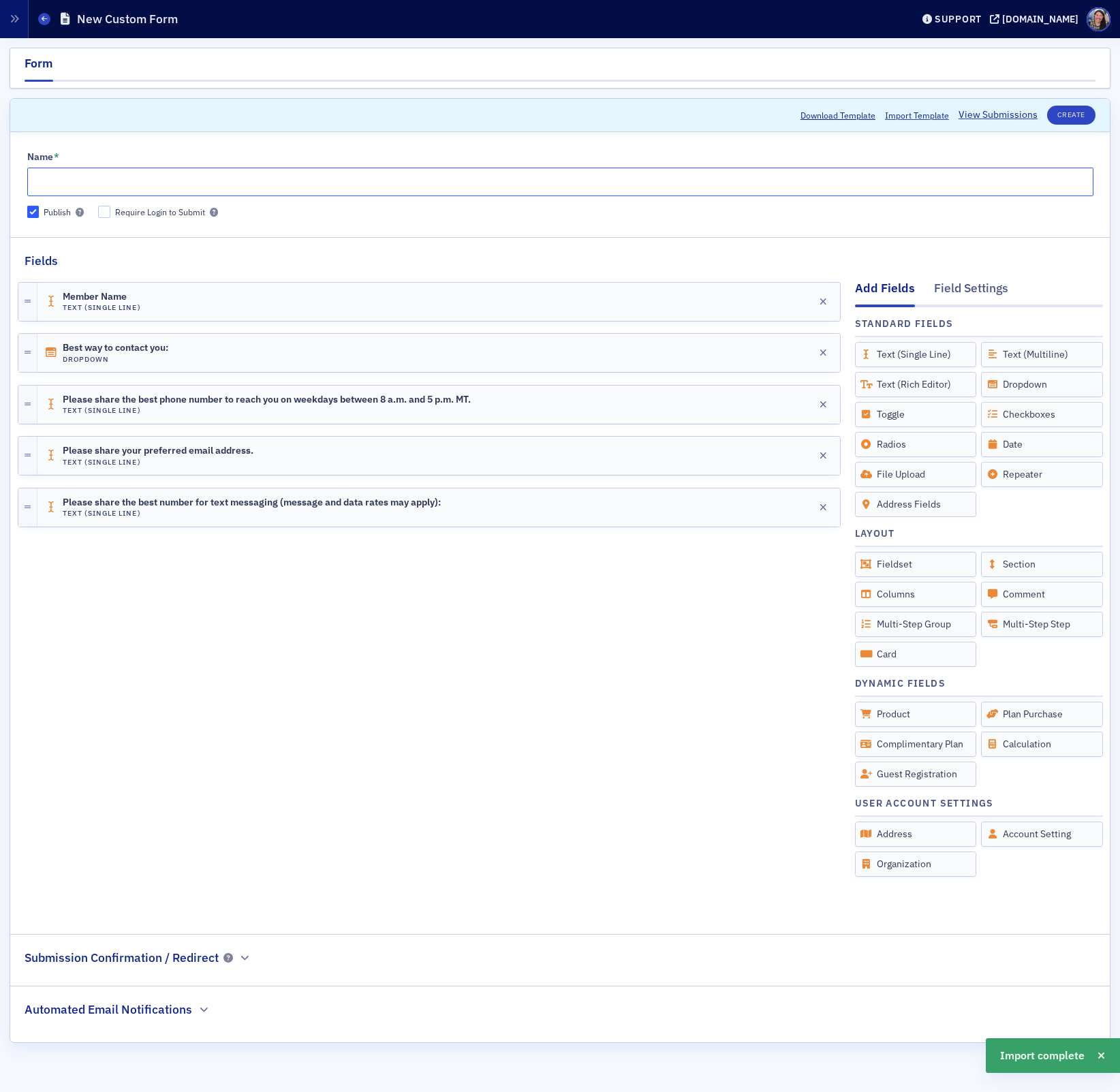
click at [175, 182] on input "Name *" at bounding box center [560, 182] width 1066 height 28
paste input "COCPA Hot Topics: One Big, Beautiful Bill Think-Tank - Corporate"
click at [30, 180] on input "COCPA Hot Topics: One Big, Beautiful Bill Think-Tank - Corporate" at bounding box center [560, 182] width 1066 height 28
type input "WAITLIST: COCPA Hot Topics: One Big, Beautiful Bill Think-Tank - Corporate"
click at [1060, 116] on button "Create" at bounding box center [1071, 115] width 48 height 19
